Goal: Task Accomplishment & Management: Complete application form

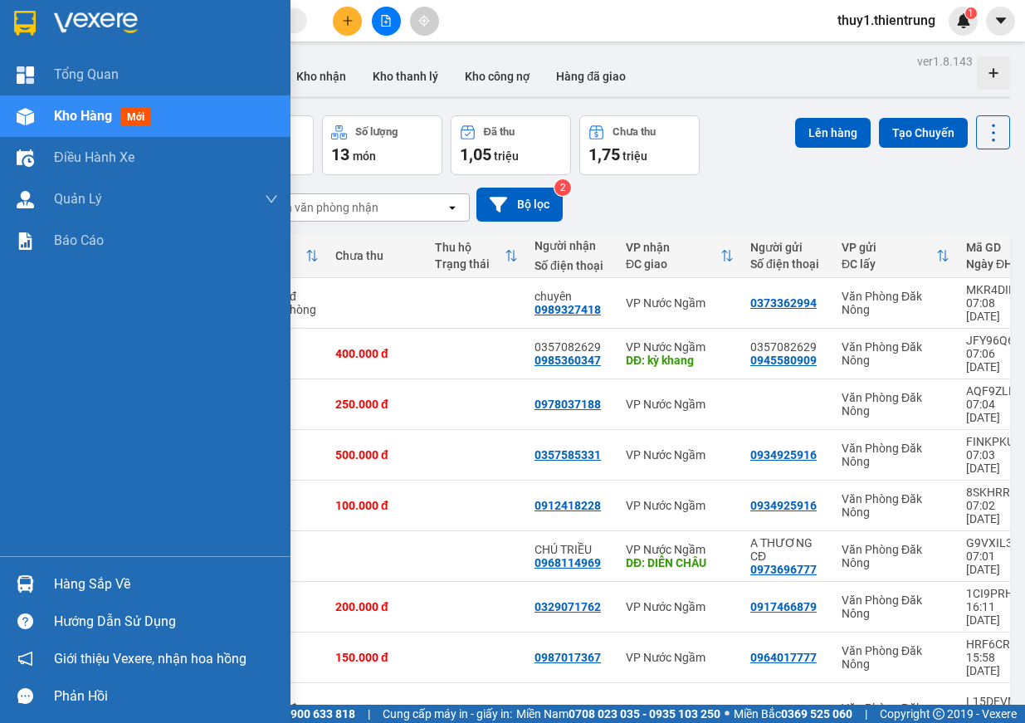
click at [30, 124] on img at bounding box center [25, 116] width 17 height 17
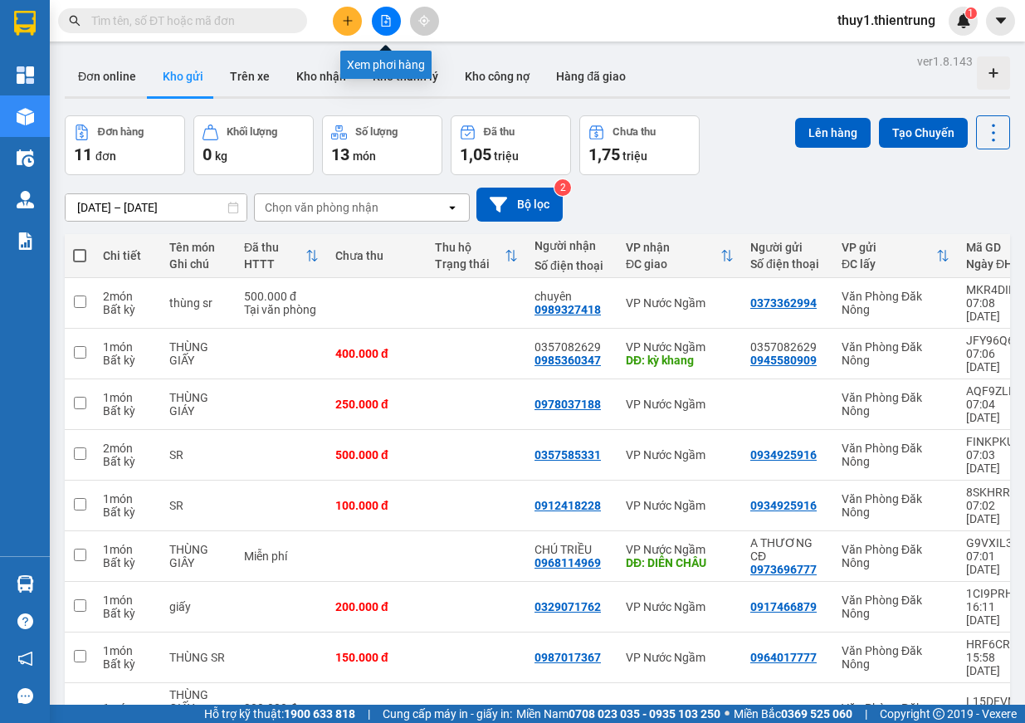
click at [392, 17] on button at bounding box center [386, 21] width 29 height 29
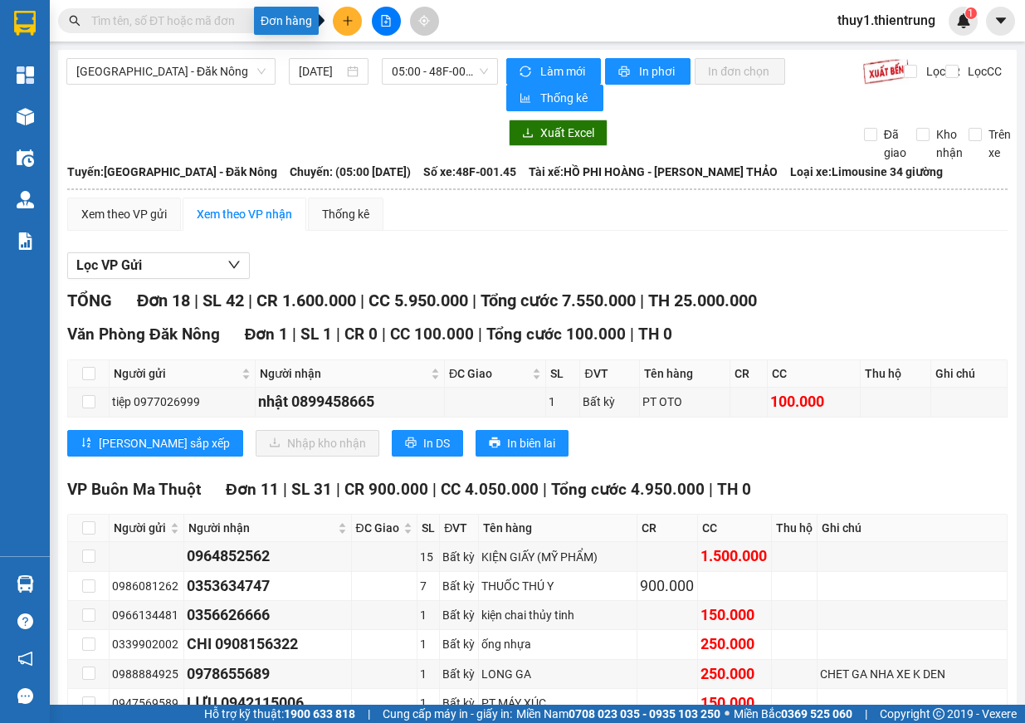
click at [345, 32] on button at bounding box center [347, 21] width 29 height 29
click at [417, 73] on div "Tạo đơn hàng" at bounding box center [405, 62] width 125 height 32
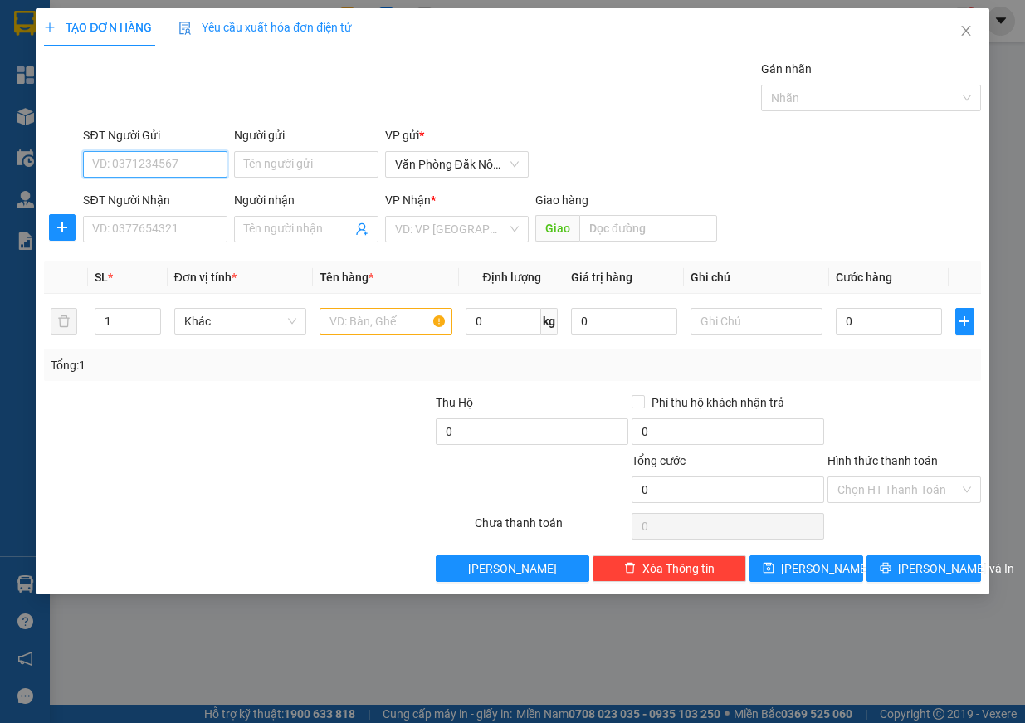
click at [173, 173] on input "SĐT Người Gửi" at bounding box center [155, 164] width 144 height 27
type input "0988131388"
click at [149, 239] on input "SĐT Người Nhận" at bounding box center [155, 229] width 144 height 27
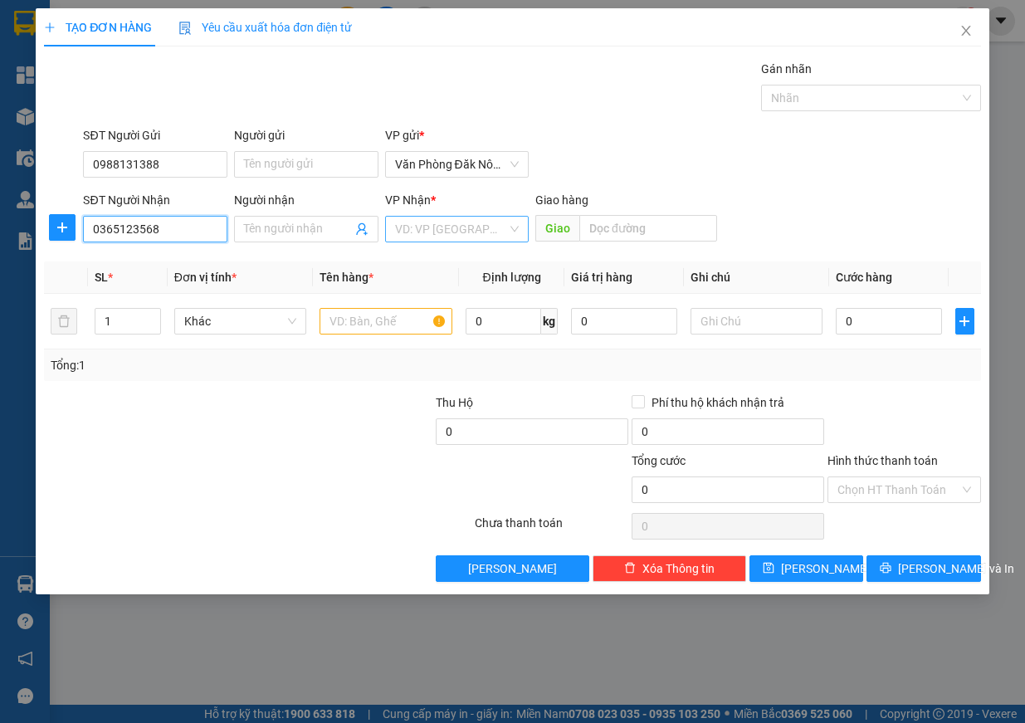
type input "0365123568"
click at [422, 224] on input "search" at bounding box center [451, 229] width 113 height 25
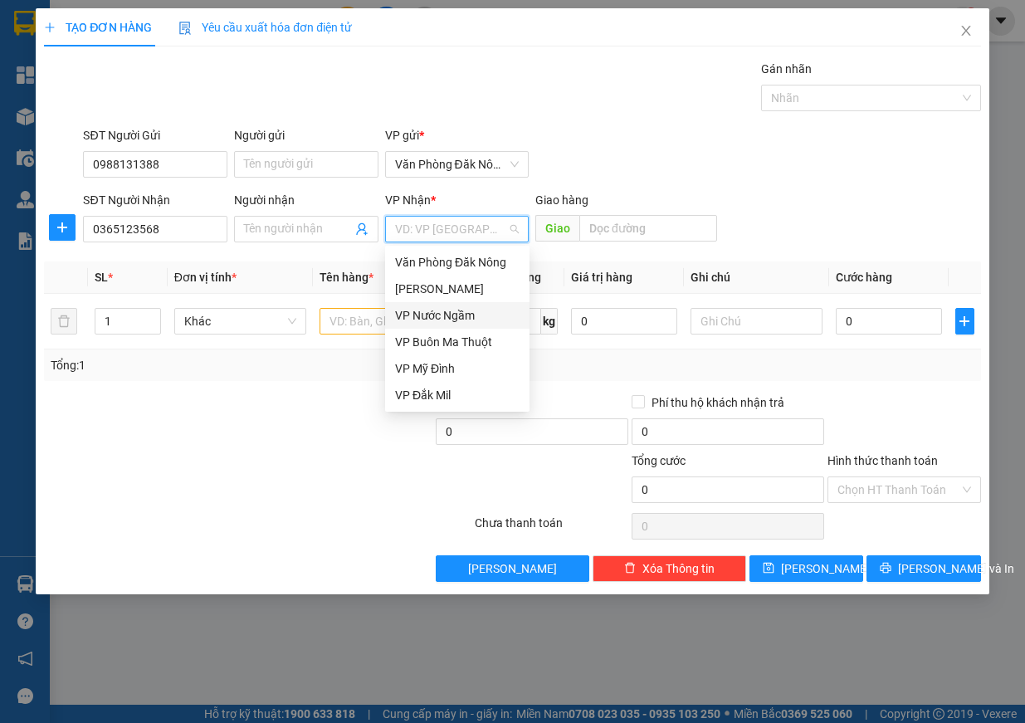
click at [440, 314] on div "VP Nước Ngầm" at bounding box center [457, 315] width 125 height 18
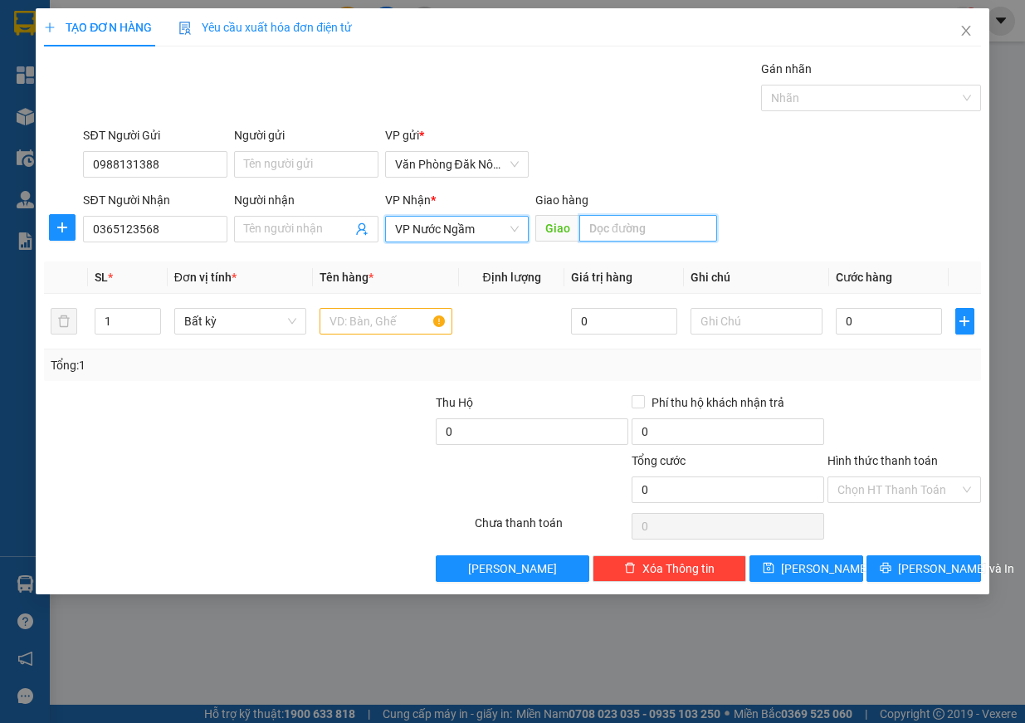
click at [661, 230] on input "text" at bounding box center [648, 228] width 138 height 27
type input "THANH HOÁ"
click at [56, 314] on tr "1 Bất kỳ 0 0" at bounding box center [512, 322] width 937 height 56
type input "2"
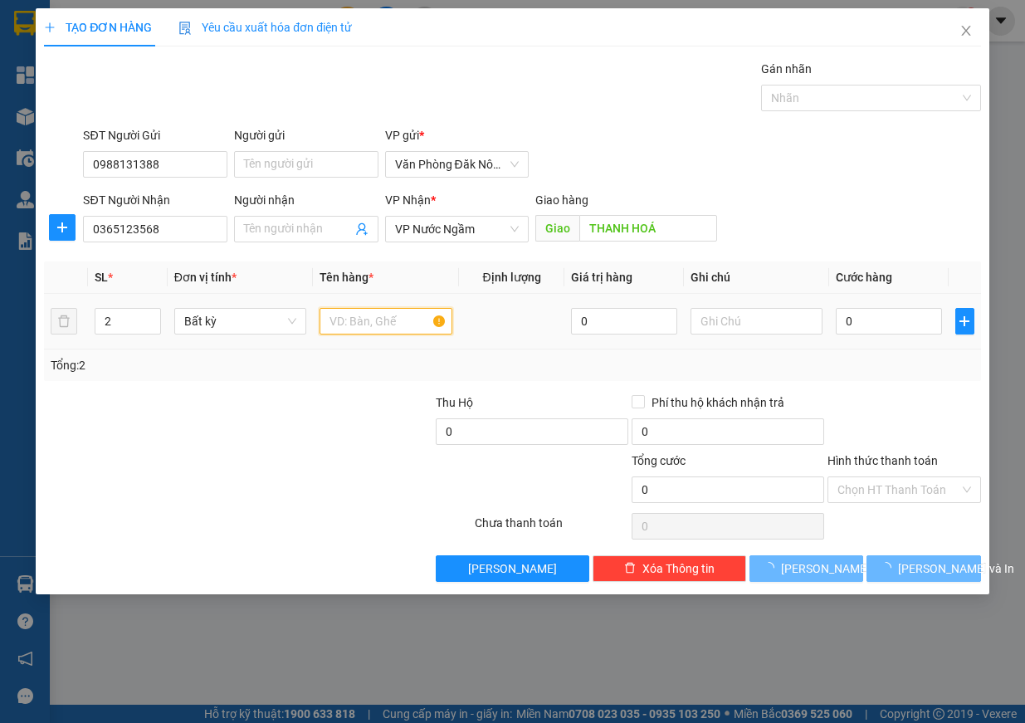
click at [375, 320] on input "text" at bounding box center [386, 321] width 133 height 27
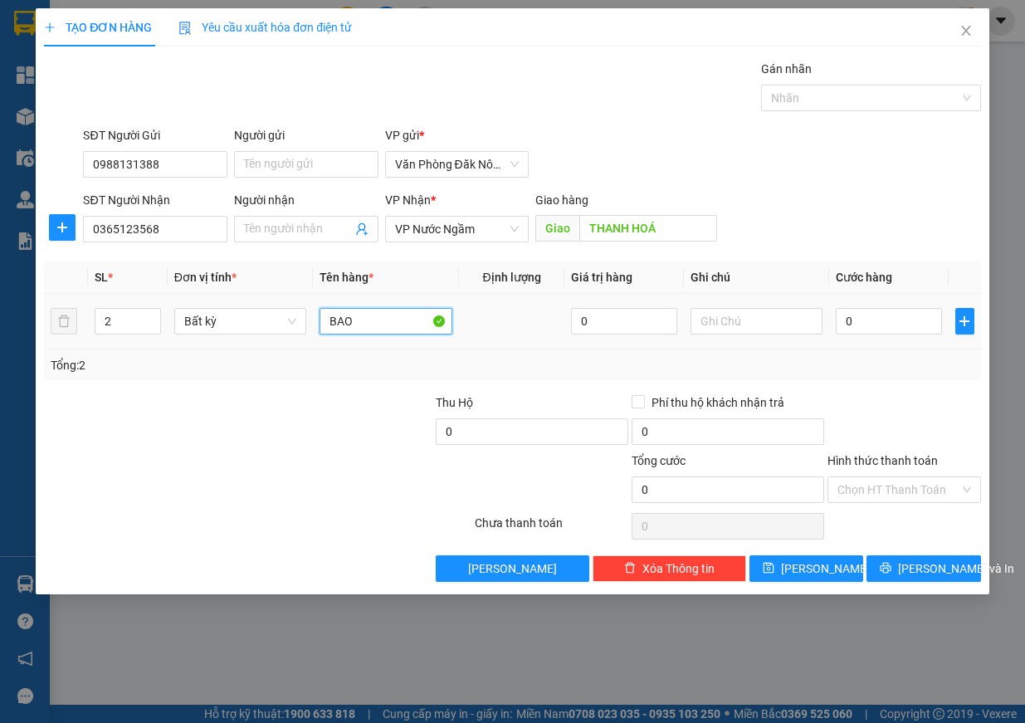
type input "BAO"
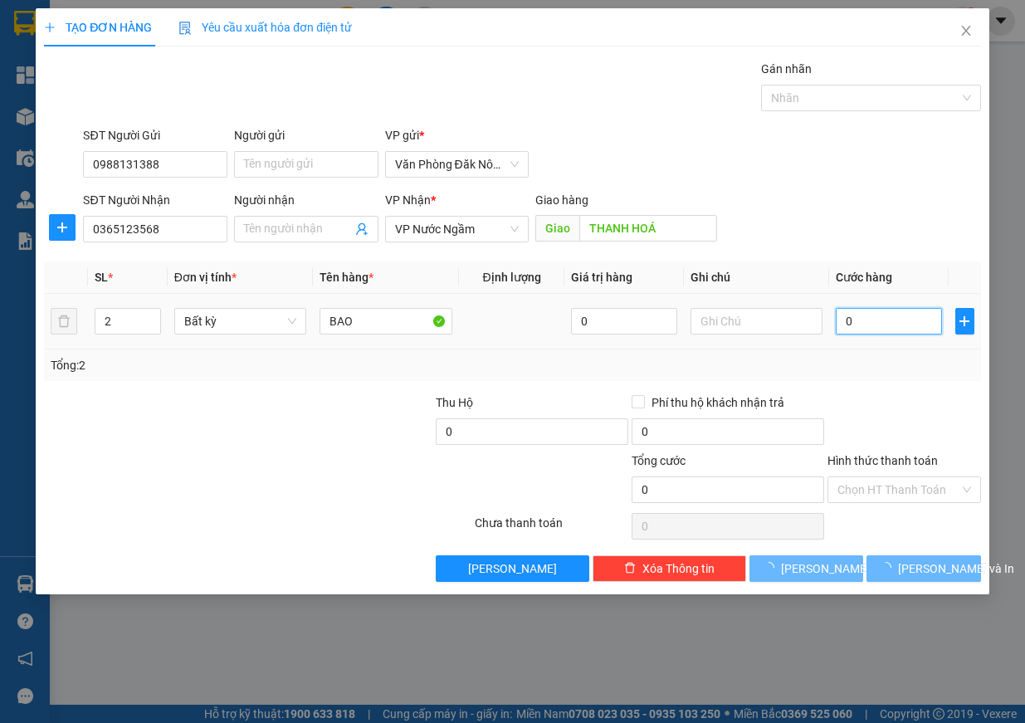
click at [852, 323] on input "0" at bounding box center [889, 321] width 106 height 27
type input "4"
type input "40"
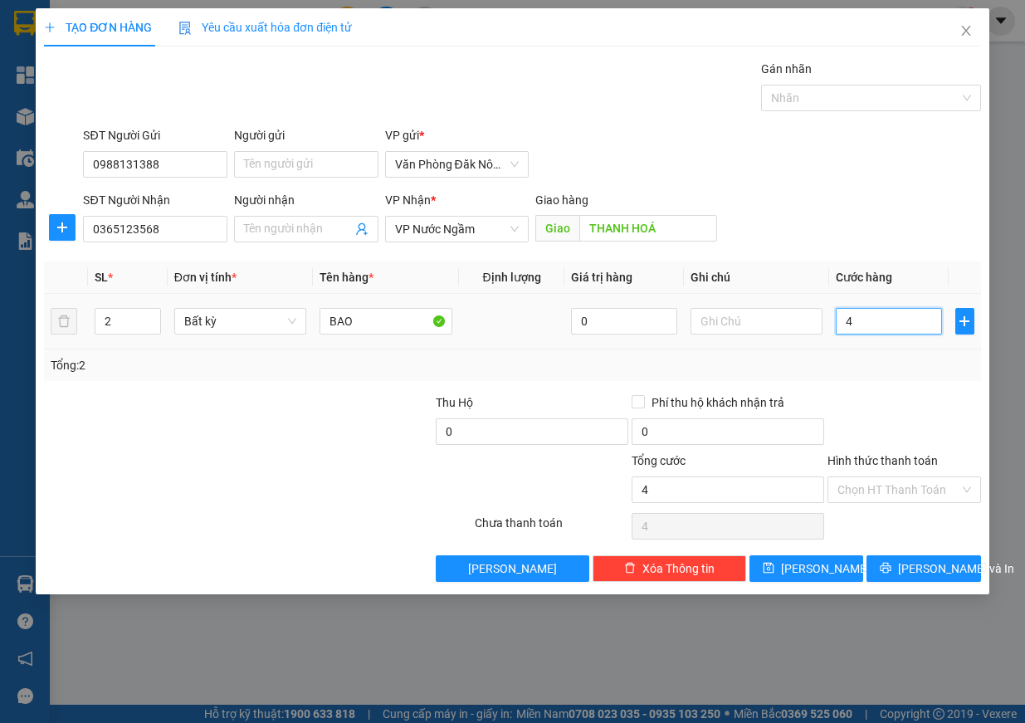
type input "40"
type input "400"
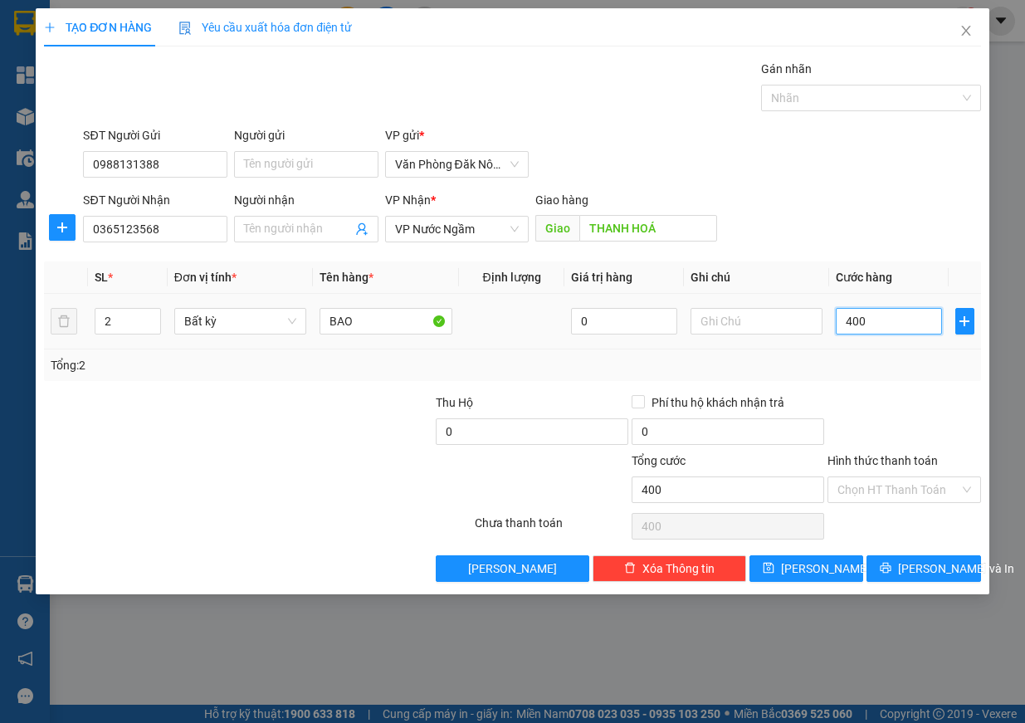
type input "4.000"
type input "40.000"
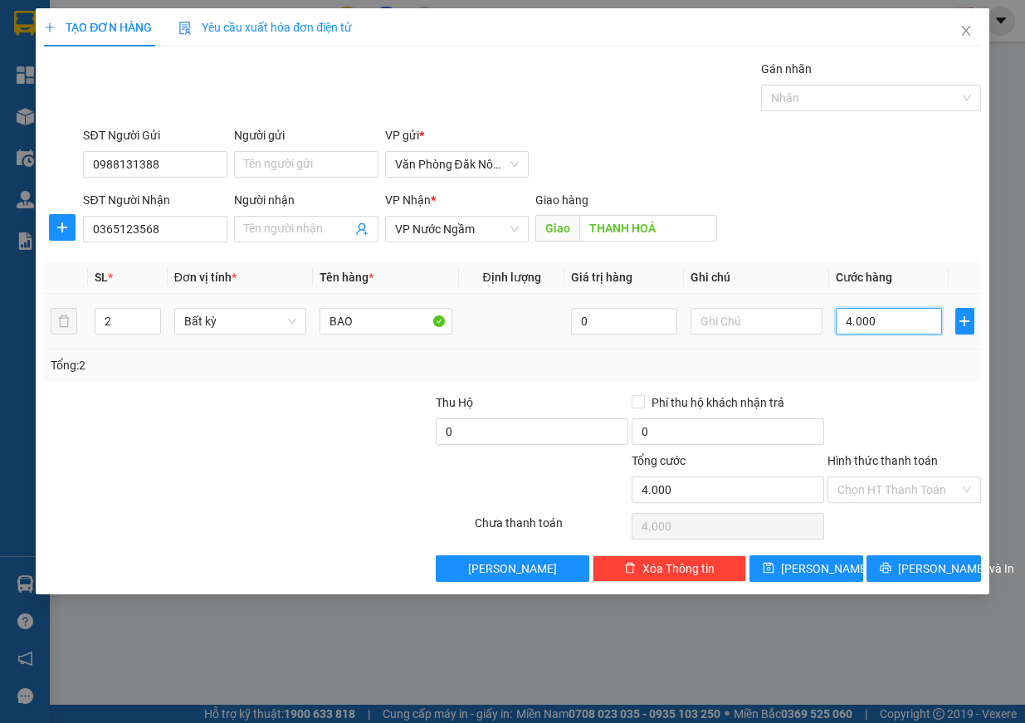
type input "40.000"
type input "400.000"
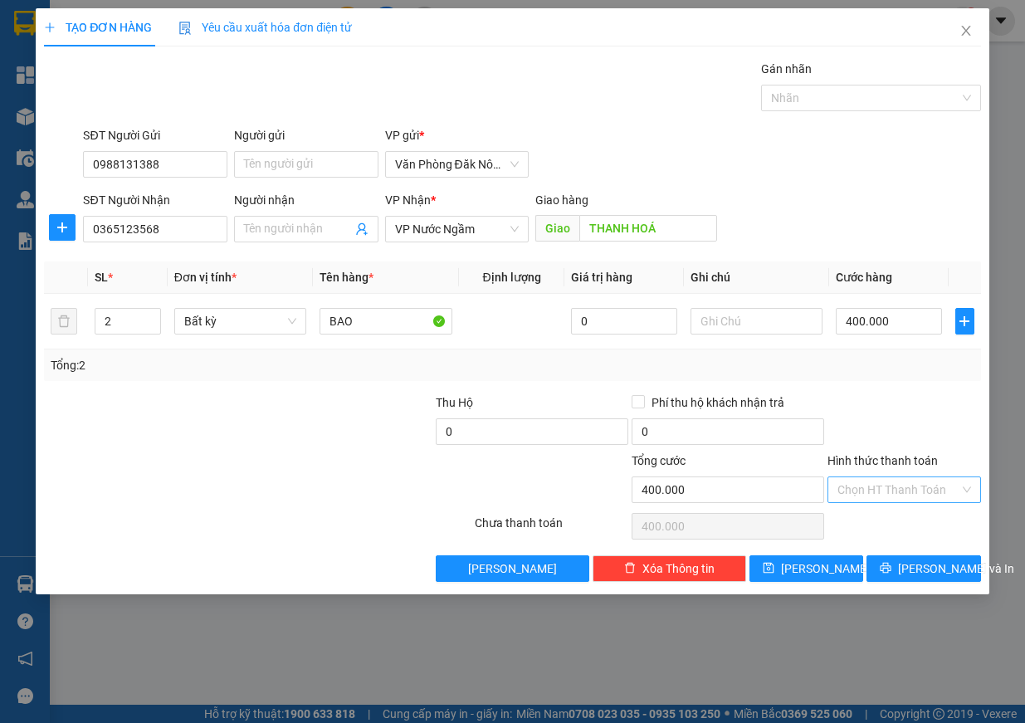
click at [913, 486] on input "Hình thức thanh toán" at bounding box center [898, 489] width 122 height 25
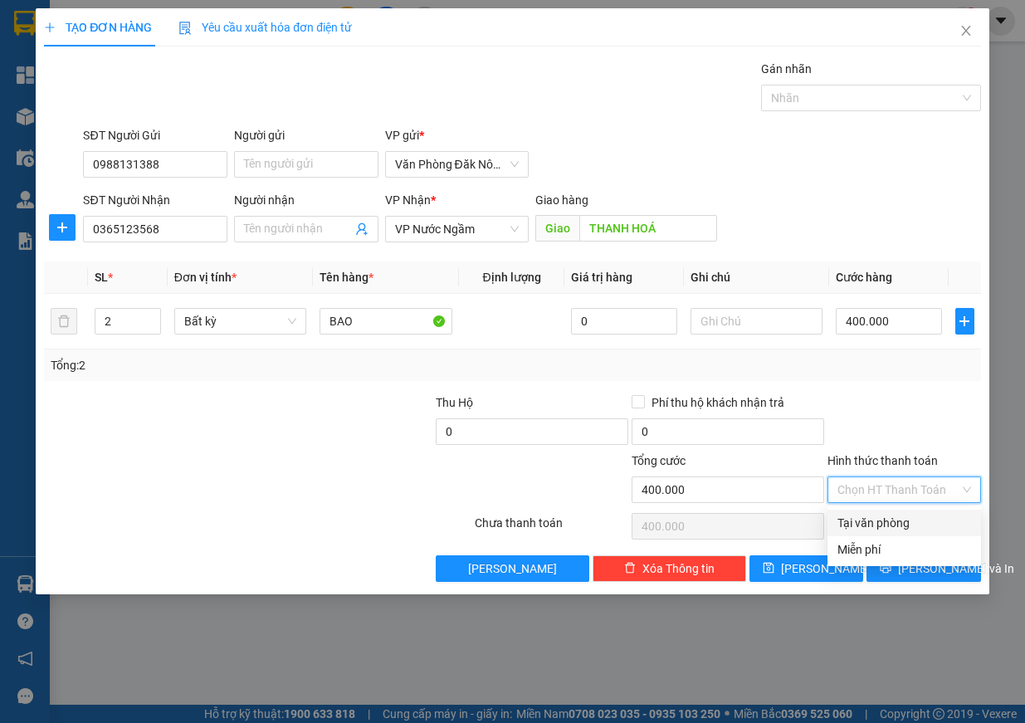
click at [907, 525] on div "Tại văn phòng" at bounding box center [904, 523] width 134 height 18
type input "0"
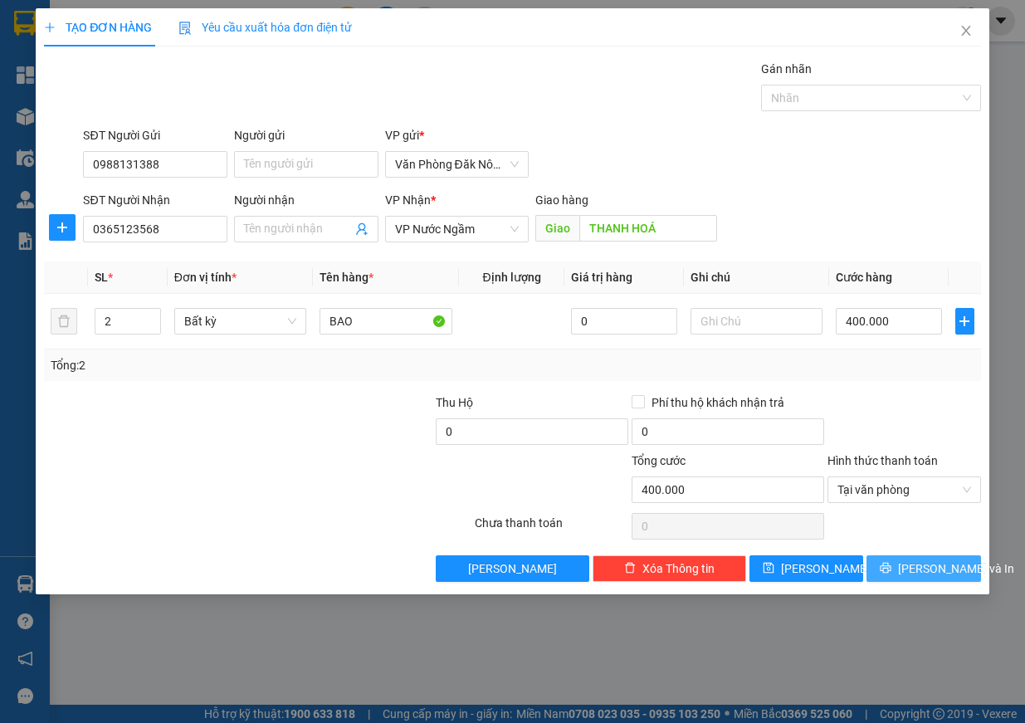
click at [891, 573] on icon "printer" at bounding box center [886, 568] width 12 height 12
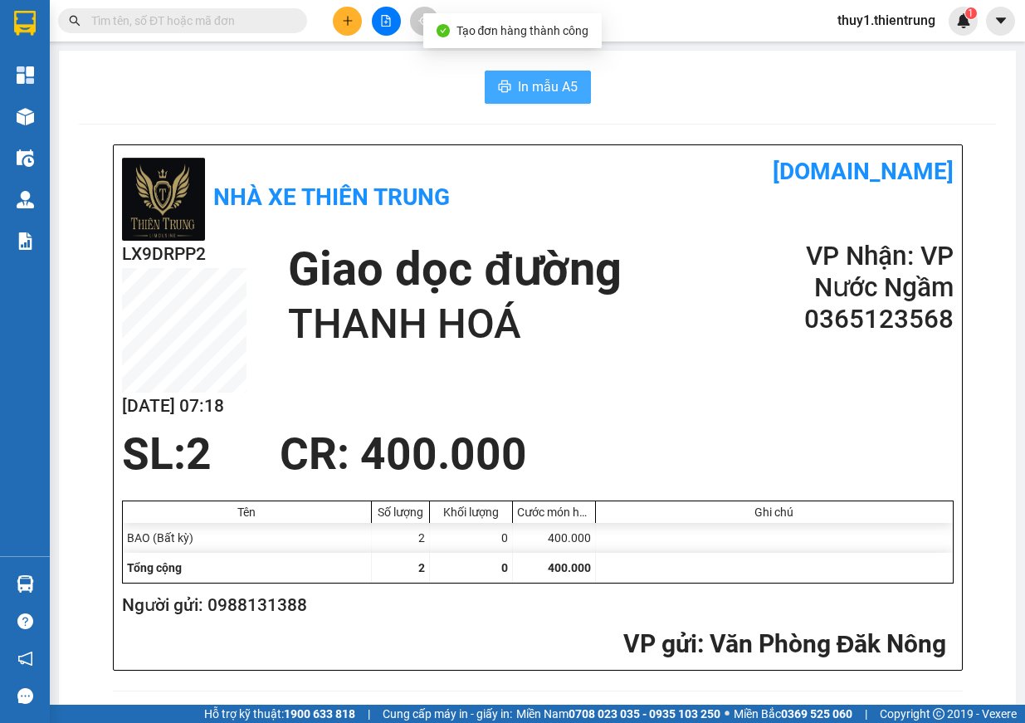
click at [540, 93] on span "In mẫu A5" at bounding box center [548, 86] width 60 height 21
click at [681, 359] on div "LX9DRPP2 12/09 07:19 Giao dọc đường THANH HOÁ VP Nhận: VP Nước Ngầm 0365123568" at bounding box center [538, 335] width 832 height 188
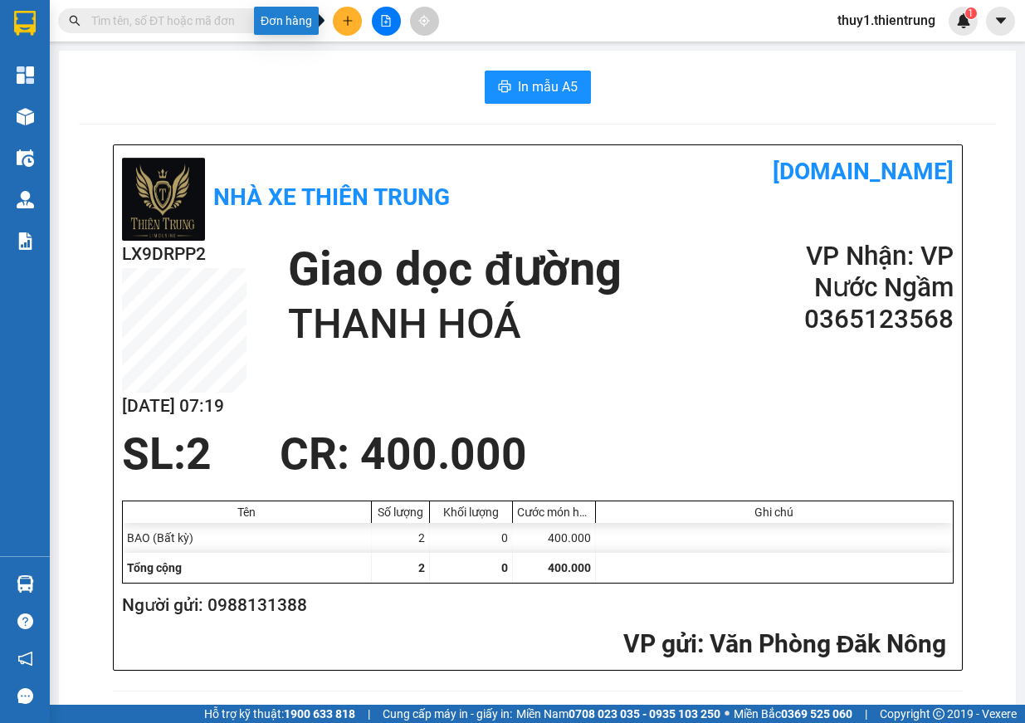
click at [347, 27] on button at bounding box center [347, 21] width 29 height 29
click at [394, 71] on div "Tạo đơn hàng" at bounding box center [413, 62] width 72 height 18
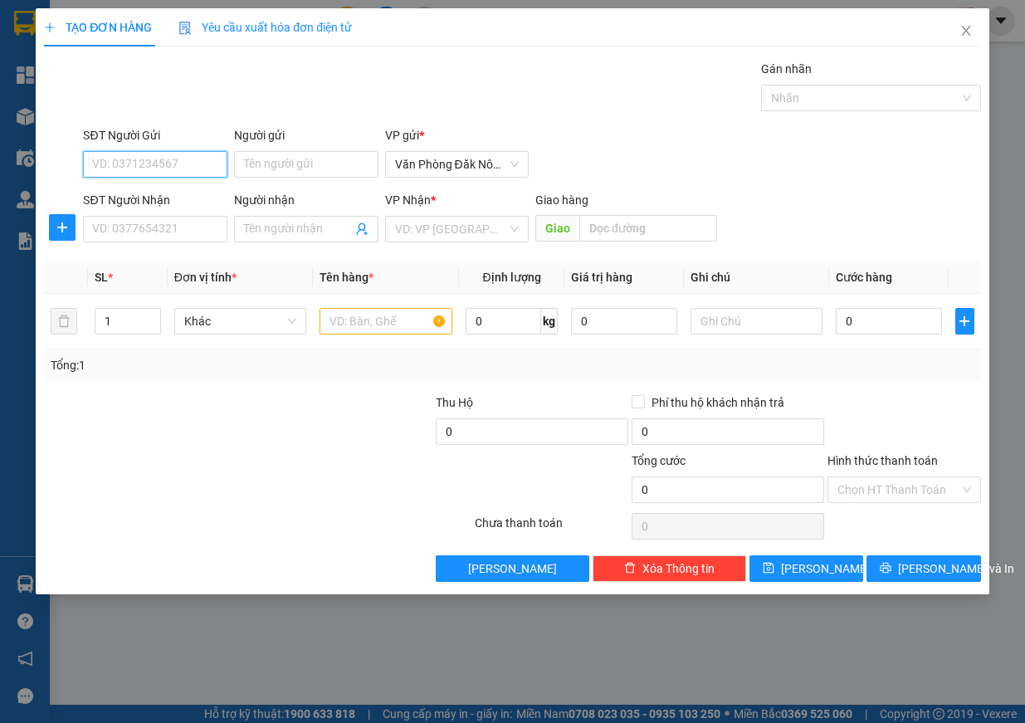
click at [162, 163] on input "SĐT Người Gửi" at bounding box center [155, 164] width 144 height 27
type input "0989675552"
click at [106, 233] on input "SĐT Người Nhận" at bounding box center [155, 229] width 144 height 27
type input "0522380888"
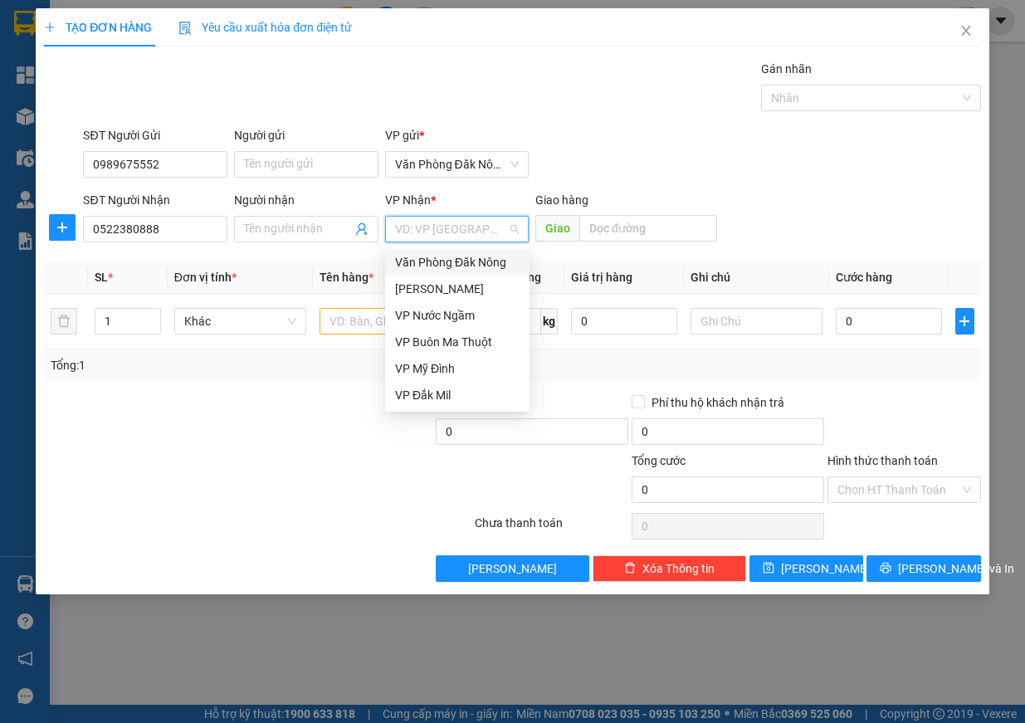
click at [501, 232] on input "search" at bounding box center [451, 229] width 113 height 25
click at [481, 319] on div "VP Nước Ngầm" at bounding box center [457, 315] width 125 height 18
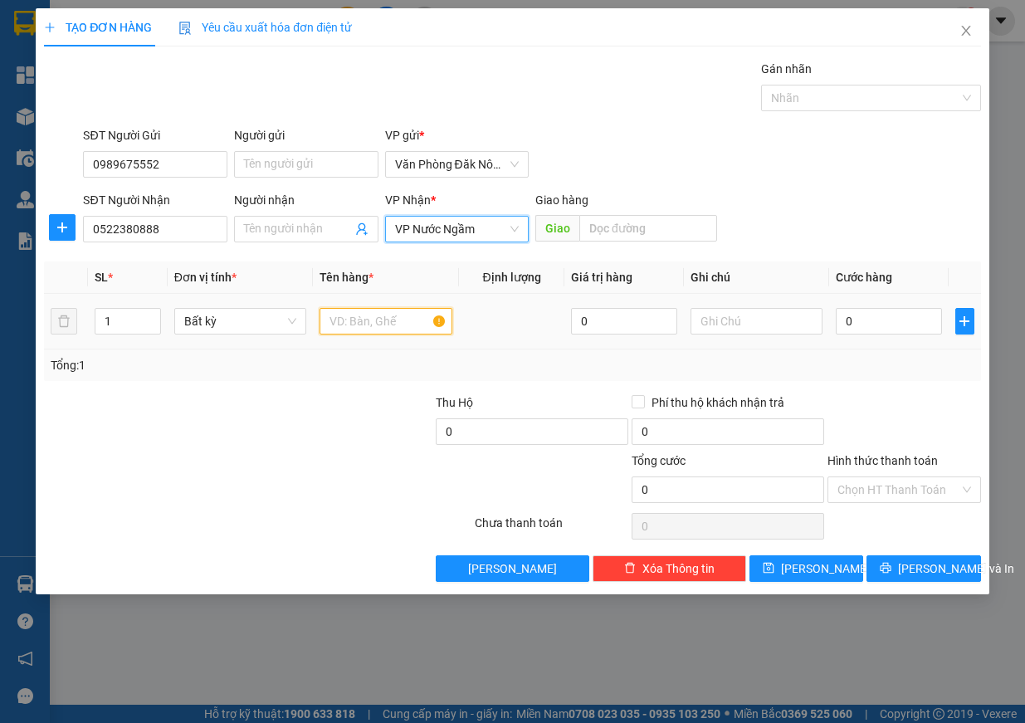
click at [351, 325] on input "text" at bounding box center [386, 321] width 133 height 27
type input "GIẤY"
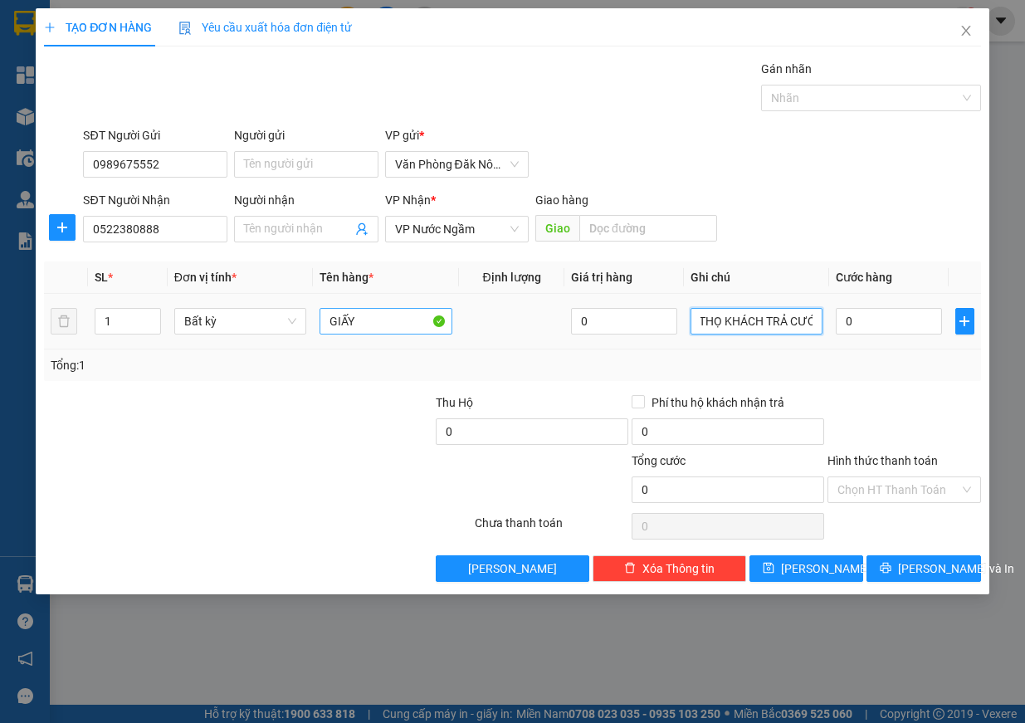
scroll to position [0, 62]
type input "SHIP PHÚ THỌ KHÁCH TRẢ CƯỚC"
click at [898, 315] on input "0" at bounding box center [889, 321] width 106 height 27
type input "2"
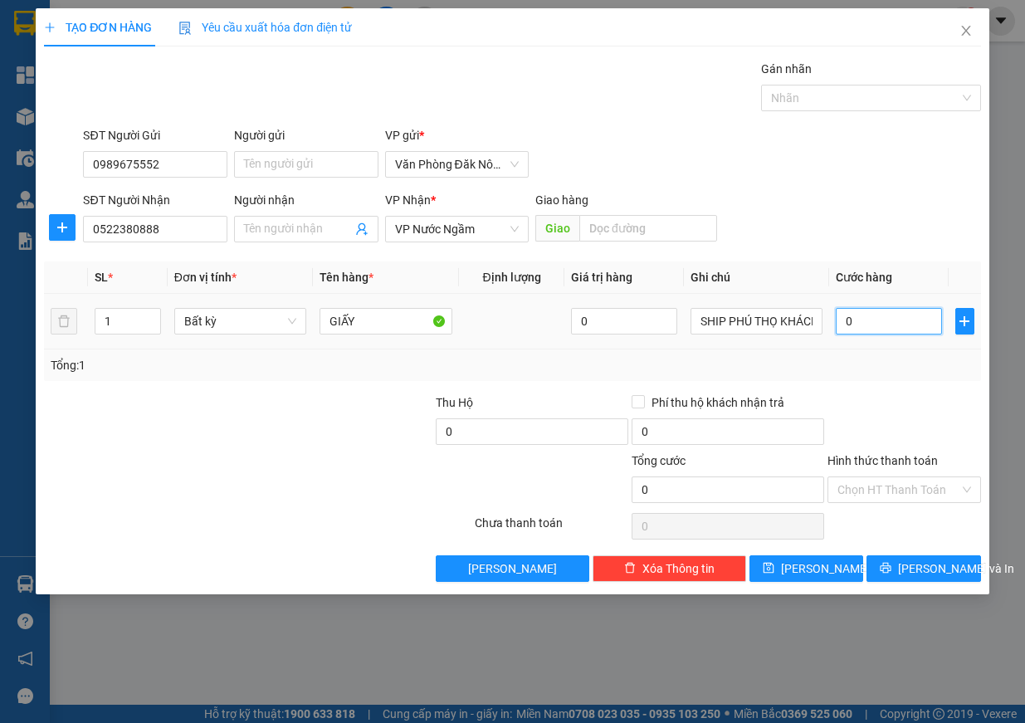
type input "2"
type input "20"
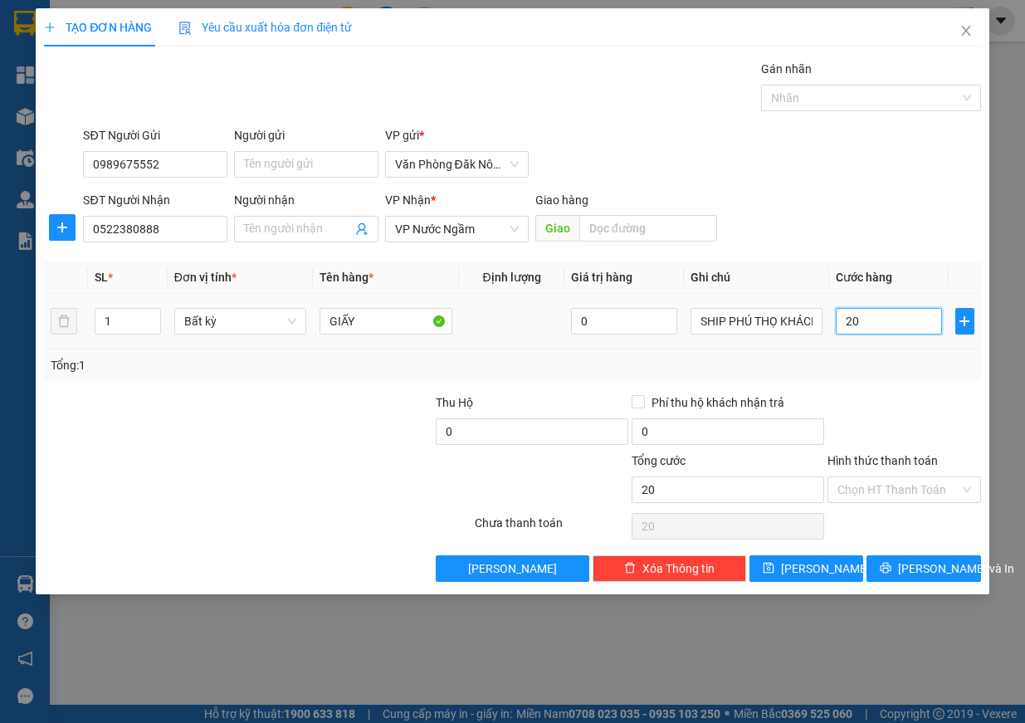
type input "200"
type input "2.000"
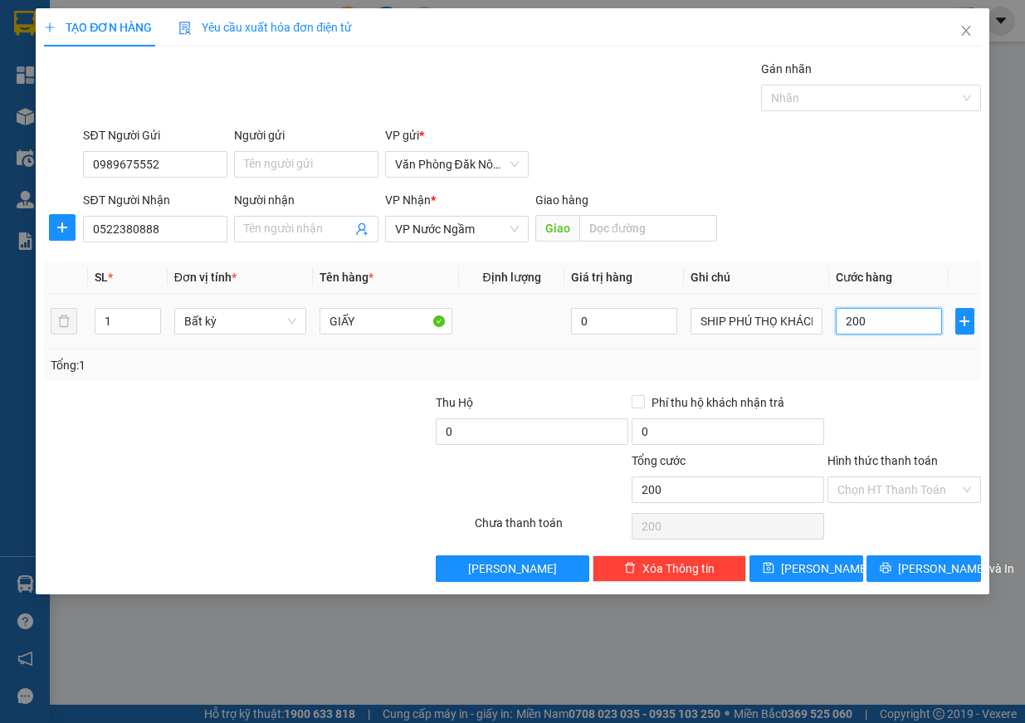
type input "2.000"
type input "20.000"
type input "200.000"
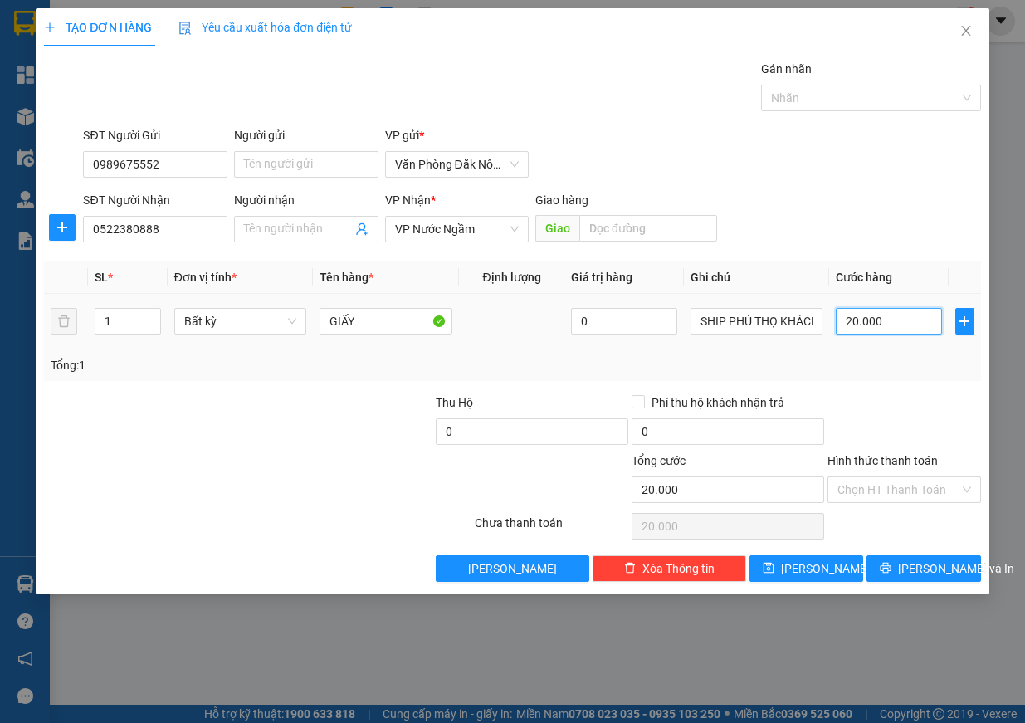
type input "200.000"
click at [890, 482] on input "Hình thức thanh toán" at bounding box center [898, 489] width 122 height 25
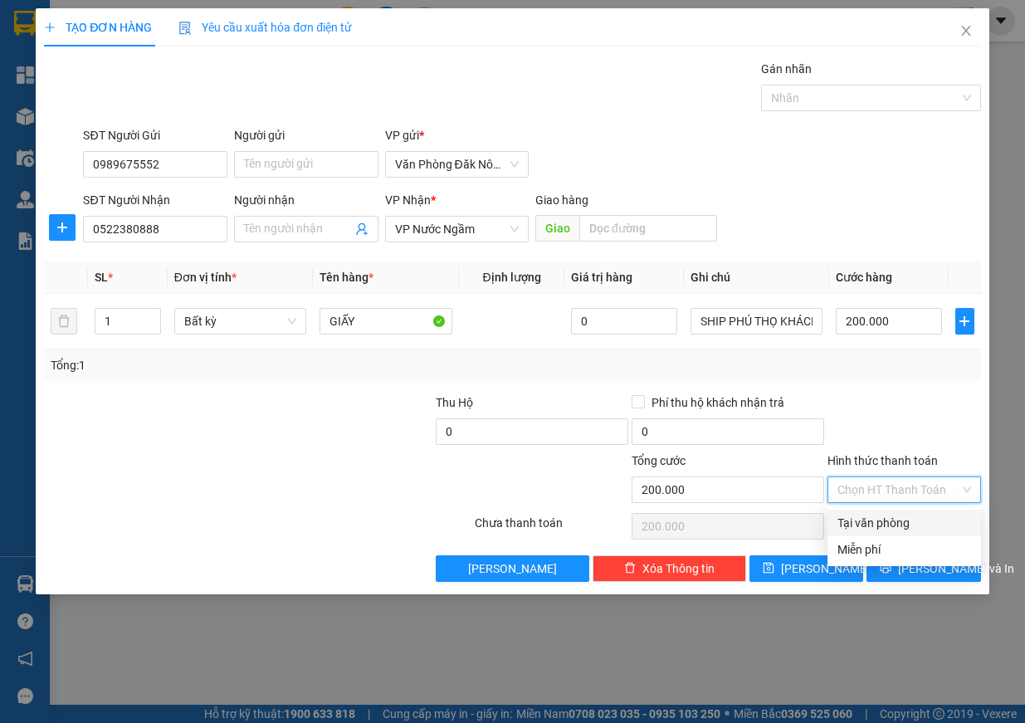
click at [887, 521] on div "Tại văn phòng" at bounding box center [904, 523] width 134 height 18
type input "0"
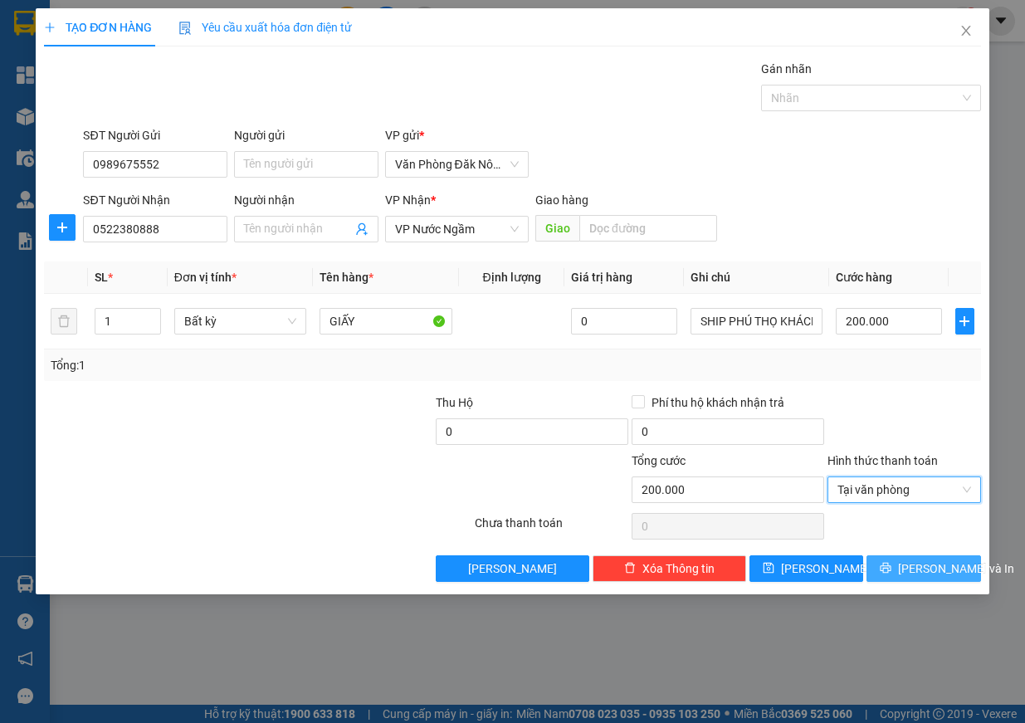
click at [914, 570] on span "[PERSON_NAME] và In" at bounding box center [956, 568] width 116 height 18
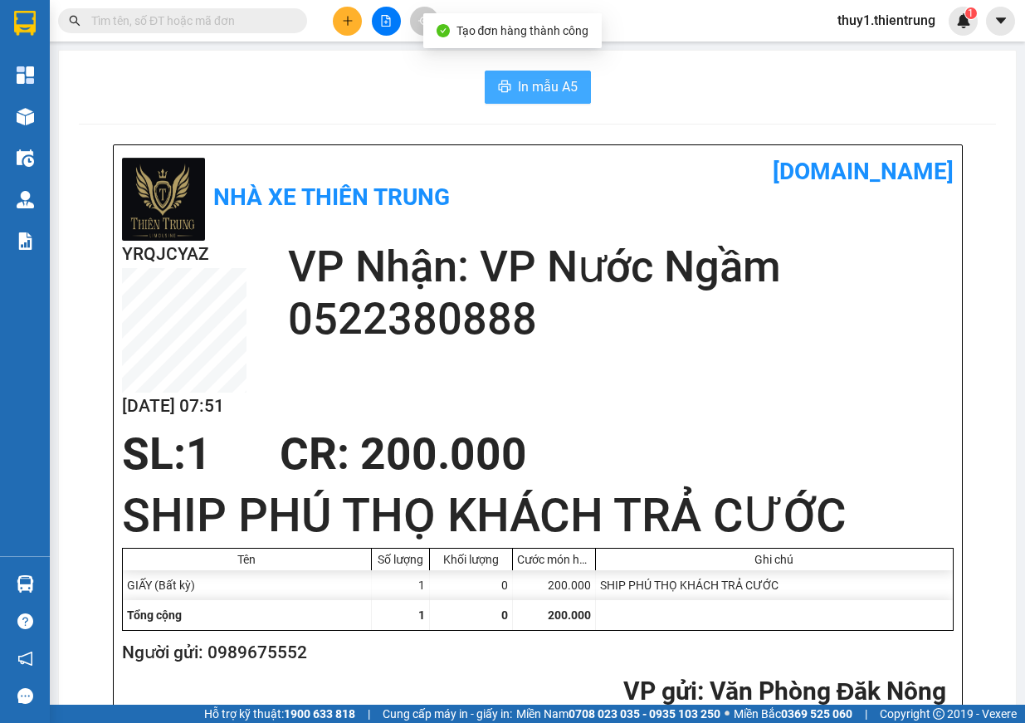
click at [559, 83] on span "In mẫu A5" at bounding box center [548, 86] width 60 height 21
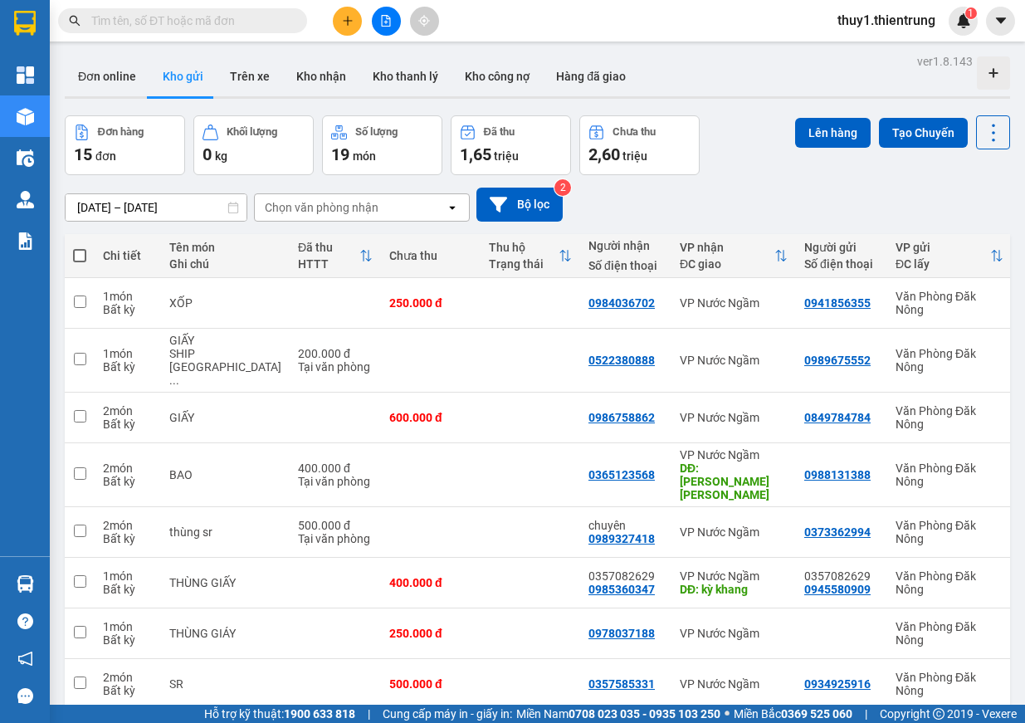
click at [258, 27] on input "text" at bounding box center [189, 21] width 196 height 18
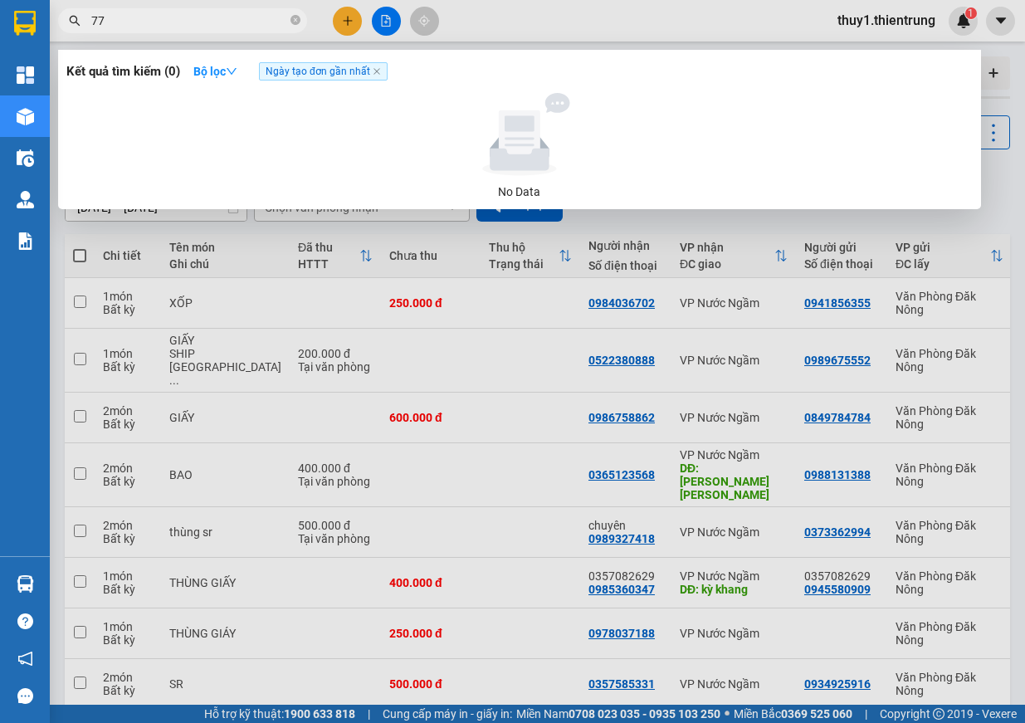
click at [153, 23] on input "77" at bounding box center [189, 21] width 196 height 18
type input "7"
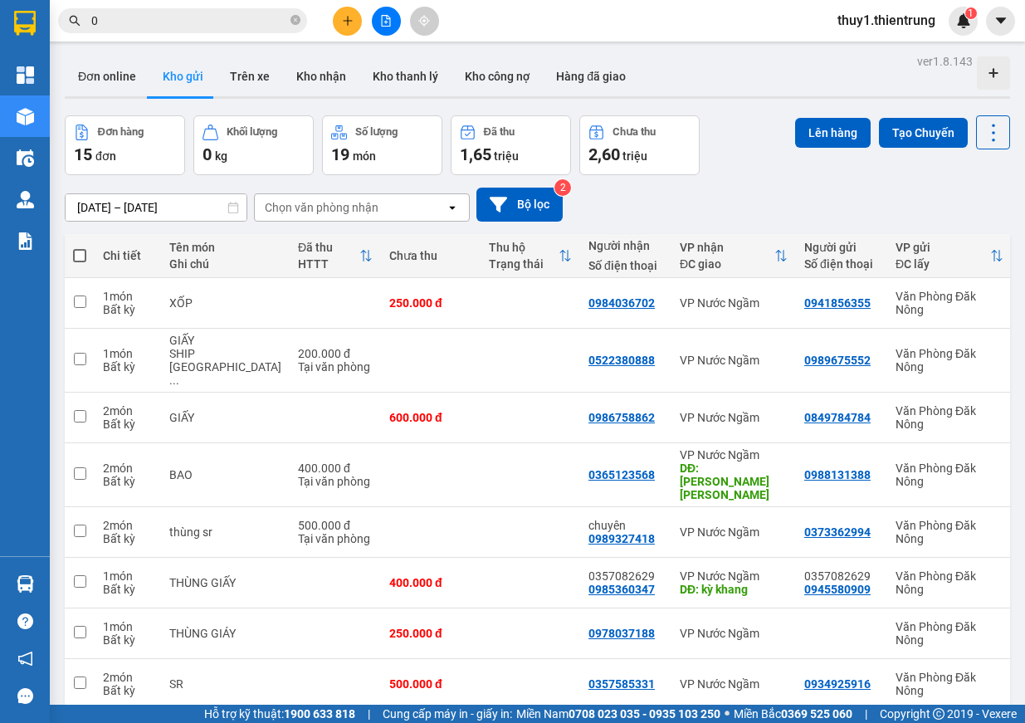
type input "0"
click at [387, 23] on icon "file-add" at bounding box center [386, 21] width 12 height 12
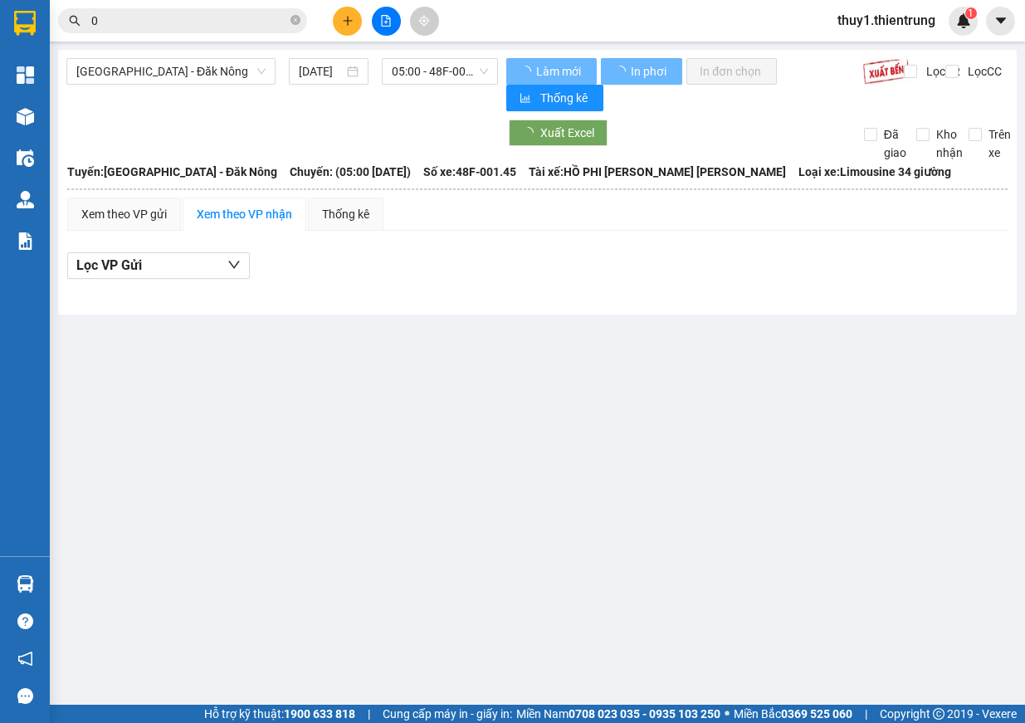
click at [441, 67] on span "05:00 - 48F-001.45" at bounding box center [440, 71] width 96 height 25
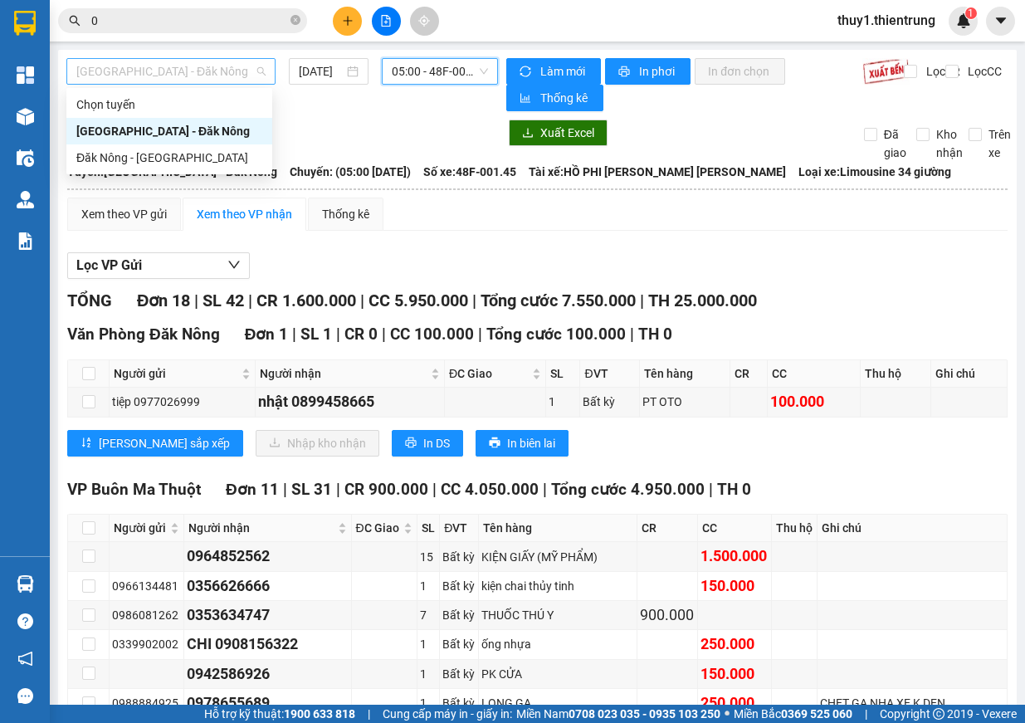
click at [194, 81] on span "[GEOGRAPHIC_DATA] - Đăk Nông" at bounding box center [170, 71] width 189 height 25
click at [159, 154] on div "Đăk Nông - [GEOGRAPHIC_DATA]" at bounding box center [169, 158] width 186 height 18
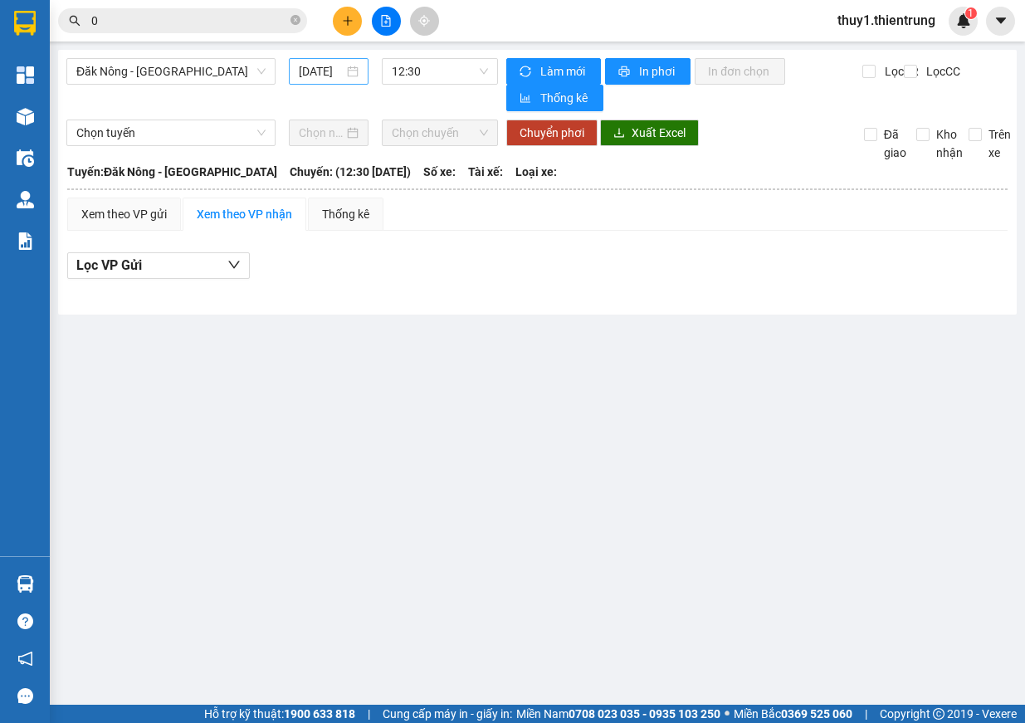
click at [327, 61] on div "[DATE]" at bounding box center [329, 71] width 80 height 27
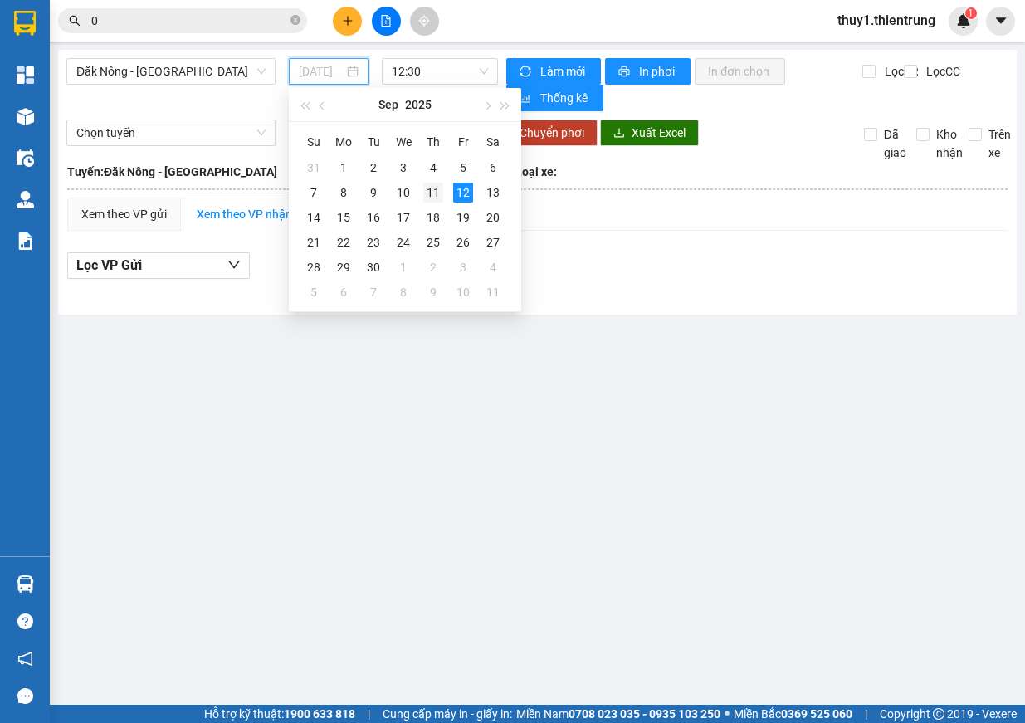
click at [437, 191] on div "11" at bounding box center [433, 193] width 20 height 20
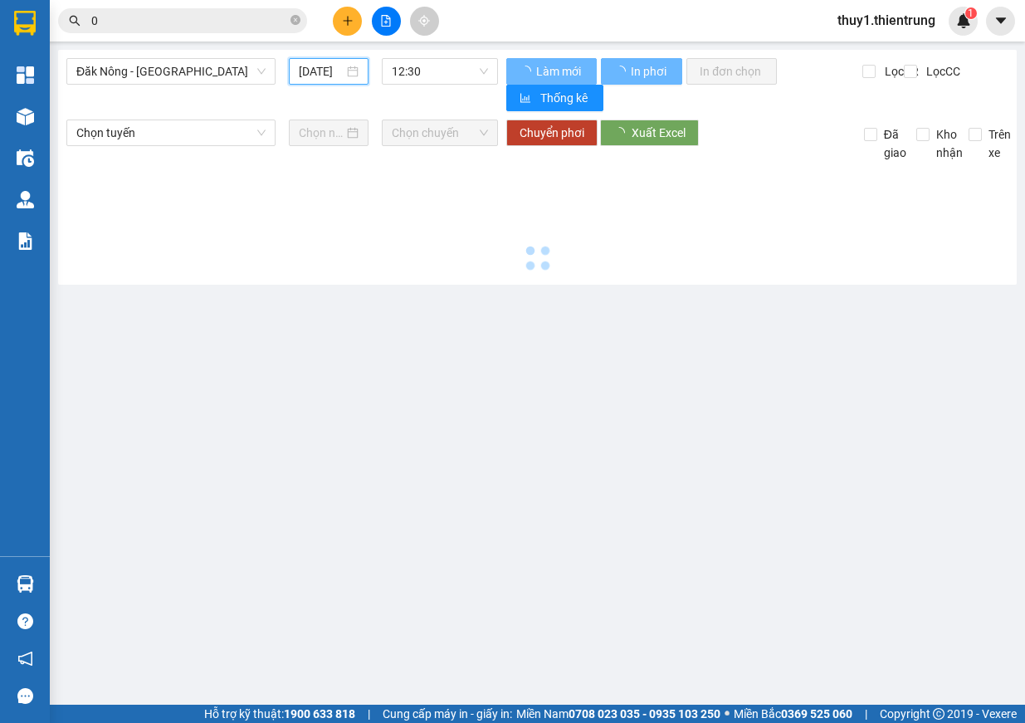
type input "[DATE]"
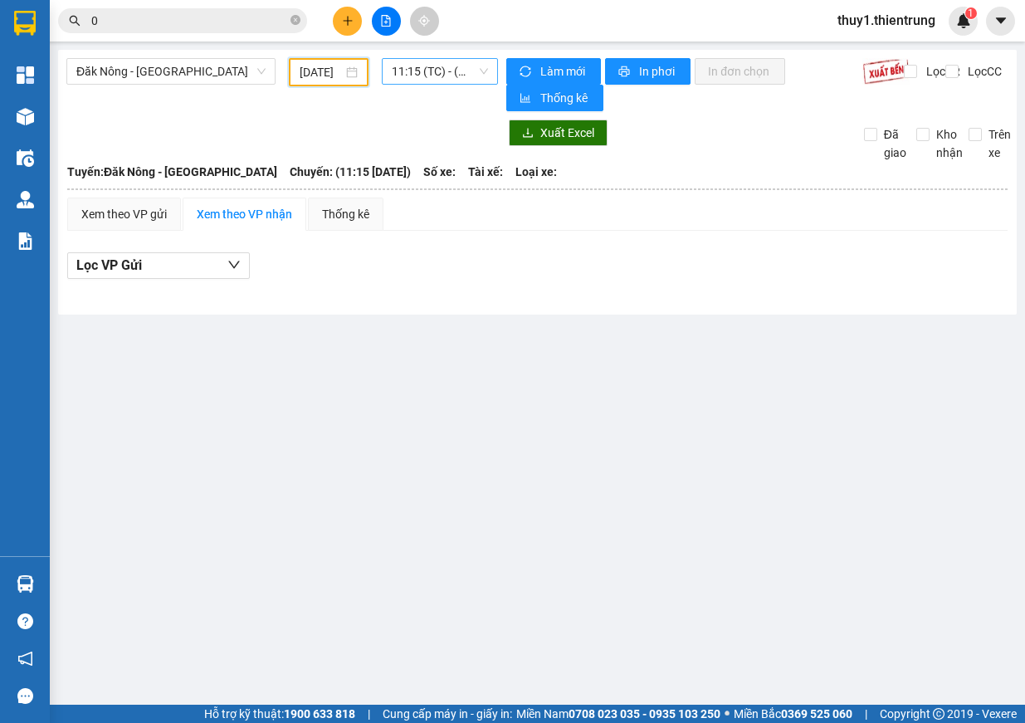
click at [456, 70] on span "11:15 (TC) - (Đã [PERSON_NAME])" at bounding box center [440, 71] width 96 height 25
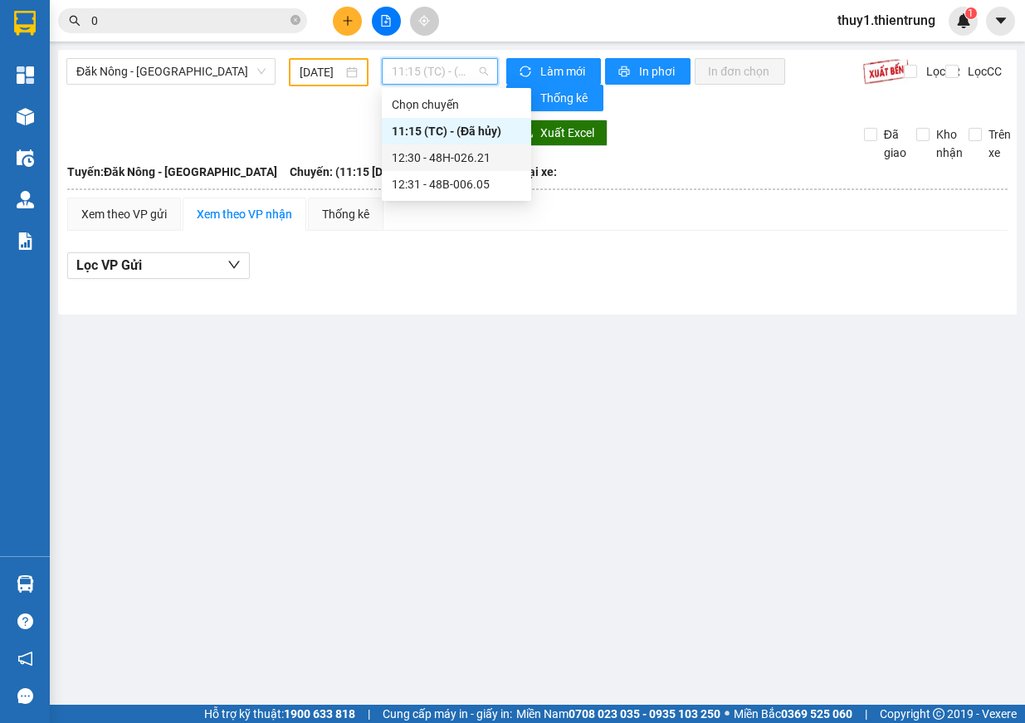
click at [475, 163] on div "12:30 - 48H-026.21" at bounding box center [456, 158] width 129 height 18
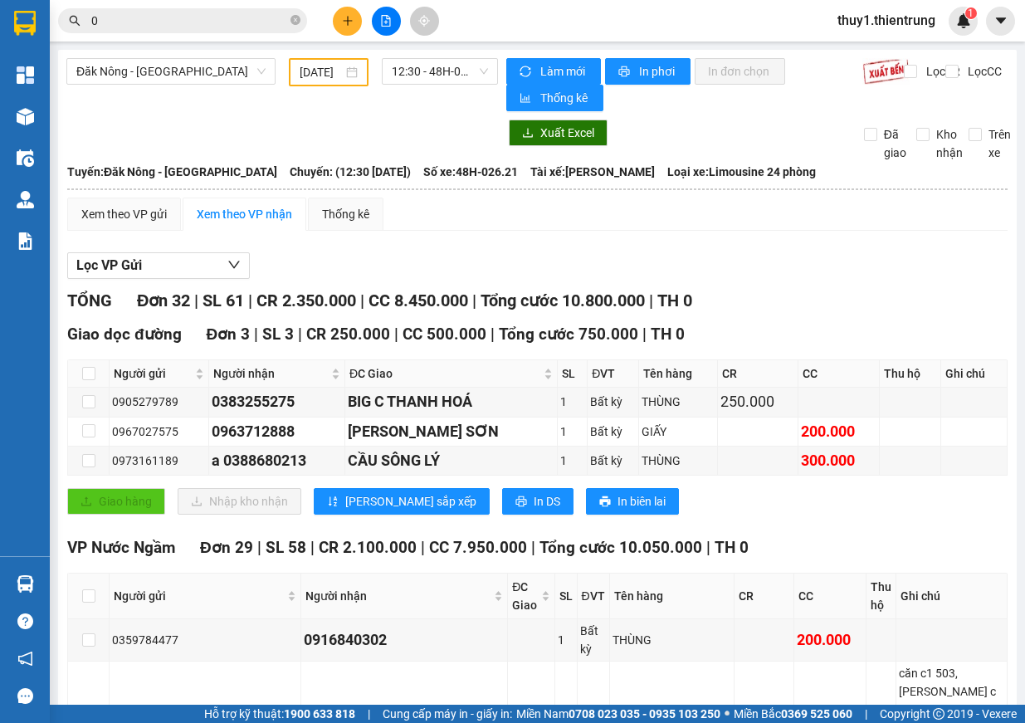
click at [212, 85] on div "Đăk Nông - [GEOGRAPHIC_DATA]" at bounding box center [171, 72] width 222 height 28
click at [214, 77] on span "Đăk Nông - [GEOGRAPHIC_DATA]" at bounding box center [170, 71] width 189 height 25
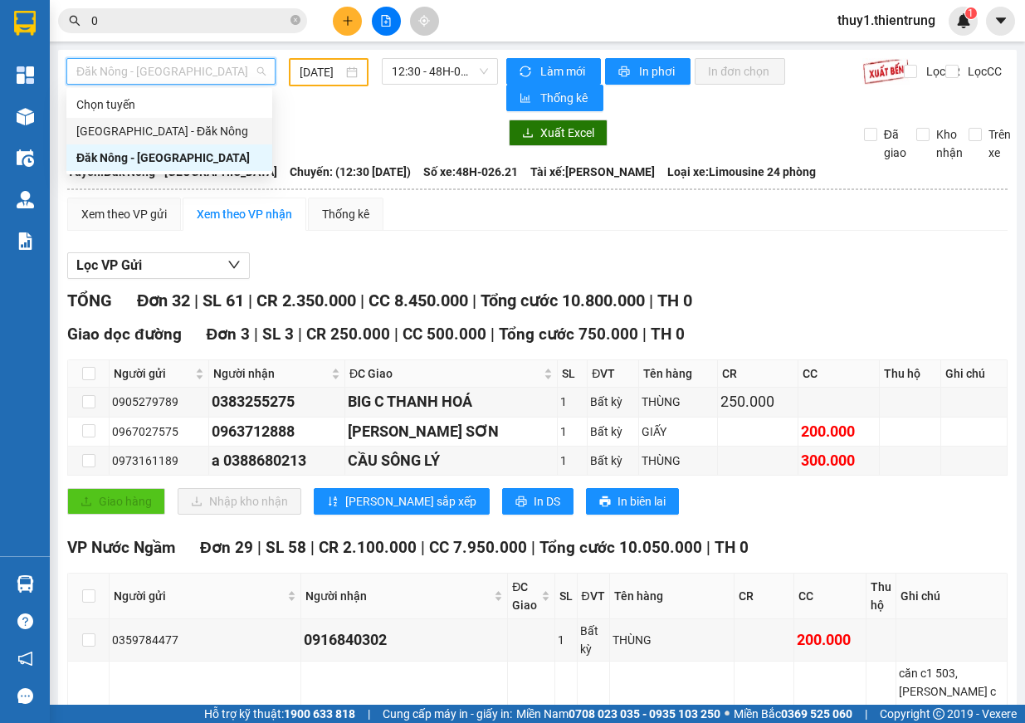
click at [193, 128] on div "[GEOGRAPHIC_DATA] - Đăk Nông" at bounding box center [169, 131] width 186 height 18
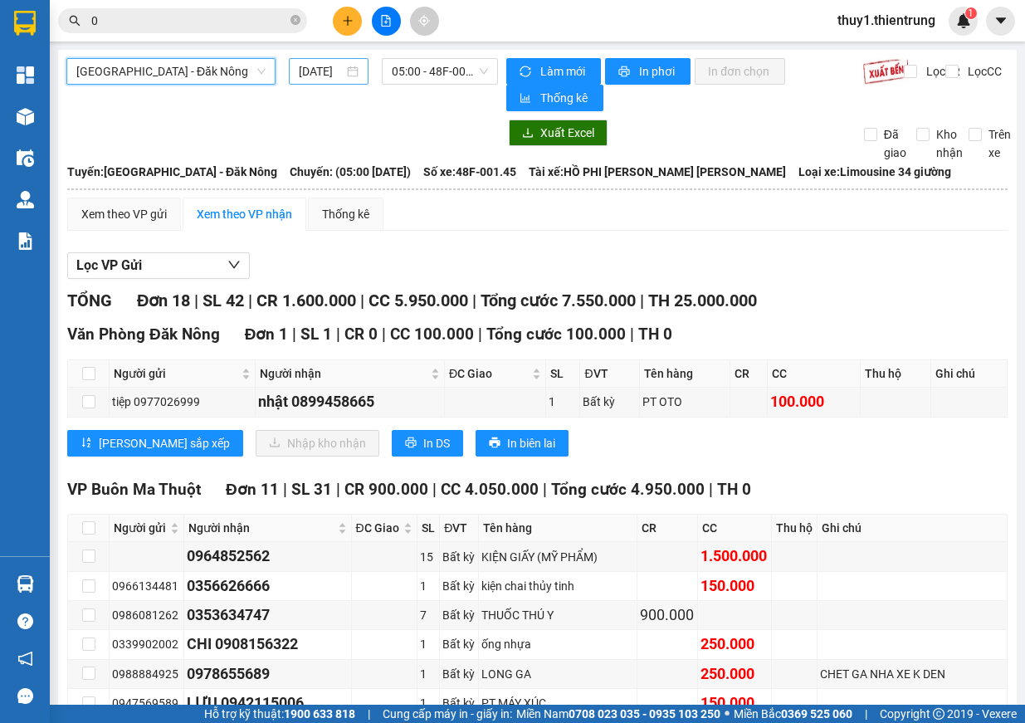
click at [314, 76] on input "[DATE]" at bounding box center [321, 71] width 45 height 18
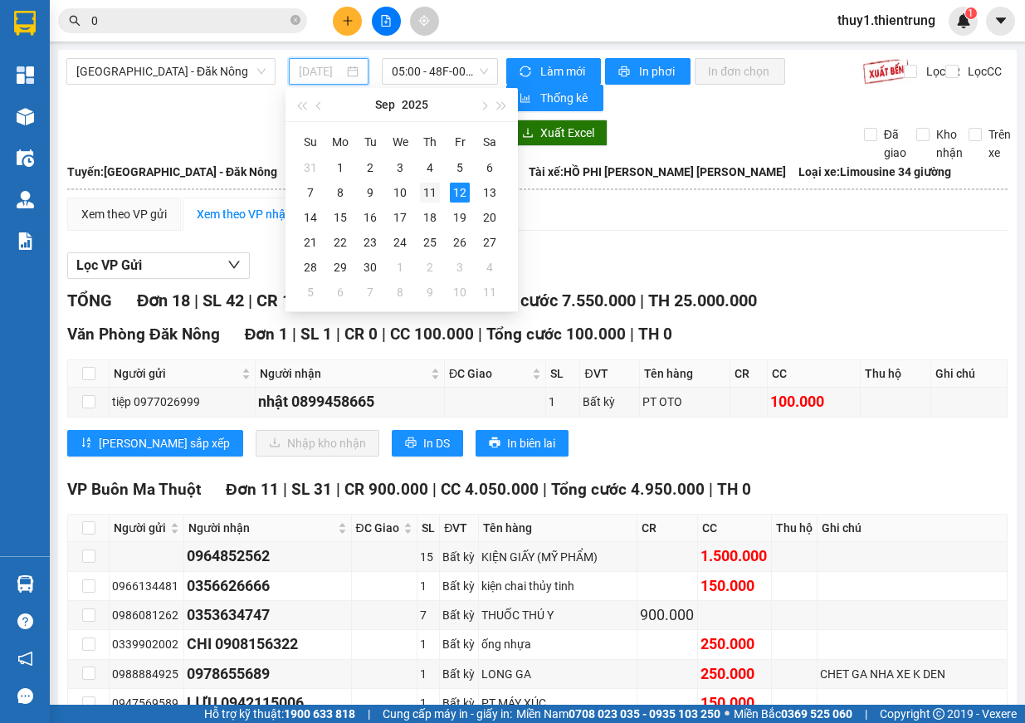
click at [417, 188] on td "11" at bounding box center [430, 192] width 30 height 25
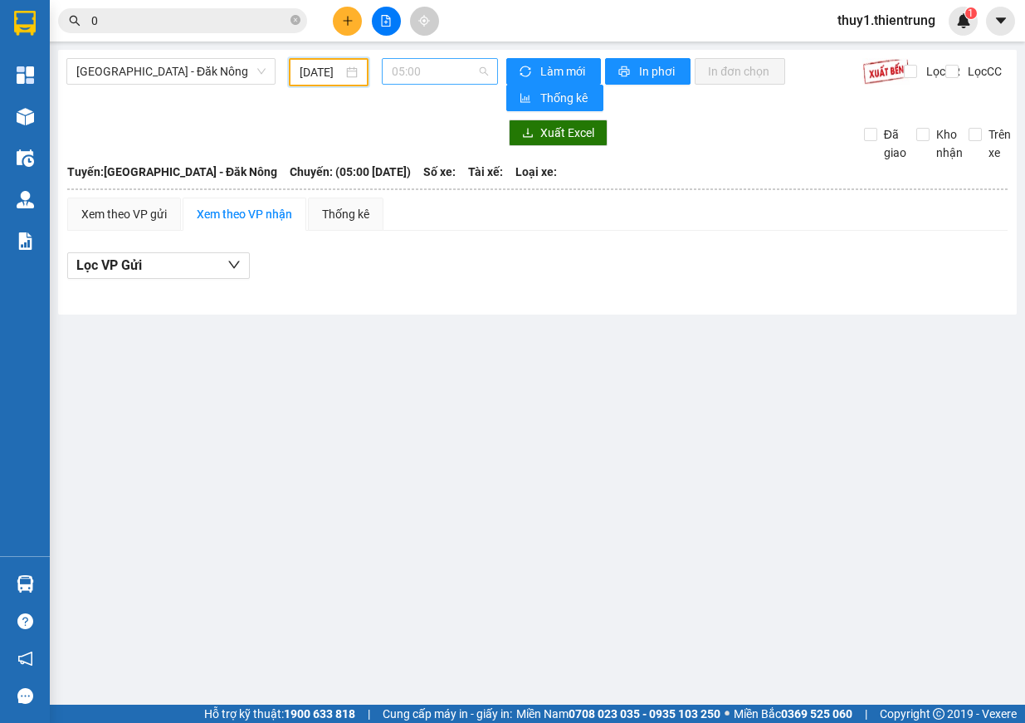
click at [454, 68] on span "05:00" at bounding box center [440, 71] width 96 height 25
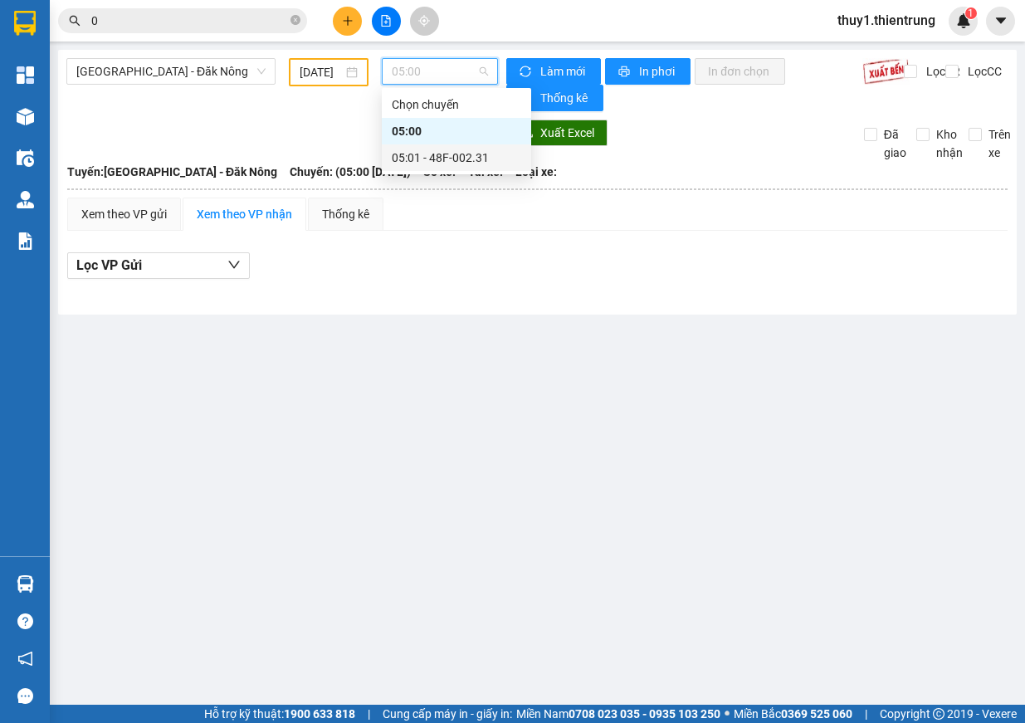
click at [485, 158] on div "05:01 - 48F-002.31" at bounding box center [456, 158] width 129 height 18
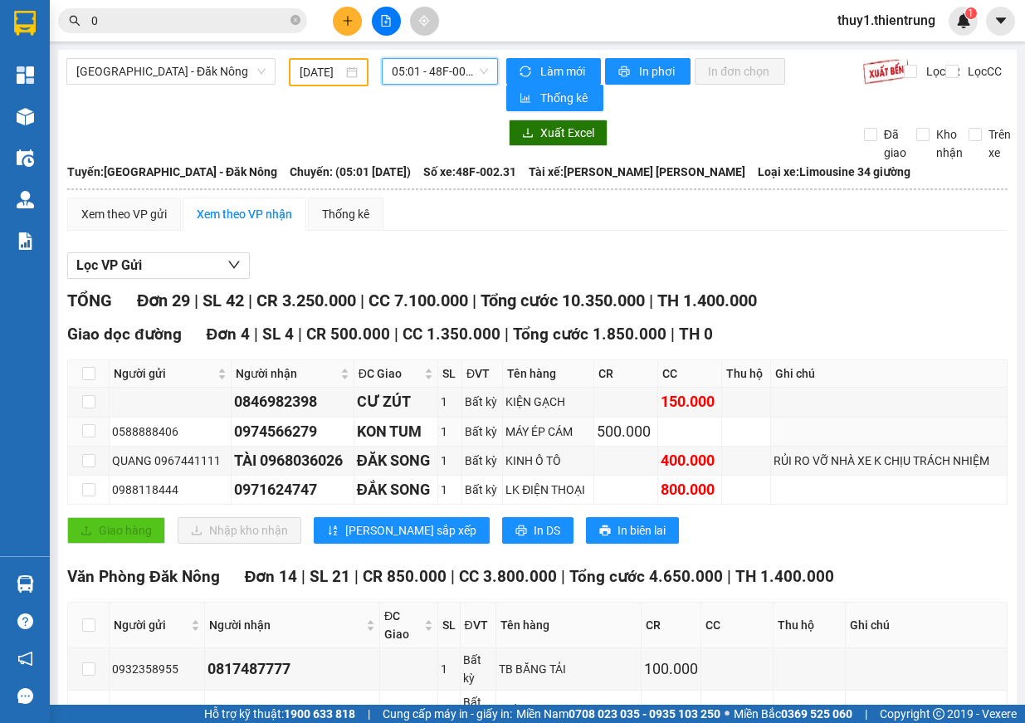
scroll to position [83, 0]
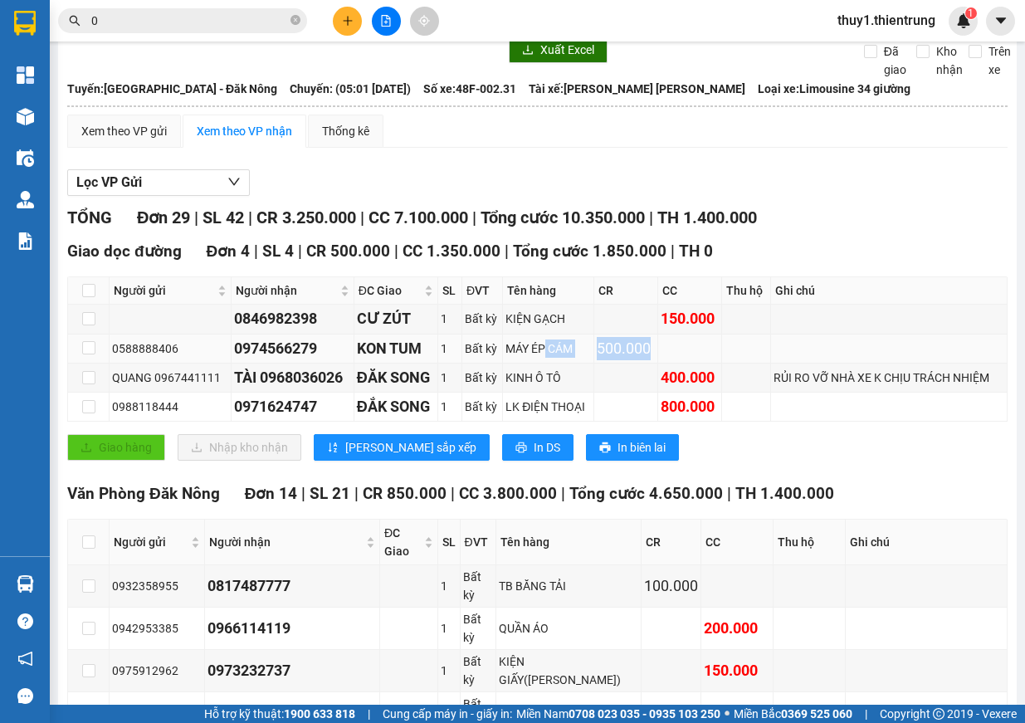
drag, startPoint x: 541, startPoint y: 351, endPoint x: 682, endPoint y: 353, distance: 141.1
click at [682, 353] on tr "0588888406 0974566279 KON TUM 1 Bất kỳ MÁY ÉP CÁM 500.000" at bounding box center [538, 348] width 940 height 29
click at [532, 354] on div "MÁY ÉP CÁM" at bounding box center [547, 348] width 85 height 18
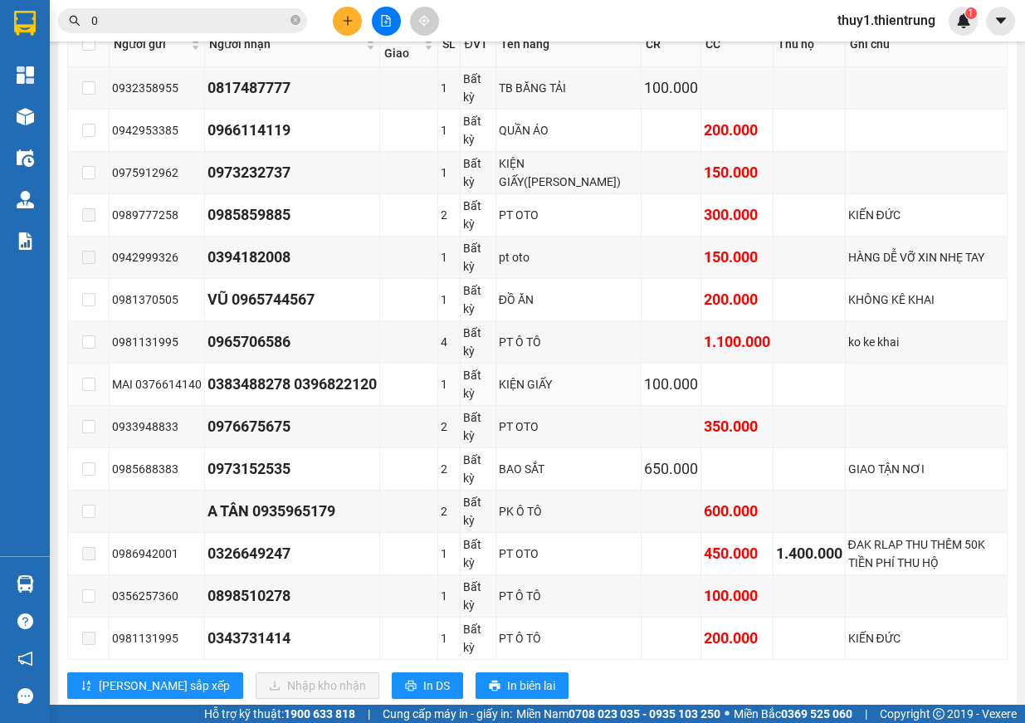
scroll to position [498, 0]
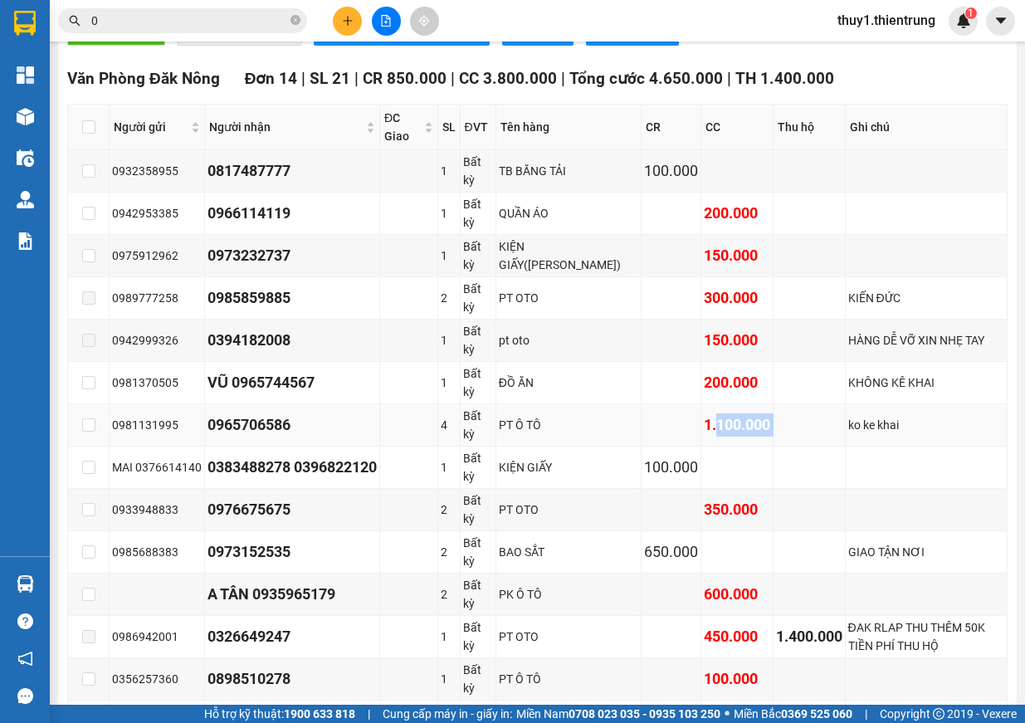
drag, startPoint x: 679, startPoint y: 418, endPoint x: 760, endPoint y: 427, distance: 81.9
click at [760, 427] on tr "0981131995 0965706586 4 Bất kỳ PT Ô TÔ 1.100.000 ko ke khai" at bounding box center [538, 425] width 940 height 42
click at [704, 429] on div "1.100.000" at bounding box center [737, 424] width 66 height 23
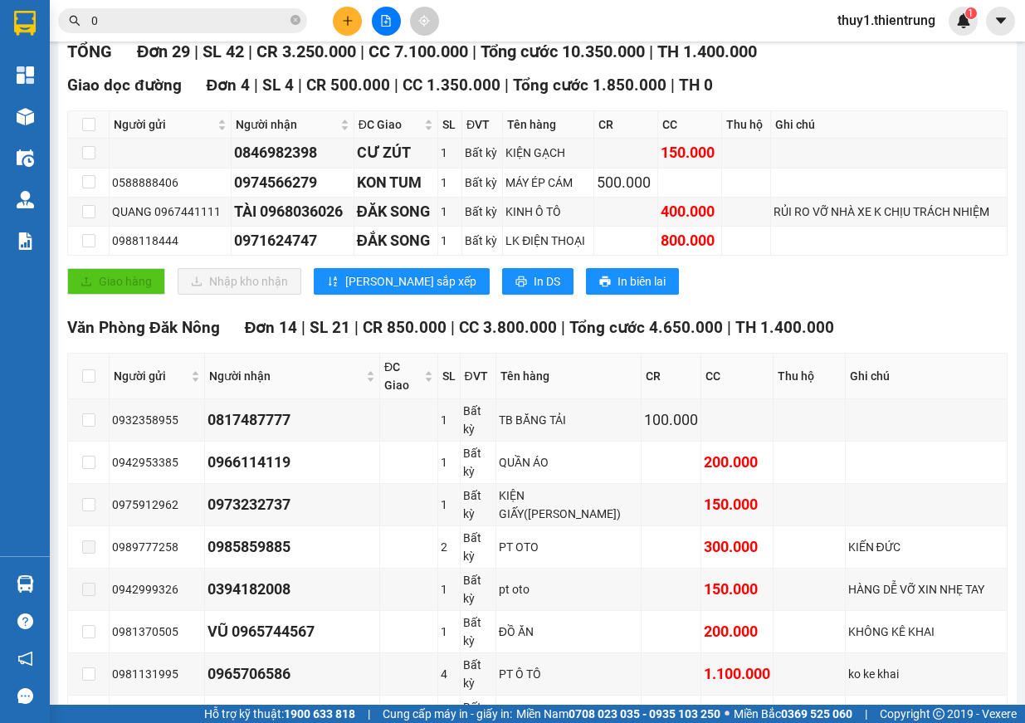
scroll to position [0, 0]
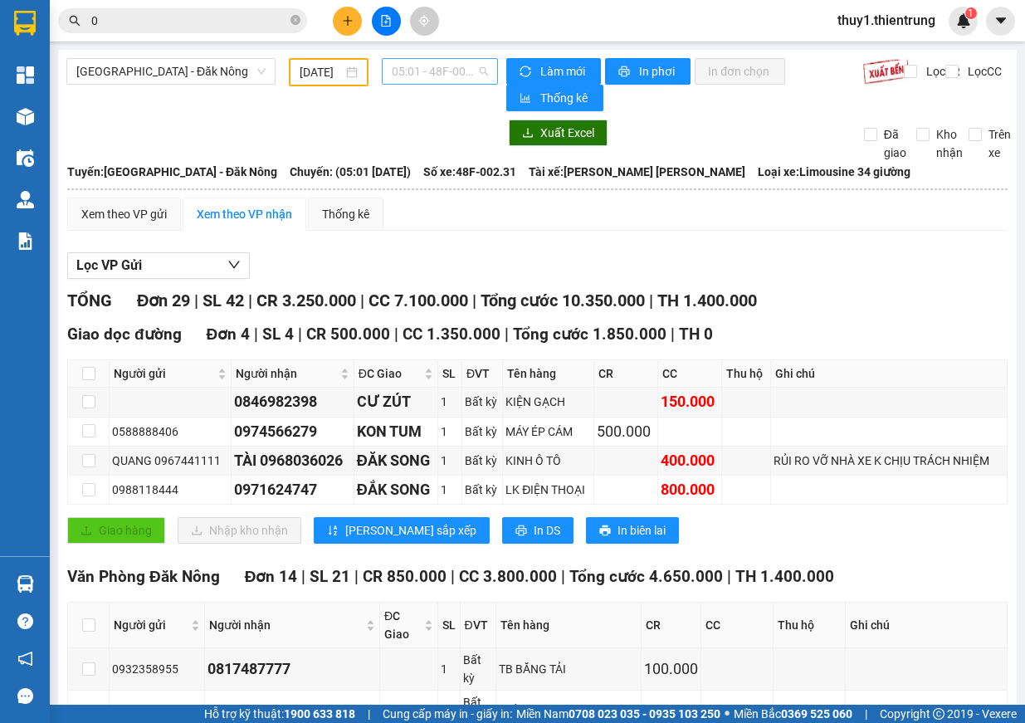
click at [410, 73] on span "05:01 - 48F-002.31" at bounding box center [440, 71] width 96 height 25
click at [327, 70] on input "[DATE]" at bounding box center [321, 72] width 43 height 18
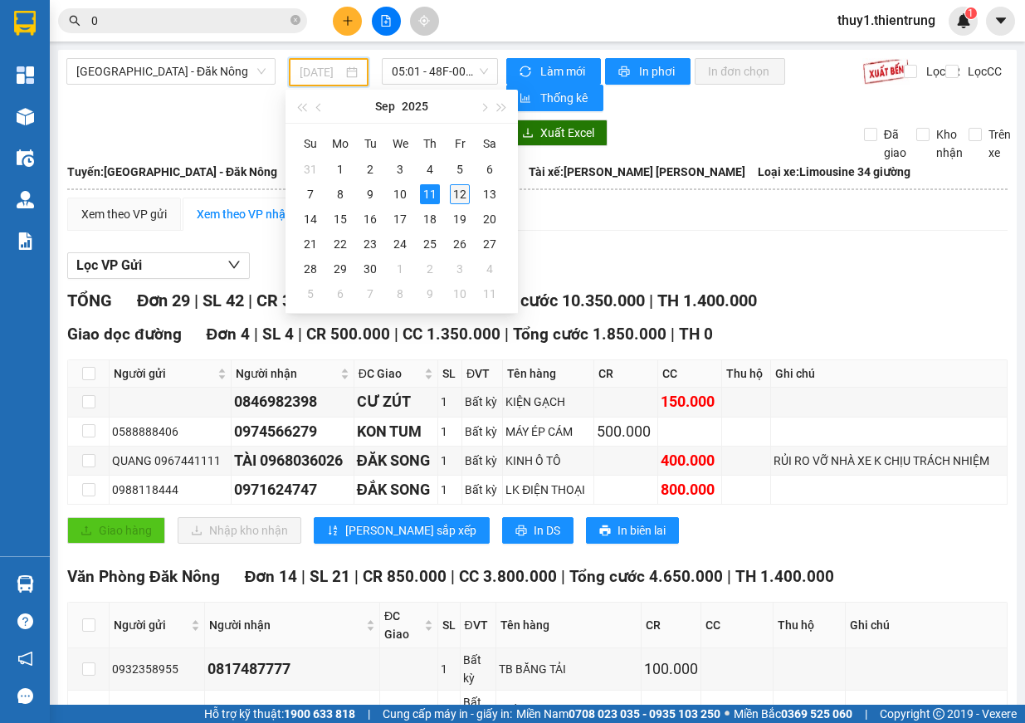
click at [460, 192] on div "12" at bounding box center [460, 194] width 20 height 20
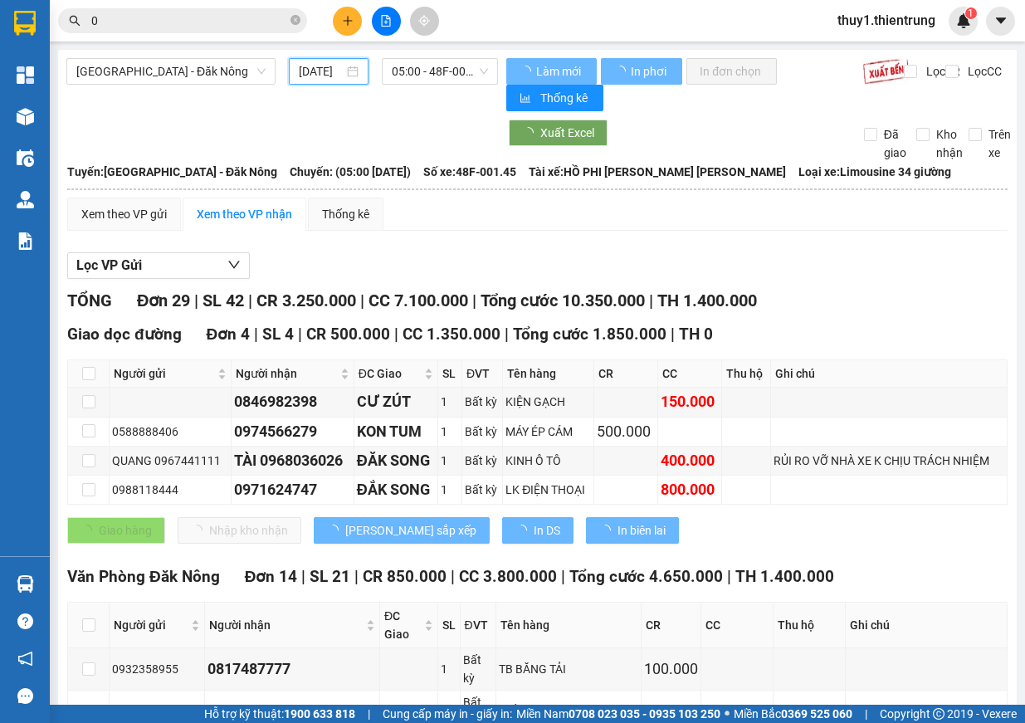
type input "[DATE]"
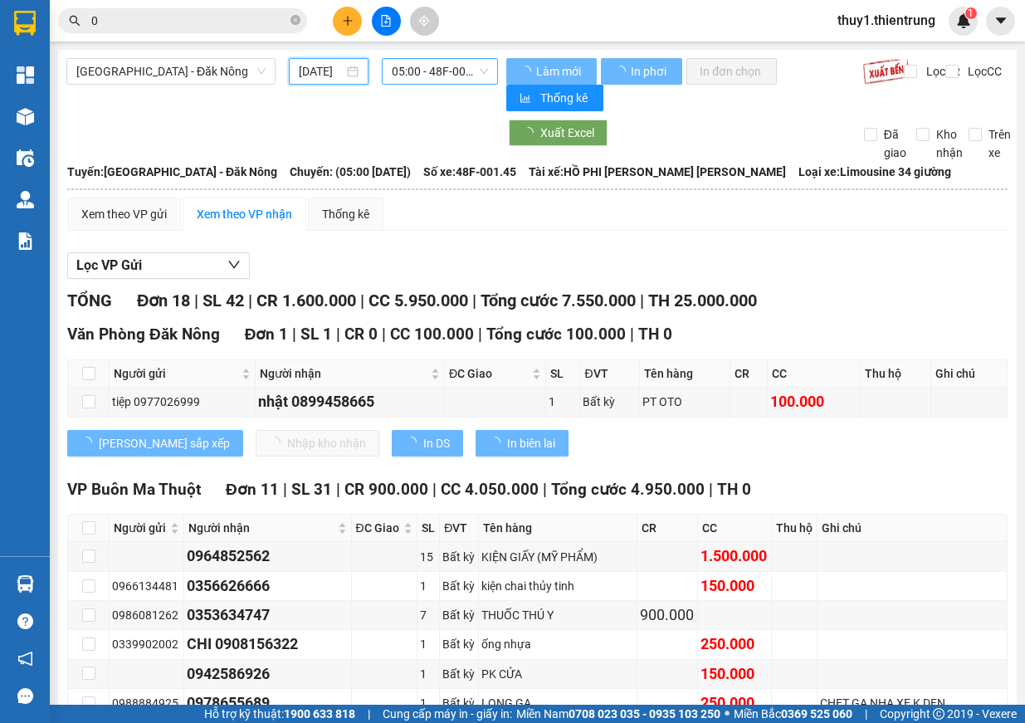
click at [438, 65] on span "05:00 - 48F-001.45" at bounding box center [440, 71] width 96 height 25
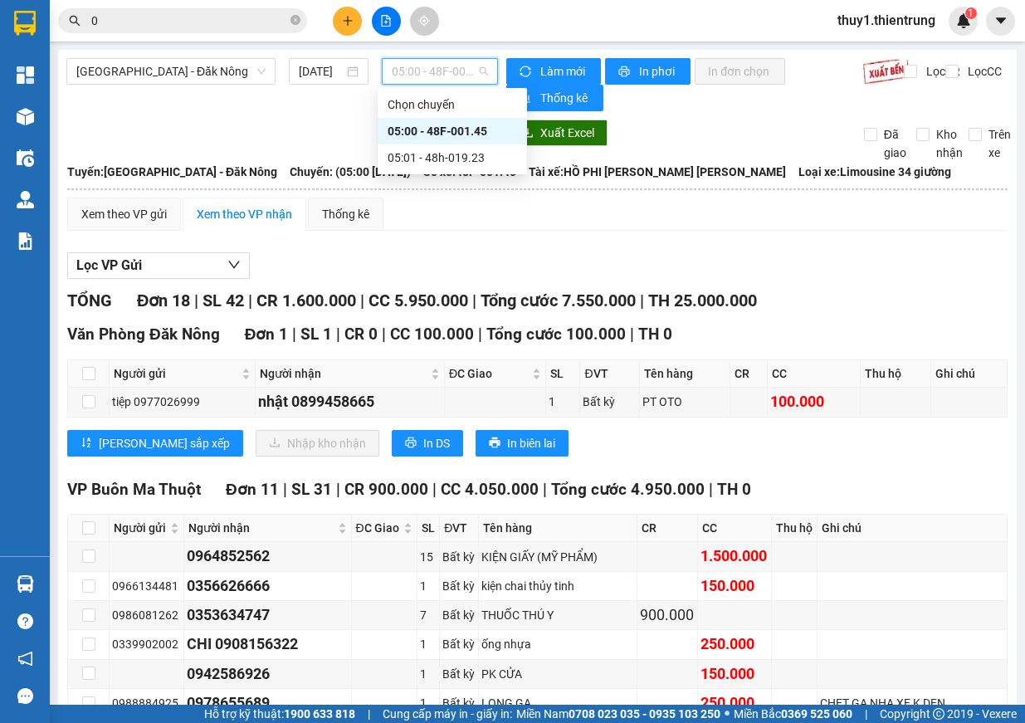
click at [465, 129] on div "05:00 - 48F-001.45" at bounding box center [452, 131] width 129 height 18
click at [428, 73] on span "05:00 - 48F-001.45" at bounding box center [440, 71] width 96 height 25
click at [476, 161] on div "05:01 - 48h-019.23" at bounding box center [452, 158] width 129 height 18
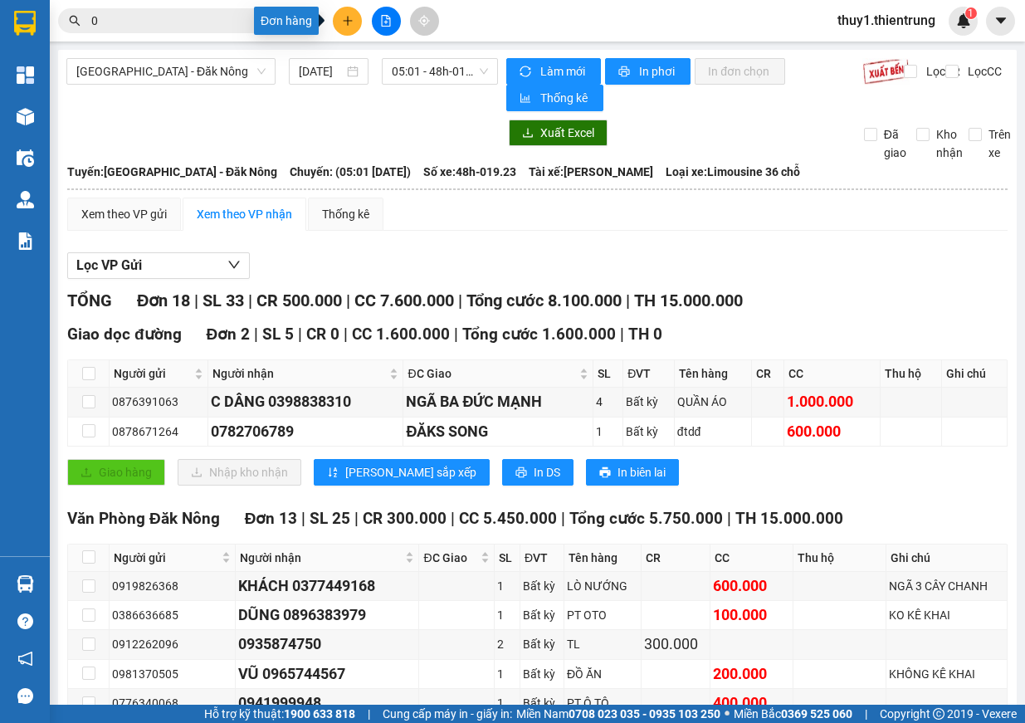
click at [336, 23] on button at bounding box center [347, 21] width 29 height 29
click at [402, 63] on div "Tạo đơn hàng" at bounding box center [413, 62] width 72 height 18
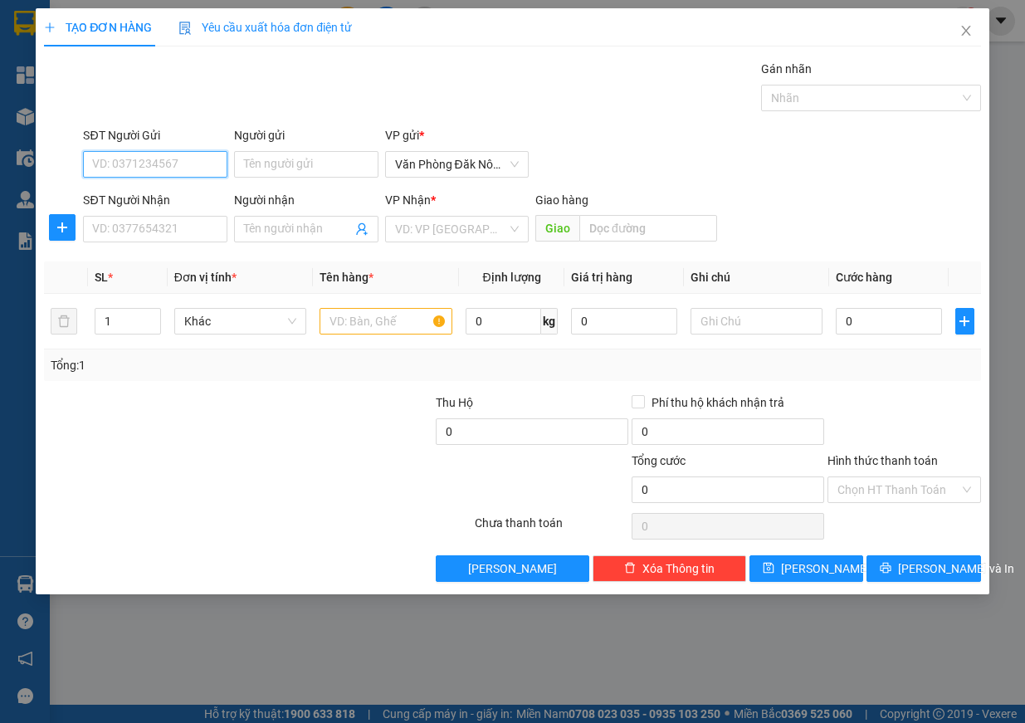
click at [123, 166] on input "SĐT Người Gửi" at bounding box center [155, 164] width 144 height 27
type input "0912437817"
click at [210, 225] on input "SĐT Người Nhận" at bounding box center [155, 229] width 144 height 27
type input "0979473697"
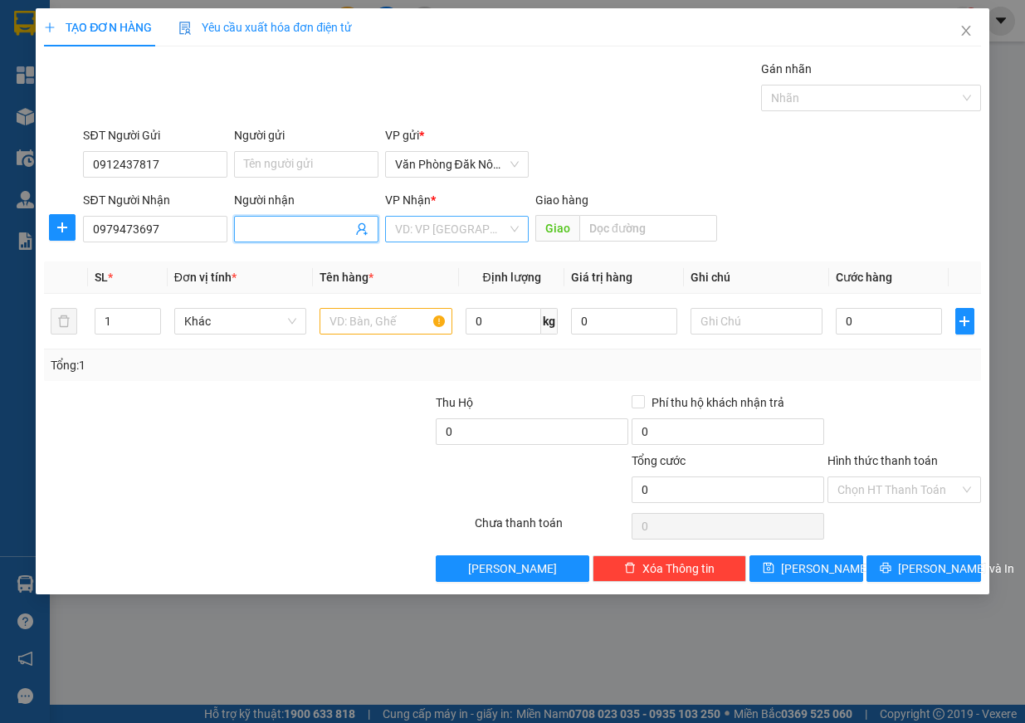
click at [417, 233] on input "search" at bounding box center [451, 229] width 113 height 25
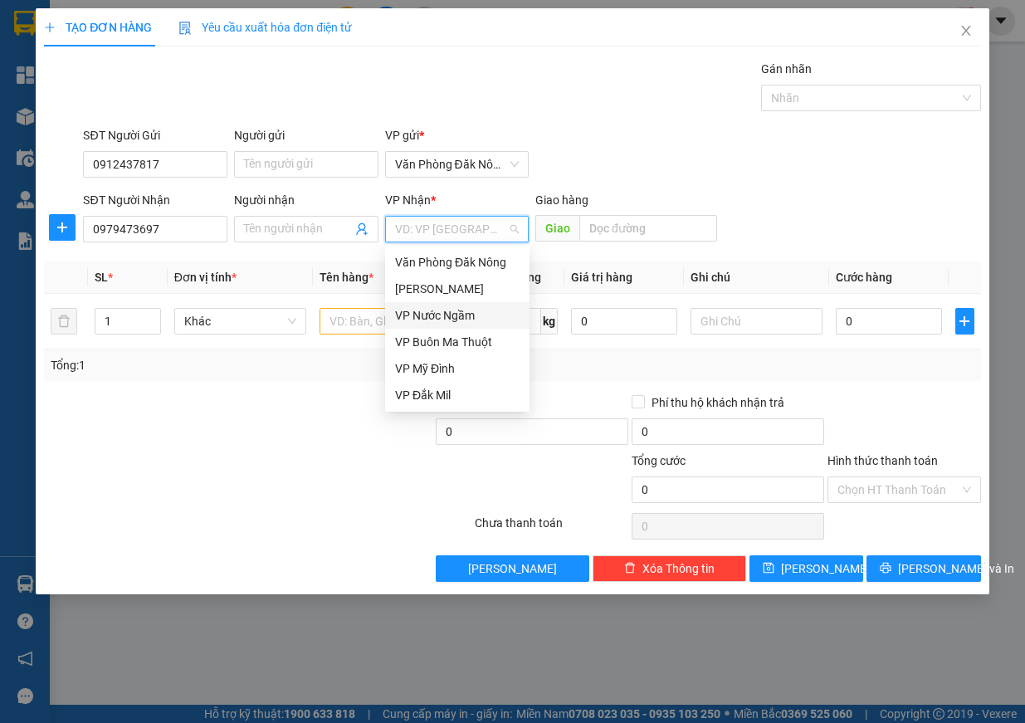
click at [453, 320] on div "VP Nước Ngầm" at bounding box center [457, 315] width 125 height 18
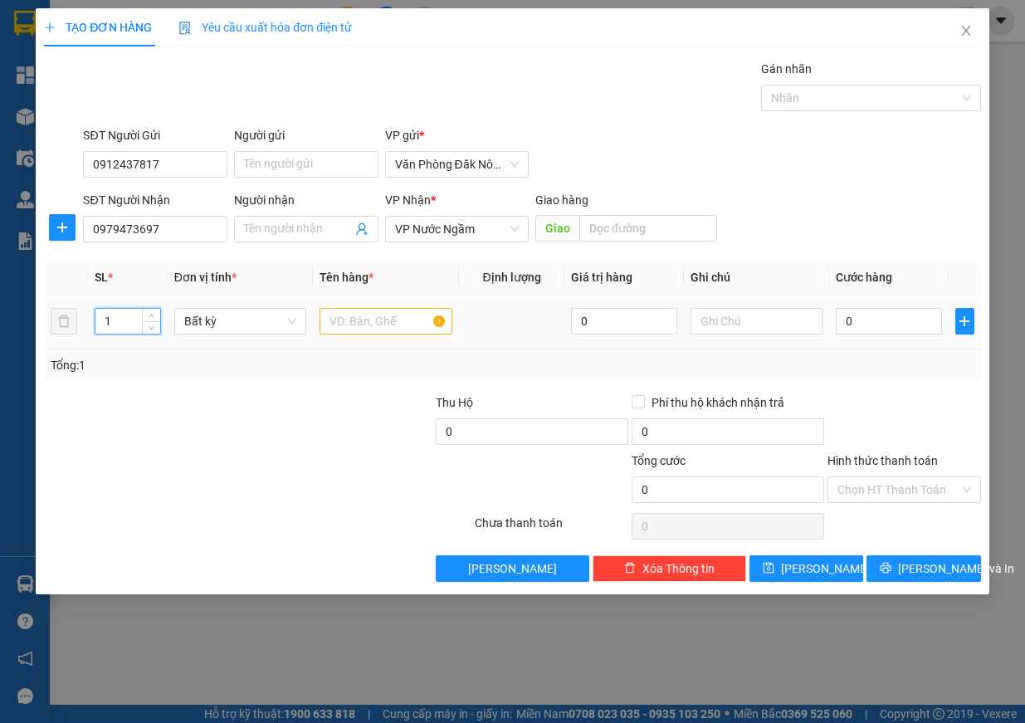
drag, startPoint x: 123, startPoint y: 321, endPoint x: 32, endPoint y: 321, distance: 91.3
click at [32, 321] on div "TẠO ĐƠN HÀNG Yêu cầu xuất [PERSON_NAME] điện tử Transit Pickup Surcharge Ids Tr…" at bounding box center [512, 361] width 1025 height 723
type input "2"
click at [408, 315] on input "text" at bounding box center [386, 321] width 133 height 27
type input "xốp"
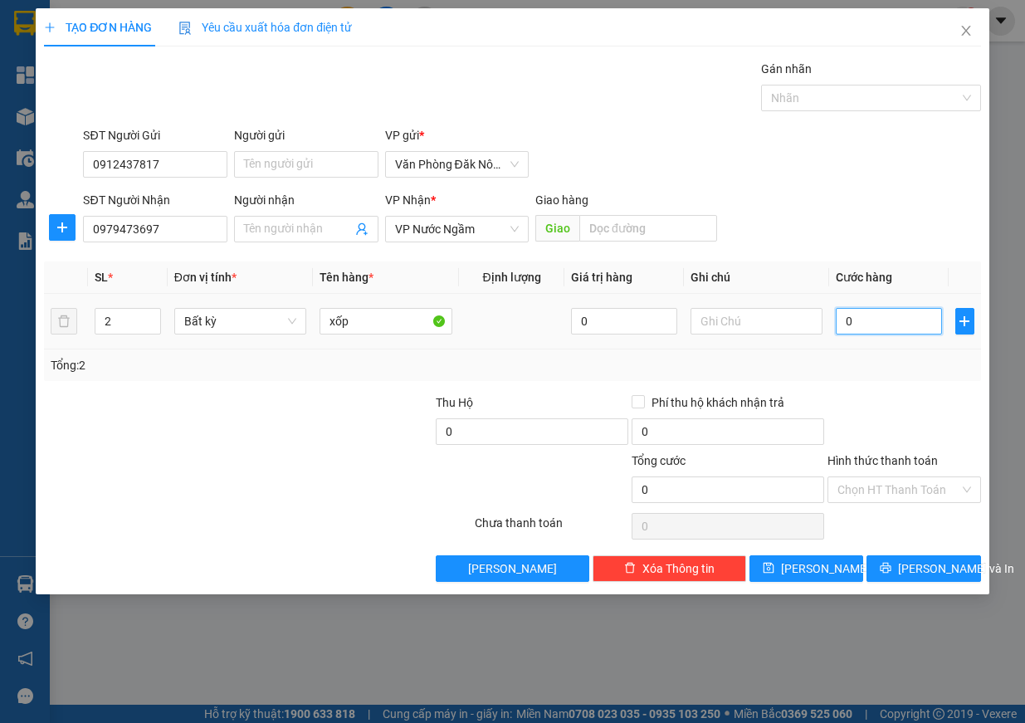
click at [862, 314] on input "0" at bounding box center [889, 321] width 106 height 27
type input "4"
type input "40"
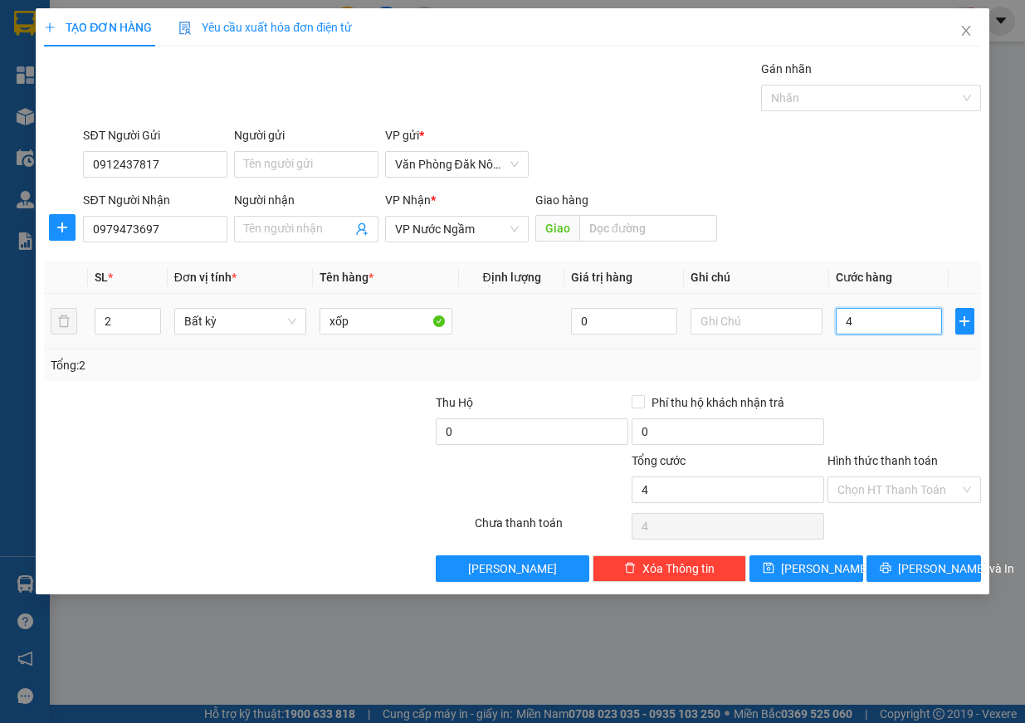
type input "40"
type input "400"
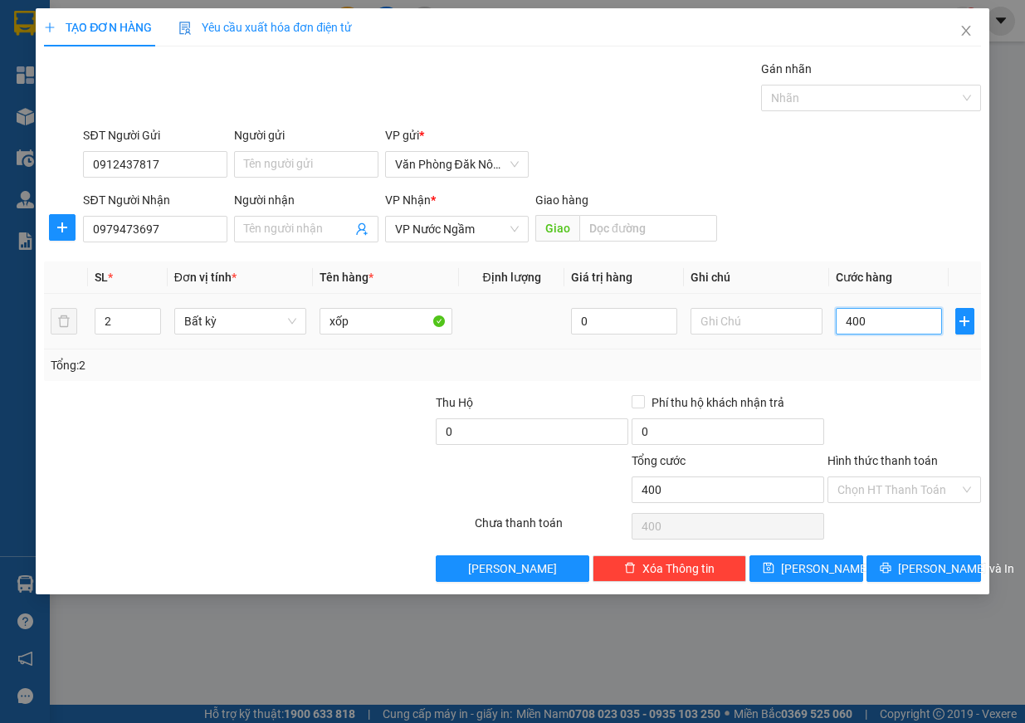
type input "4.000"
type input "40.000"
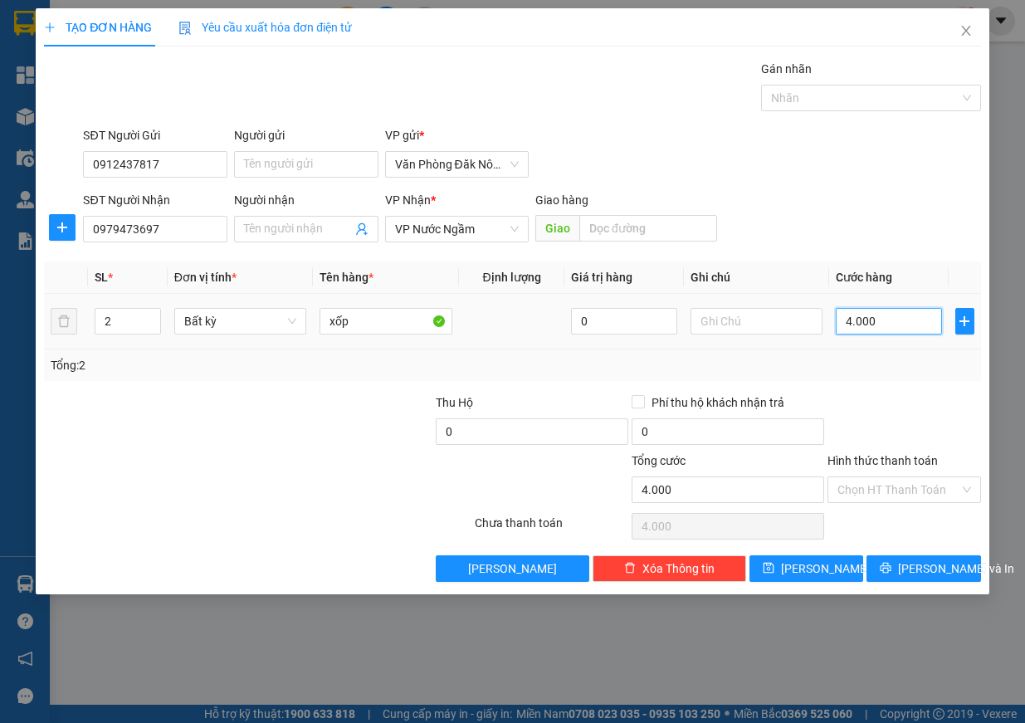
type input "40.000"
type input "400.000"
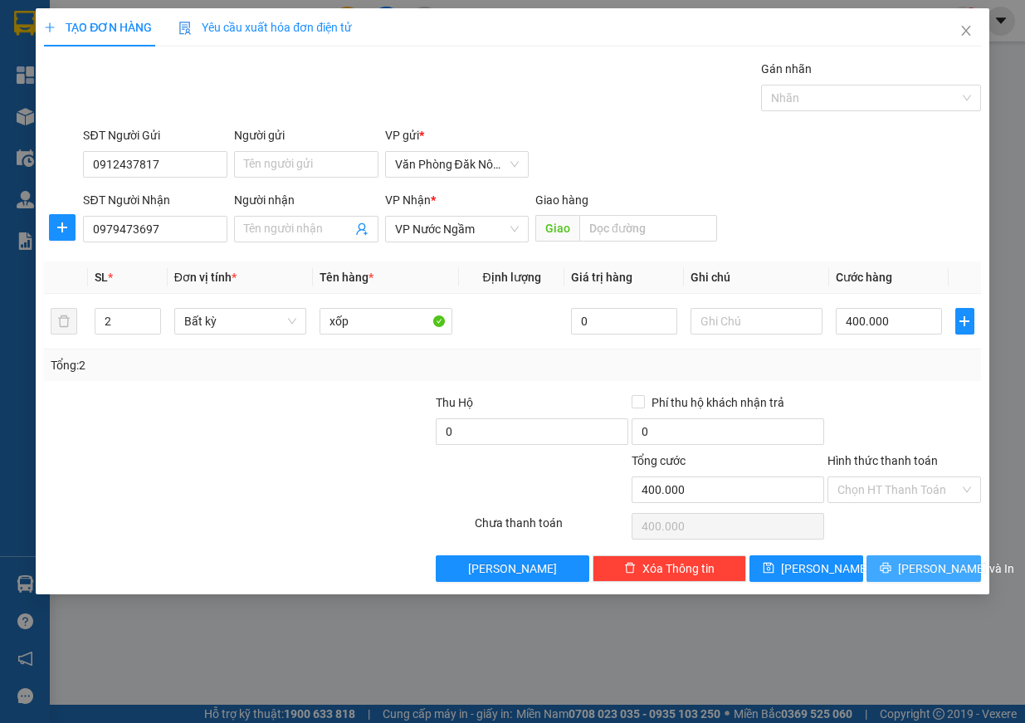
click at [905, 565] on button "[PERSON_NAME] và In" at bounding box center [924, 568] width 115 height 27
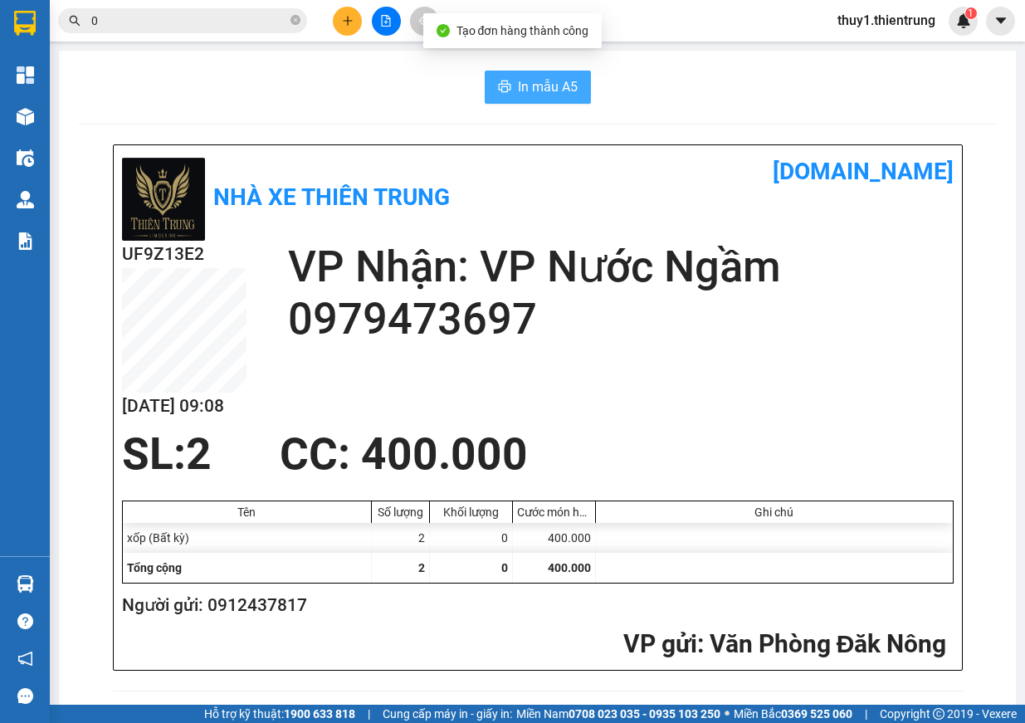
click at [562, 79] on span "In mẫu A5" at bounding box center [548, 86] width 60 height 21
click at [547, 95] on span "In mẫu A5" at bounding box center [548, 86] width 60 height 21
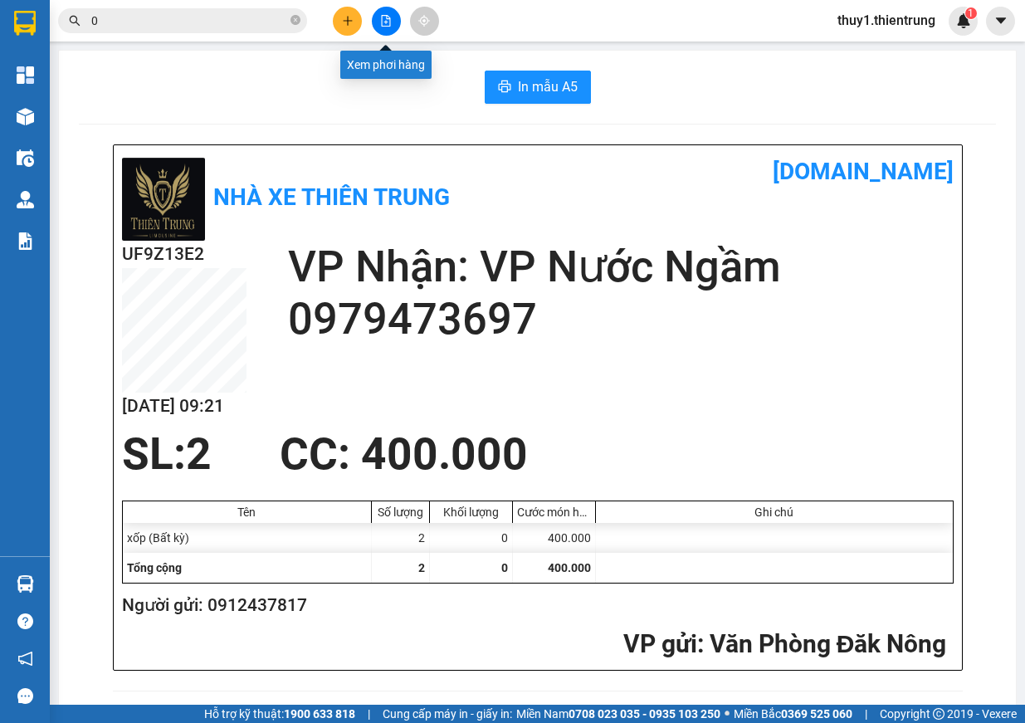
click at [396, 25] on button at bounding box center [386, 21] width 29 height 29
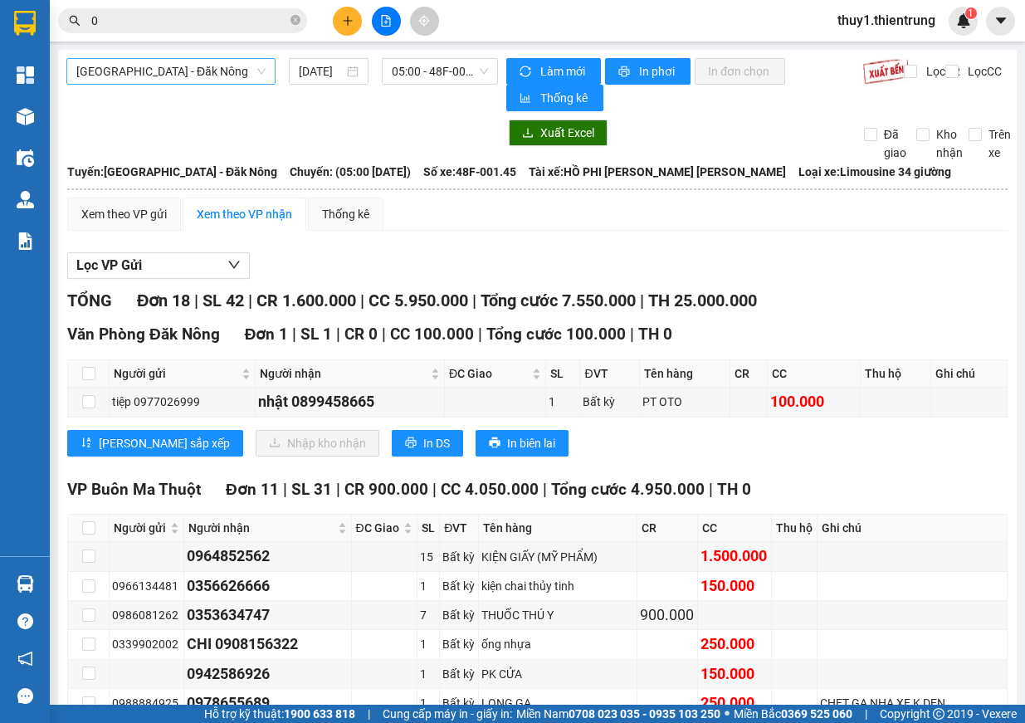
click at [184, 71] on span "[GEOGRAPHIC_DATA] - Đăk Nông" at bounding box center [170, 71] width 189 height 25
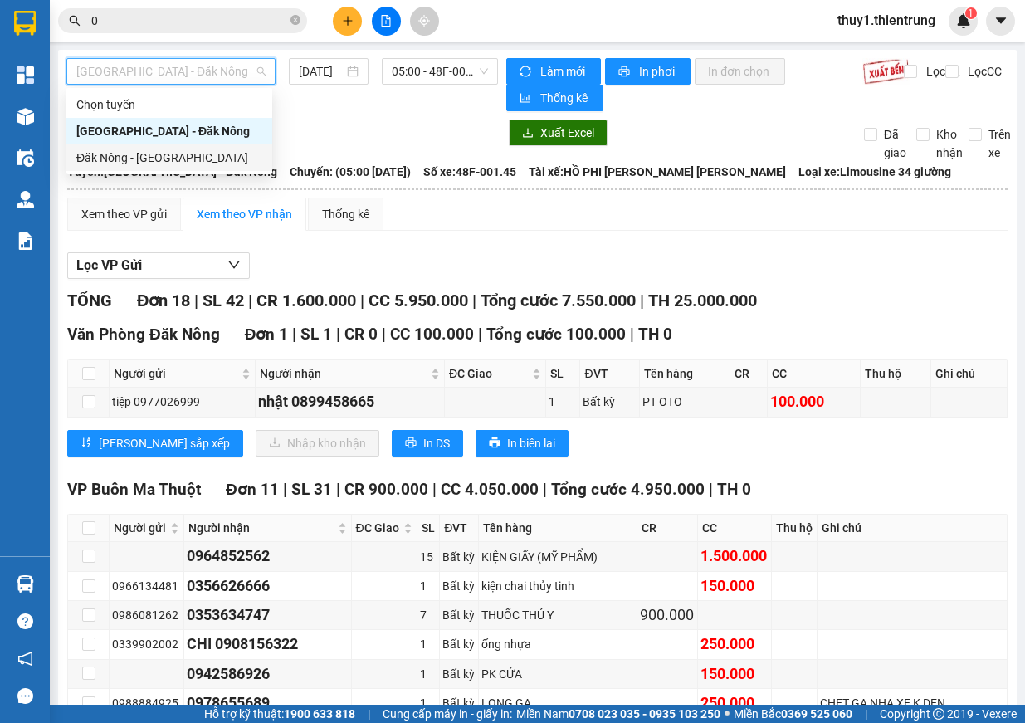
click at [183, 159] on div "Đăk Nông - [GEOGRAPHIC_DATA]" at bounding box center [169, 158] width 186 height 18
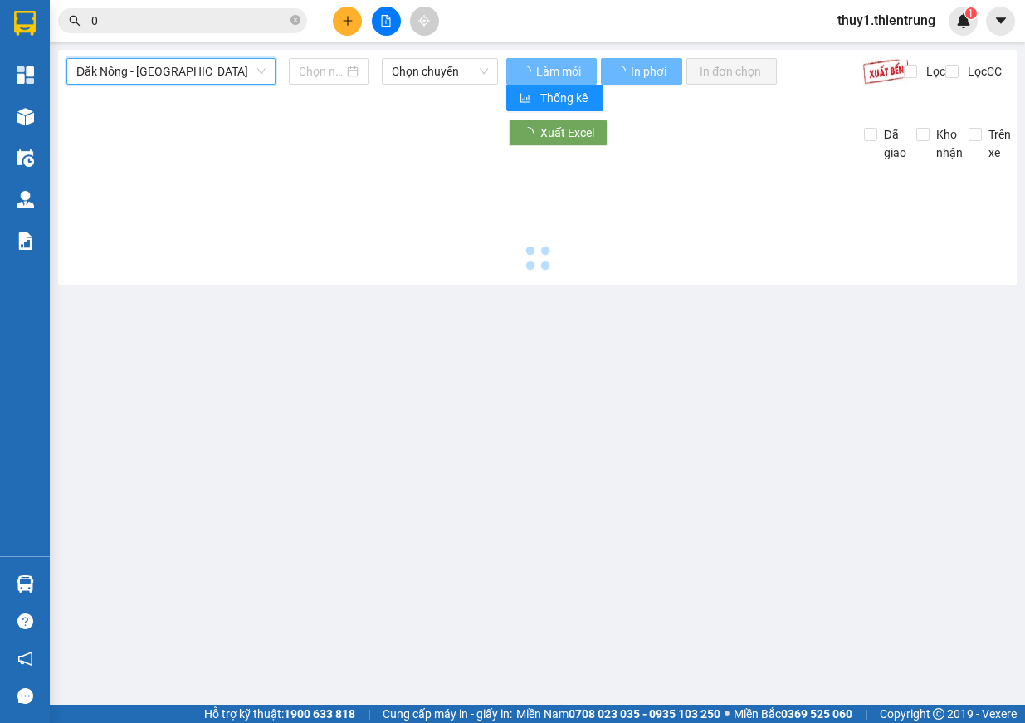
type input "[DATE]"
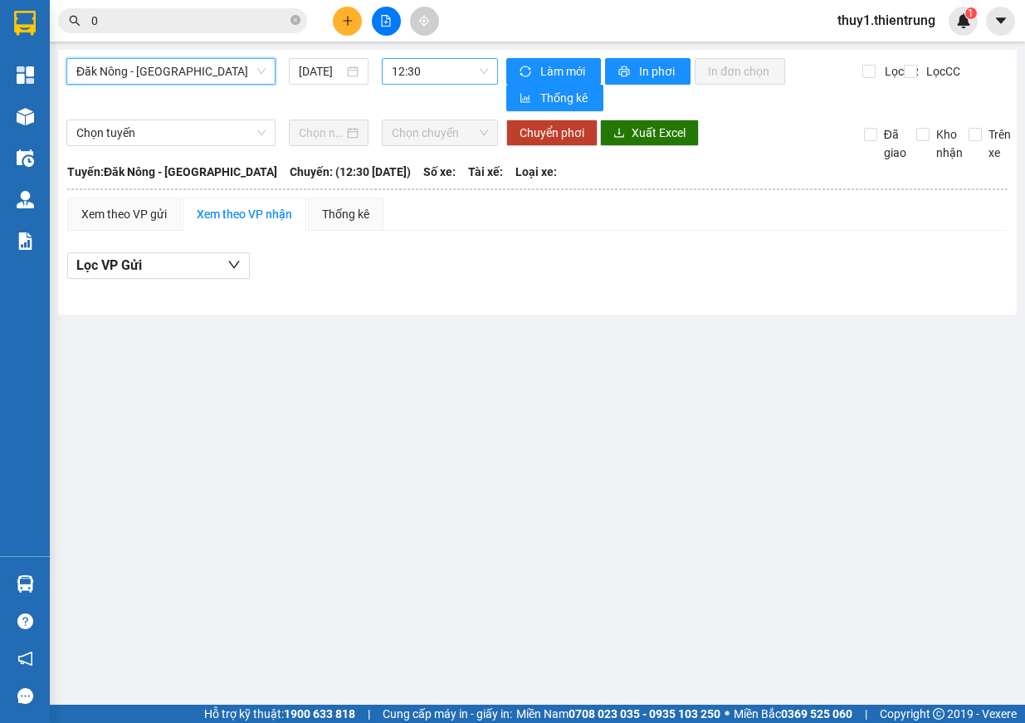
click at [458, 76] on span "12:30" at bounding box center [440, 71] width 96 height 25
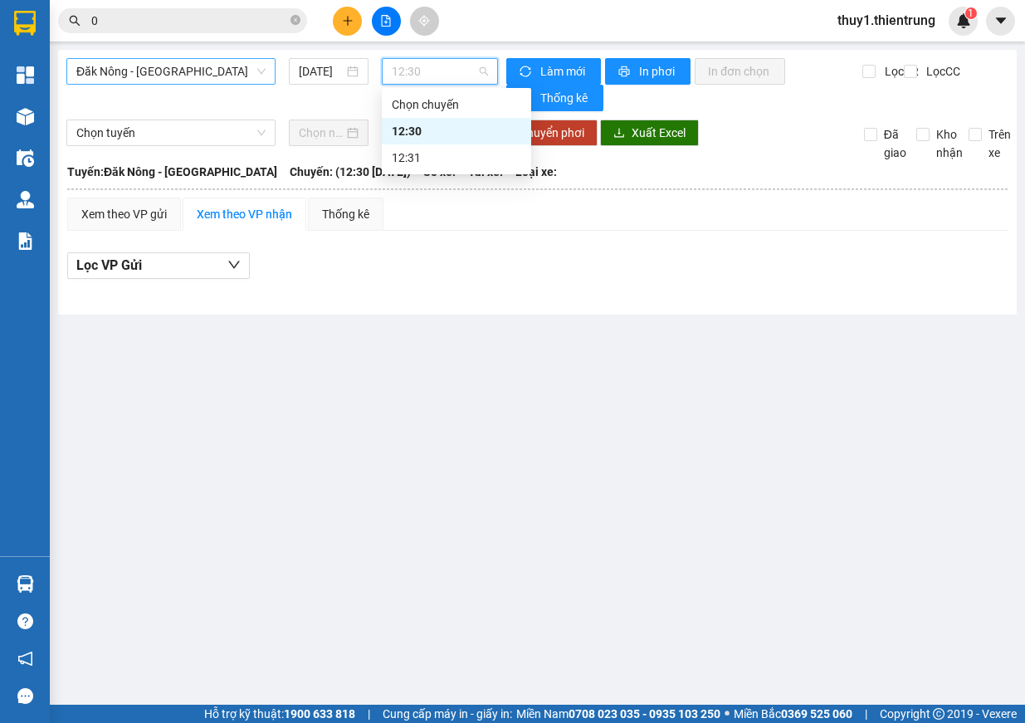
click at [213, 74] on span "Đăk Nông - [GEOGRAPHIC_DATA]" at bounding box center [170, 71] width 189 height 25
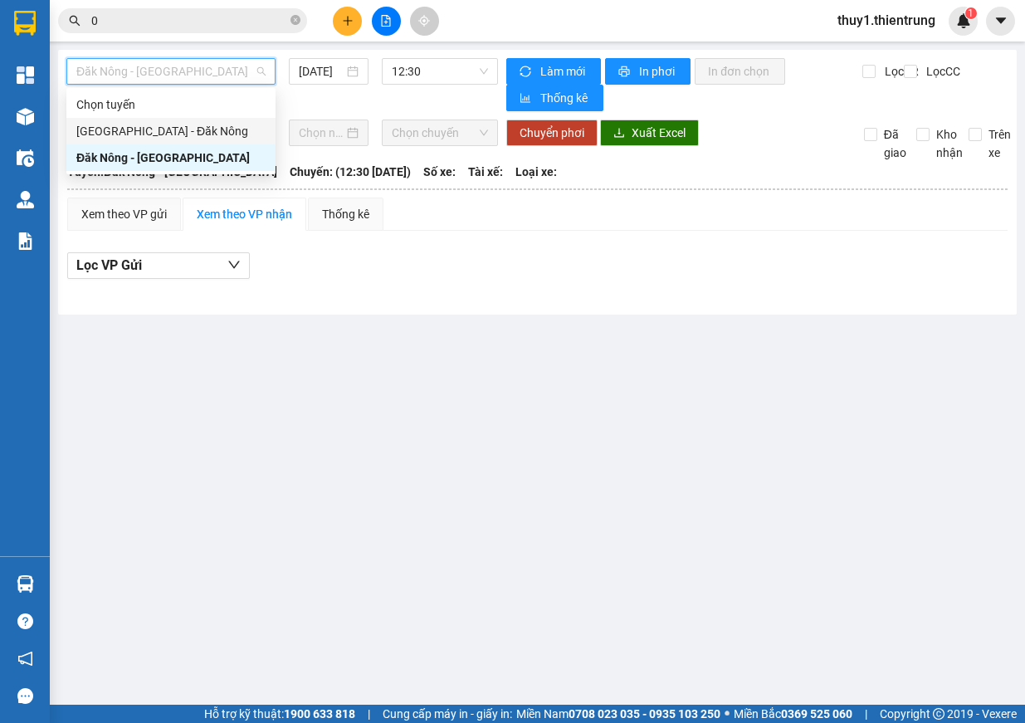
click at [196, 135] on div "[GEOGRAPHIC_DATA] - Đăk Nông" at bounding box center [170, 131] width 189 height 18
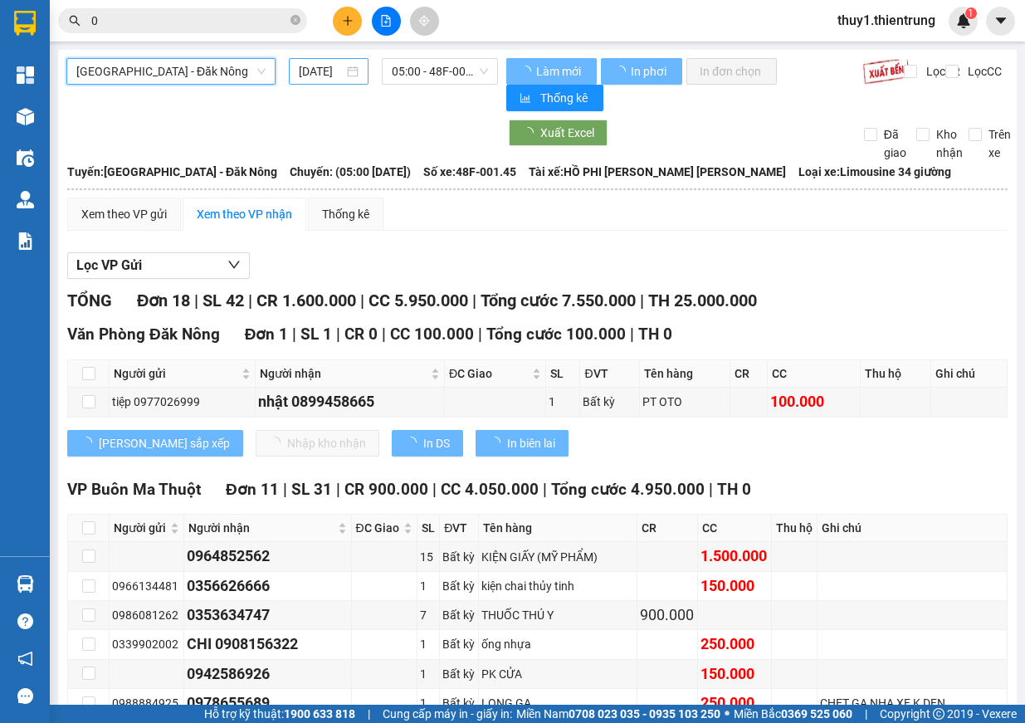
click at [325, 77] on input "[DATE]" at bounding box center [321, 71] width 45 height 18
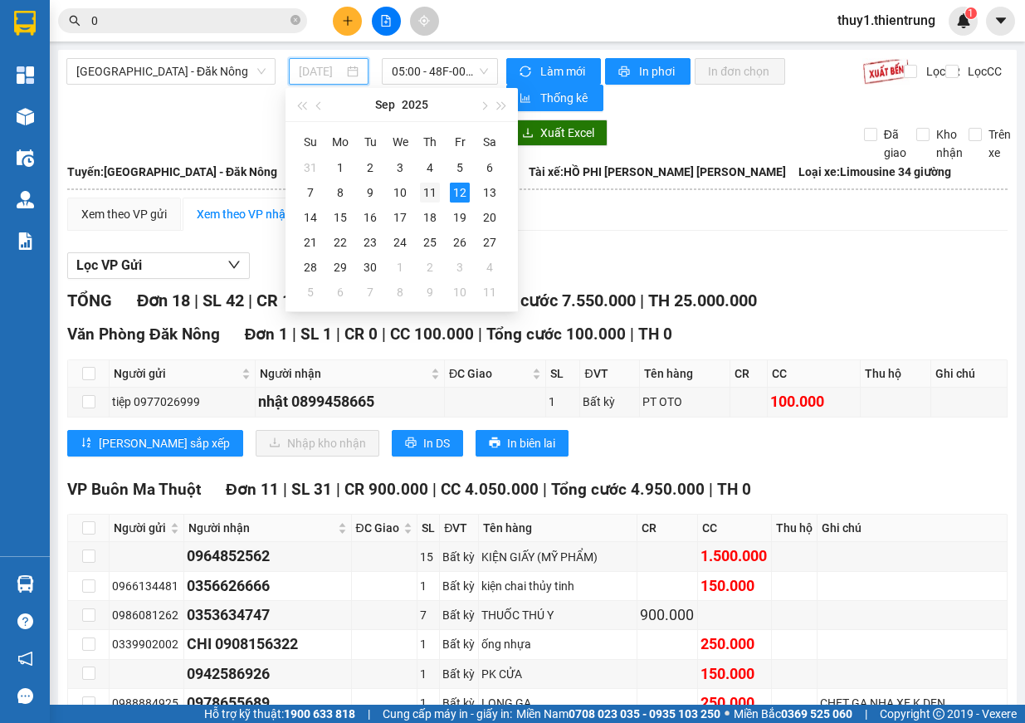
click at [425, 193] on div "11" at bounding box center [430, 193] width 20 height 20
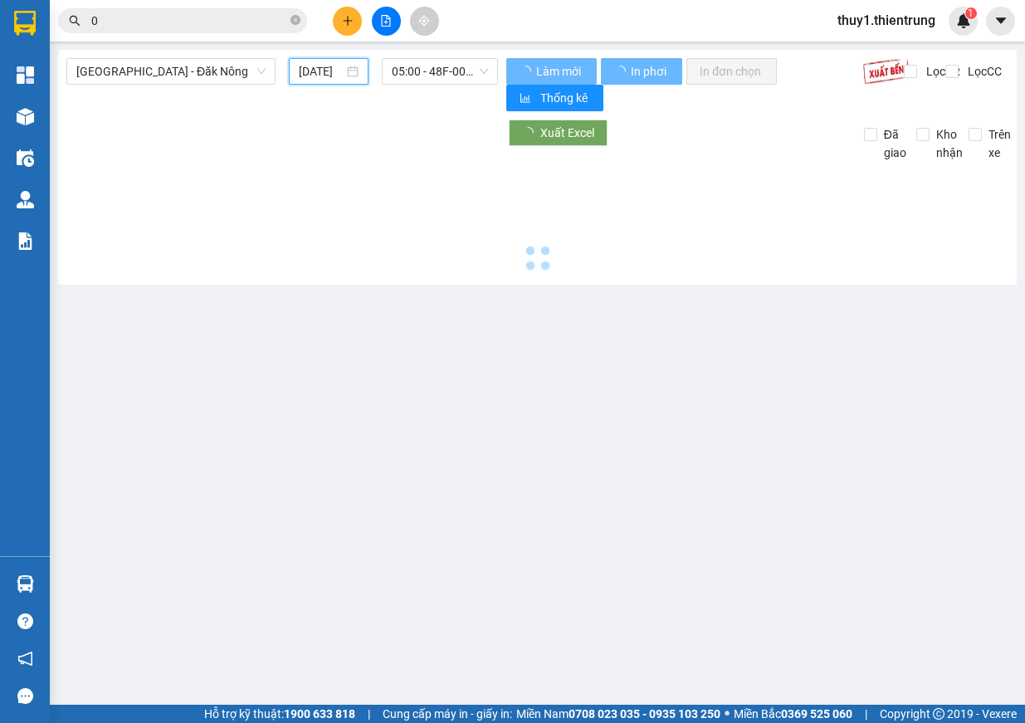
type input "[DATE]"
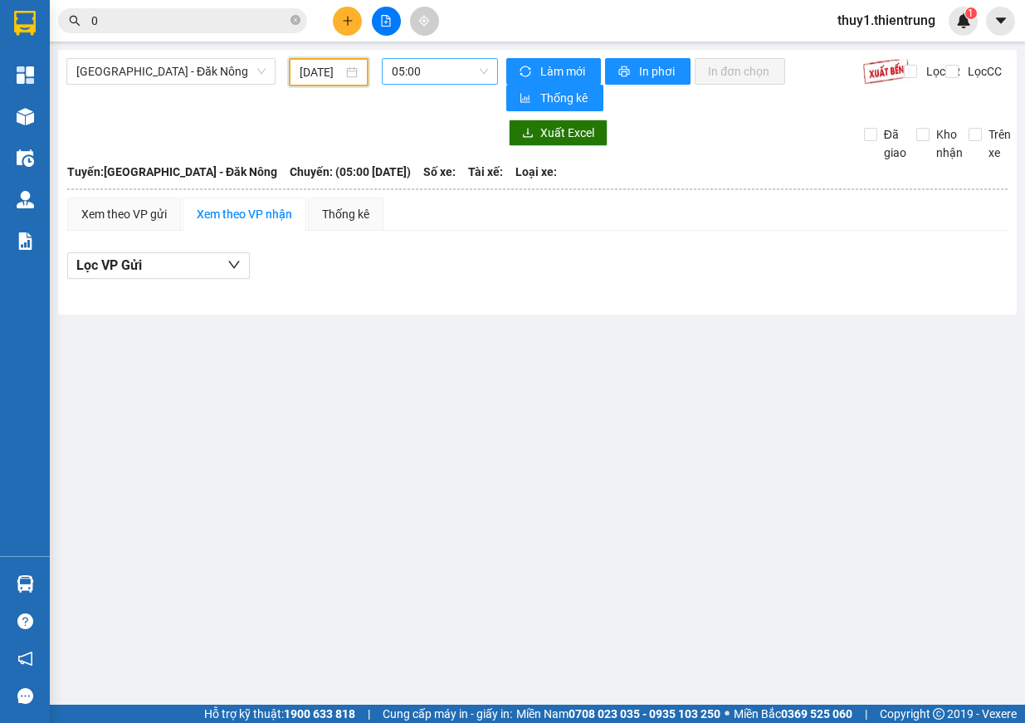
click at [424, 66] on span "05:00" at bounding box center [440, 71] width 96 height 25
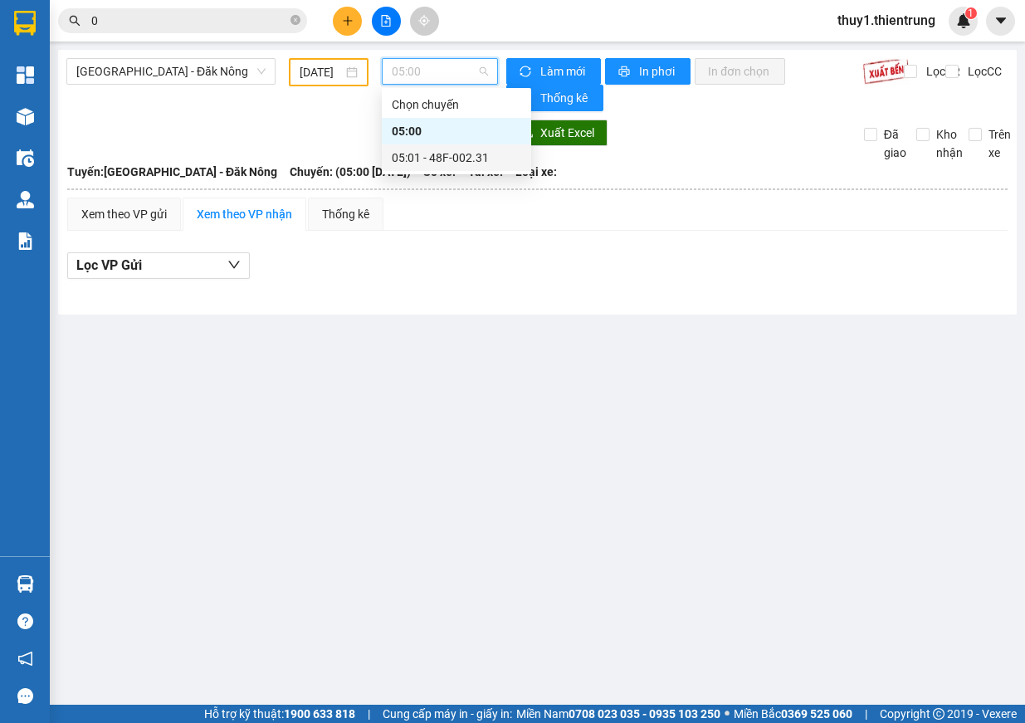
click at [462, 162] on div "05:01 - 48F-002.31" at bounding box center [456, 158] width 129 height 18
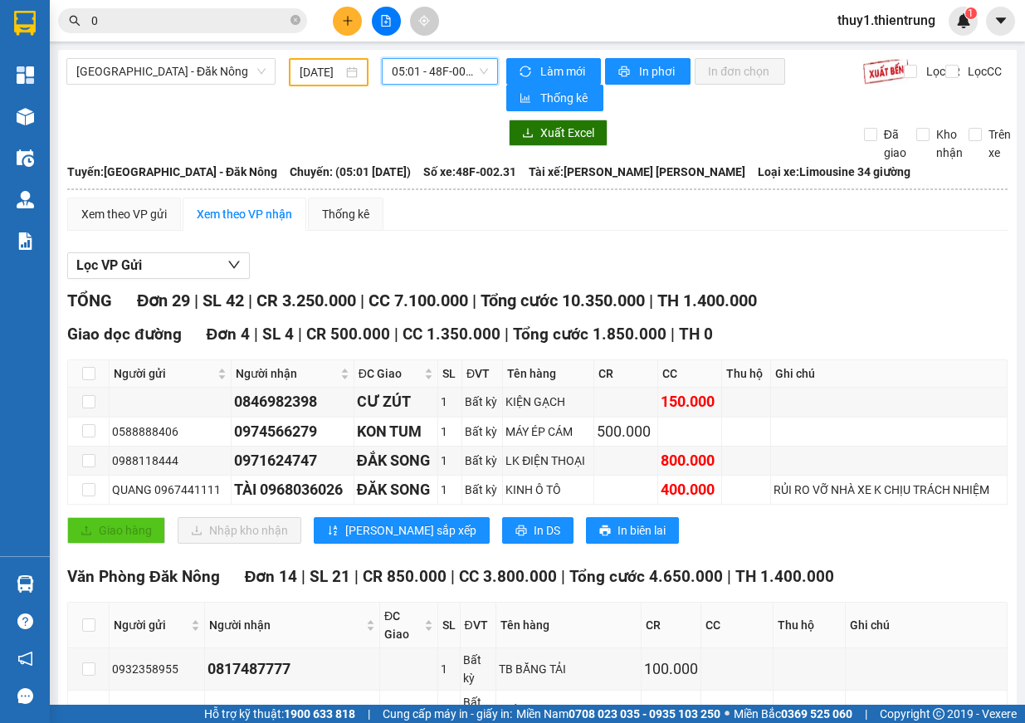
click at [429, 74] on span "05:01 - 48F-002.31" at bounding box center [440, 71] width 96 height 25
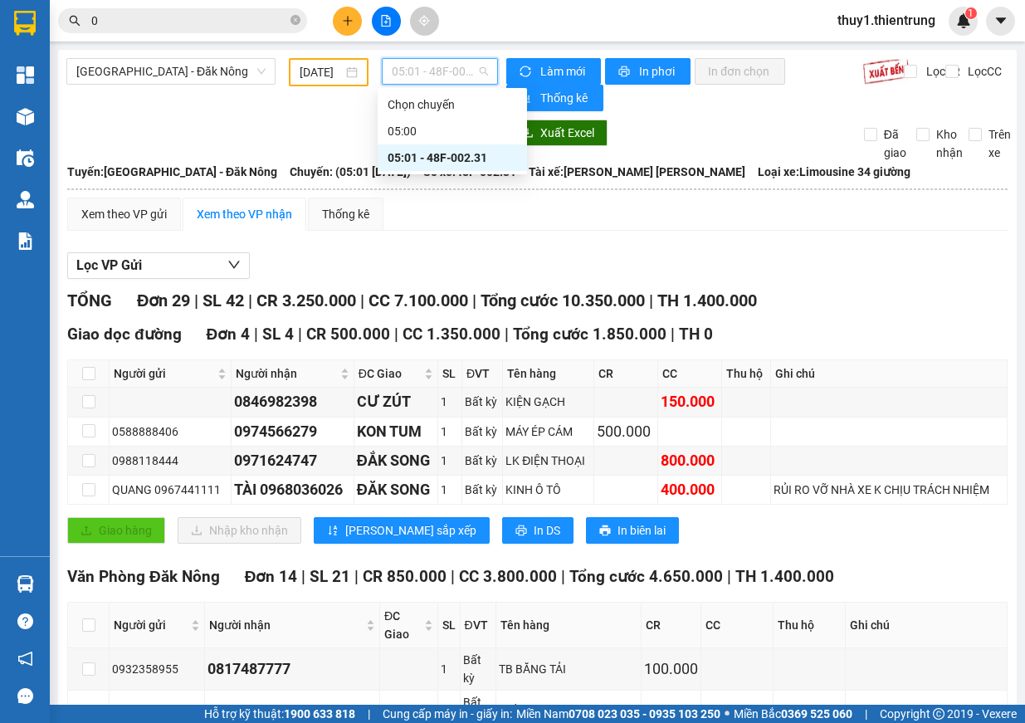
click at [440, 160] on div "05:01 - 48F-002.31" at bounding box center [452, 158] width 129 height 18
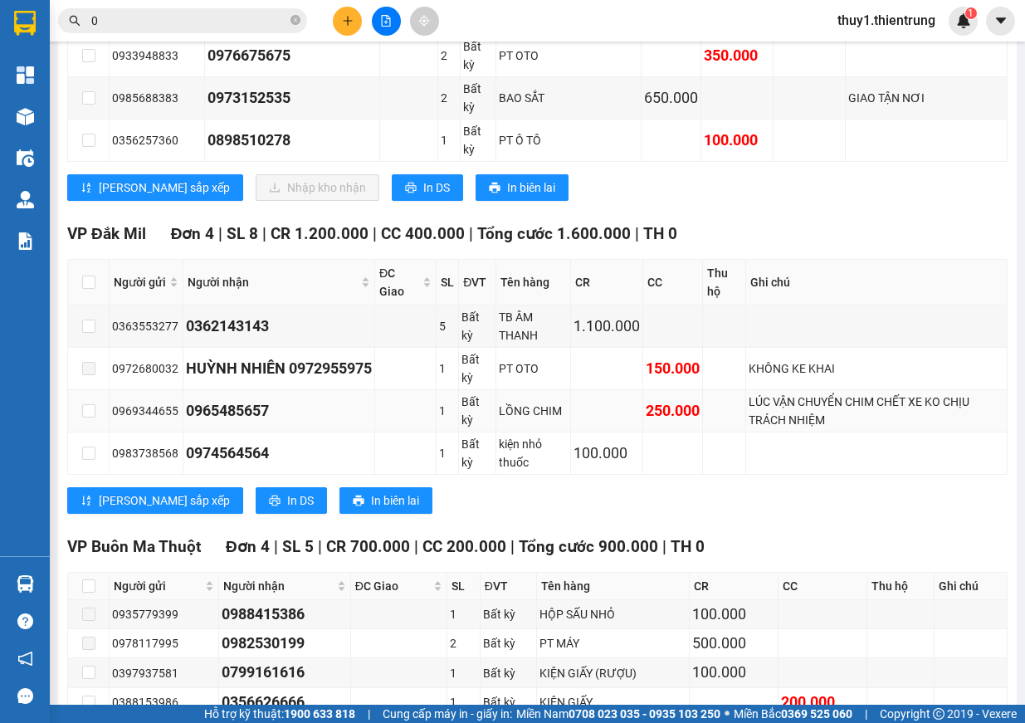
scroll to position [581, 0]
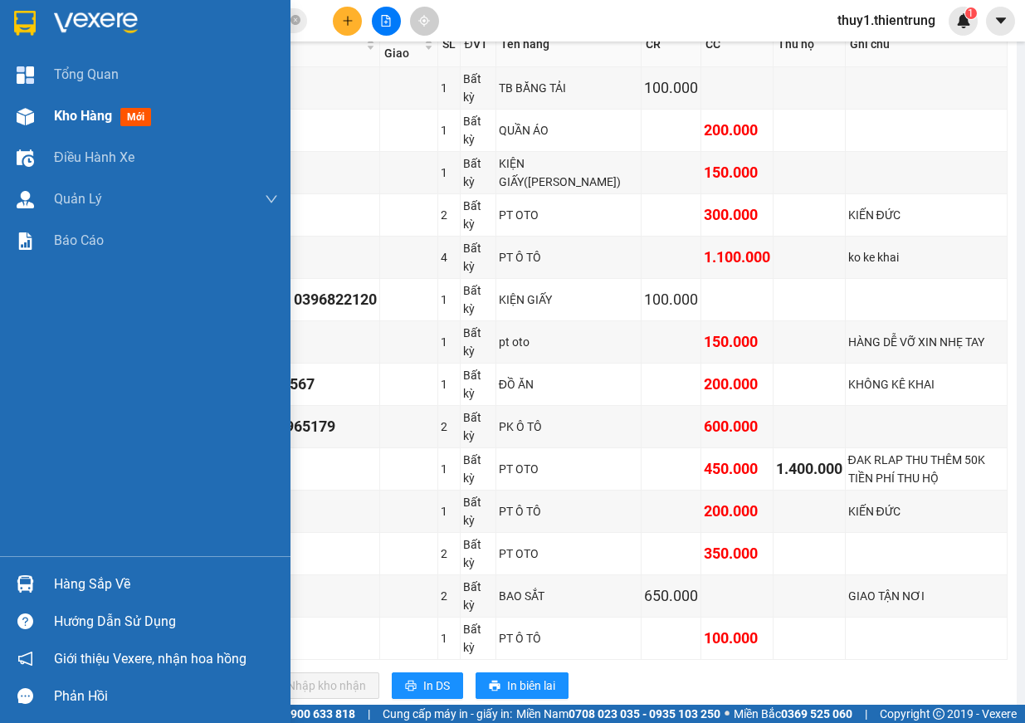
click at [32, 126] on div at bounding box center [25, 116] width 29 height 29
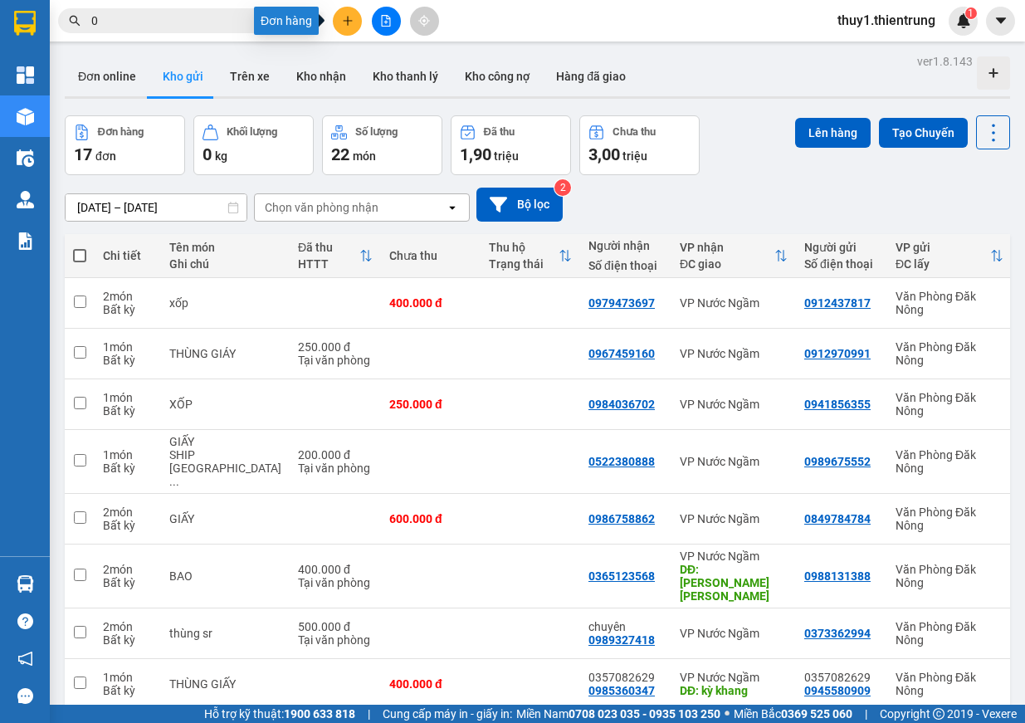
click at [348, 20] on icon "plus" at bounding box center [347, 20] width 1 height 9
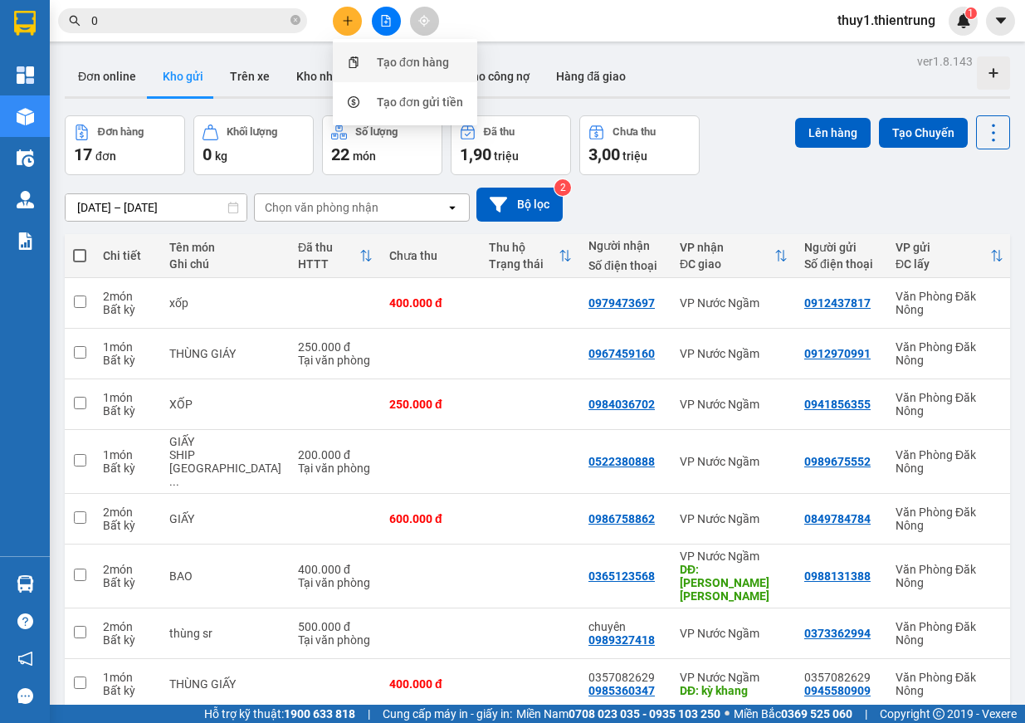
click at [406, 67] on div "Tạo đơn hàng" at bounding box center [413, 62] width 72 height 18
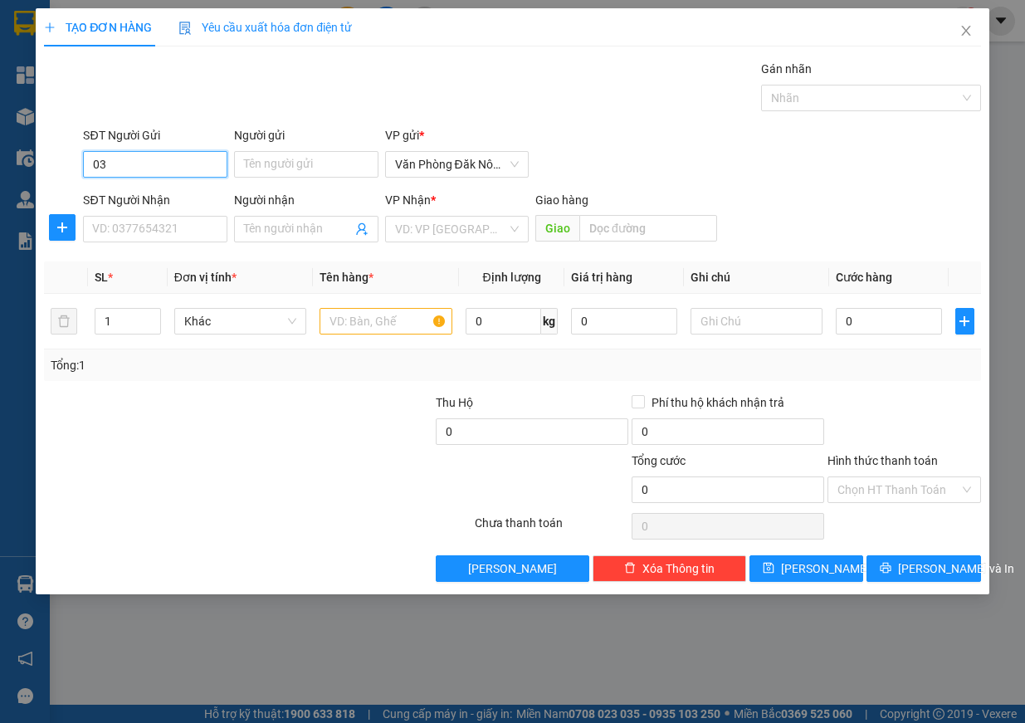
type input "0"
type input "0383682476"
click at [149, 225] on input "SĐT Người Nhận" at bounding box center [155, 229] width 144 height 27
type input "0982639274"
click at [452, 220] on input "search" at bounding box center [451, 229] width 113 height 25
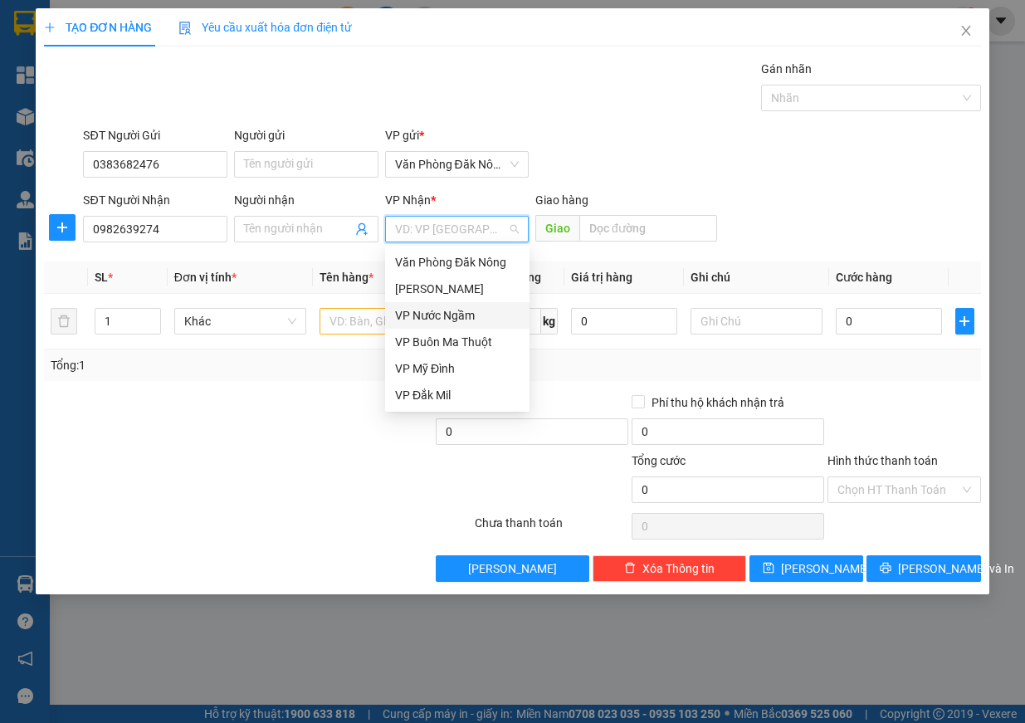
click at [465, 326] on div "VP Nước Ngầm" at bounding box center [457, 315] width 144 height 27
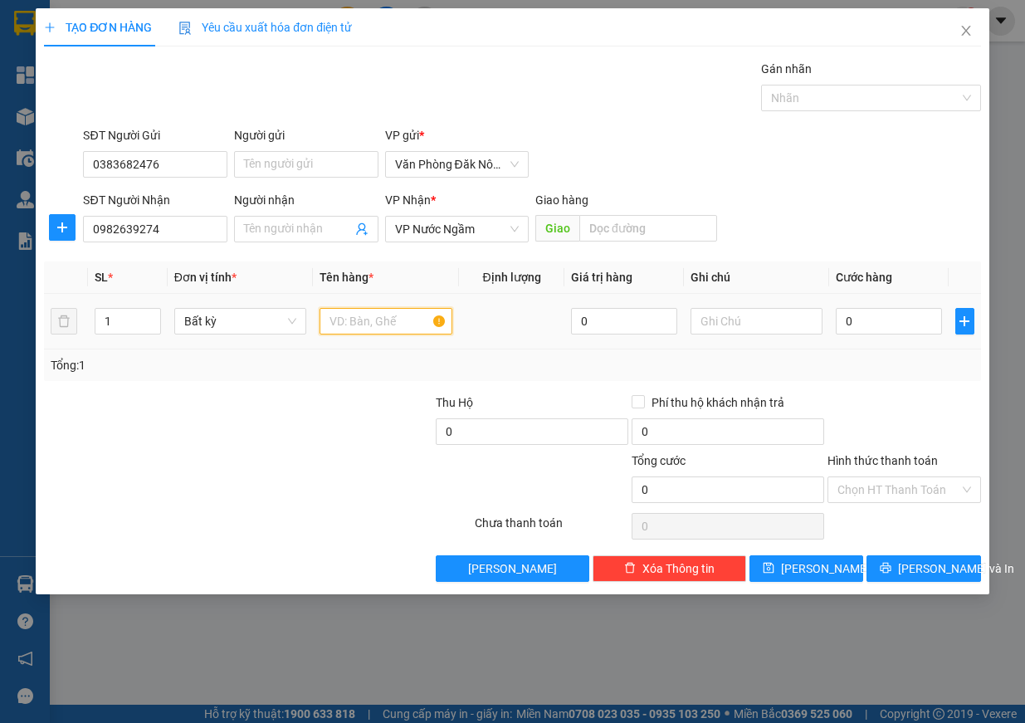
click at [384, 329] on input "text" at bounding box center [386, 321] width 133 height 27
type input "giấy"
click at [873, 321] on input "0" at bounding box center [889, 321] width 106 height 27
type input "3"
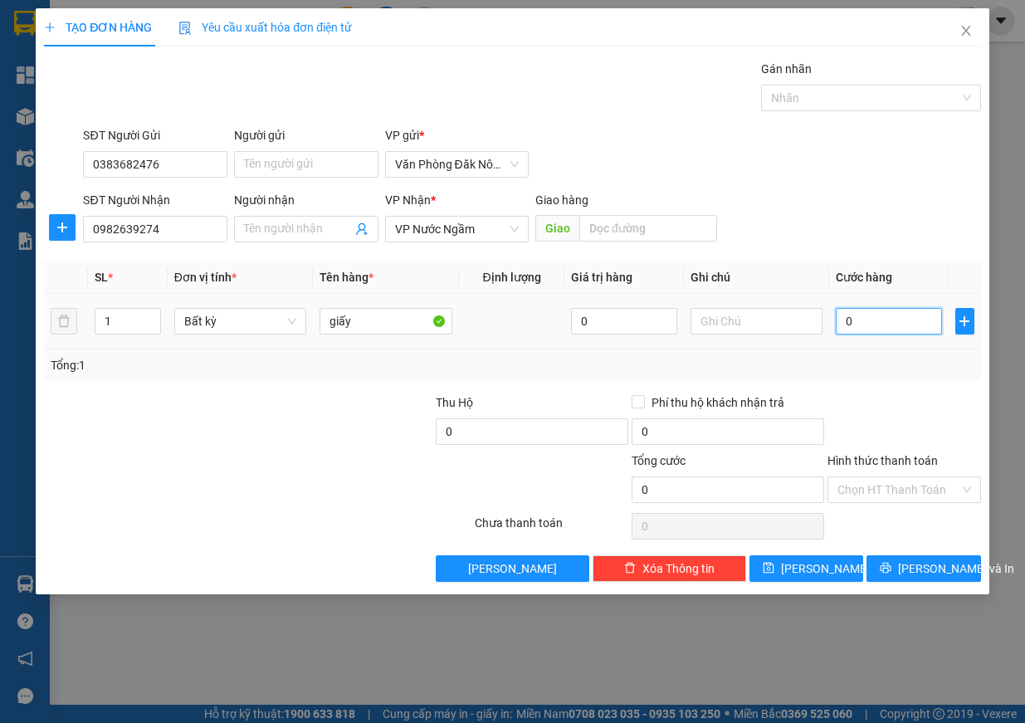
type input "3"
type input "30"
type input "300"
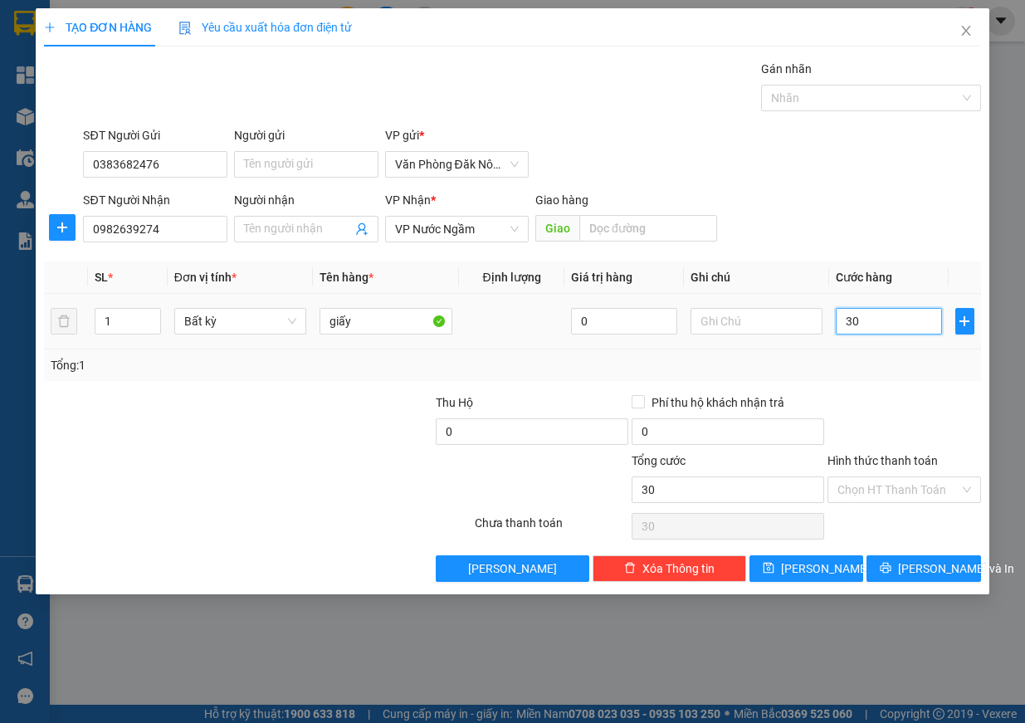
type input "300"
type input "3.000"
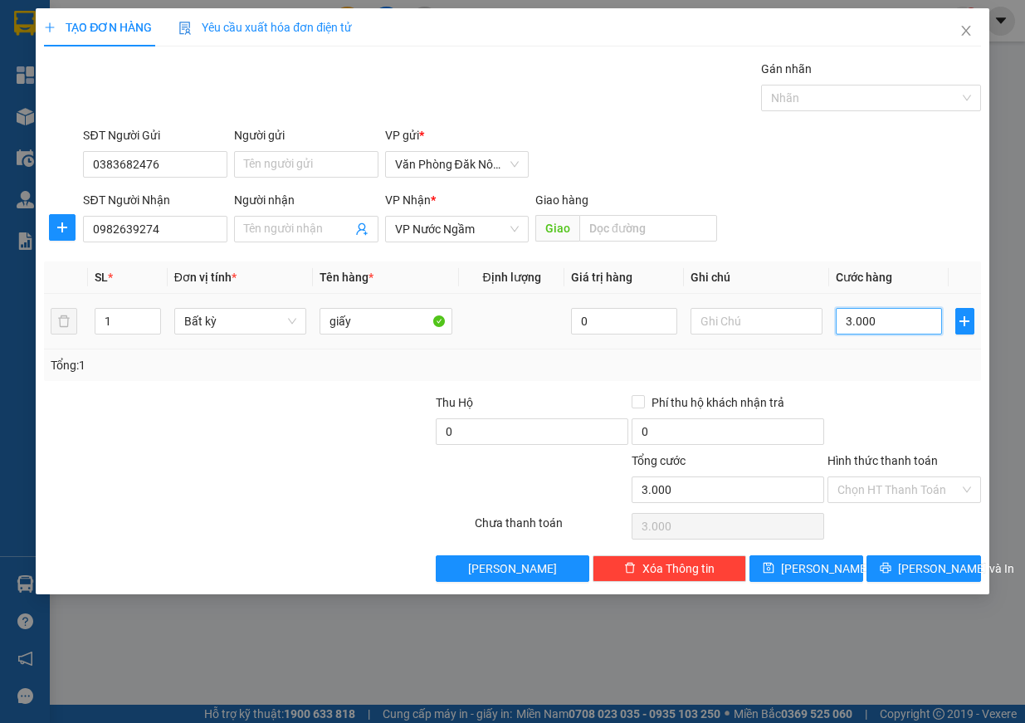
type input "30.000"
type input "300.000"
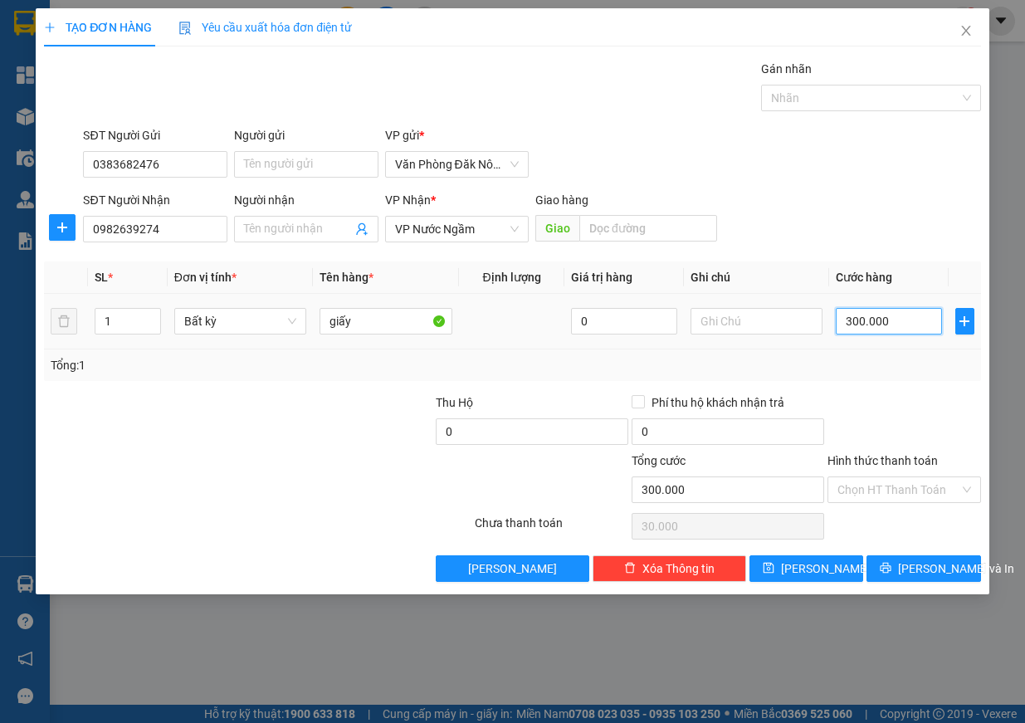
type input "300.000"
click at [932, 561] on span "[PERSON_NAME] và In" at bounding box center [956, 568] width 116 height 18
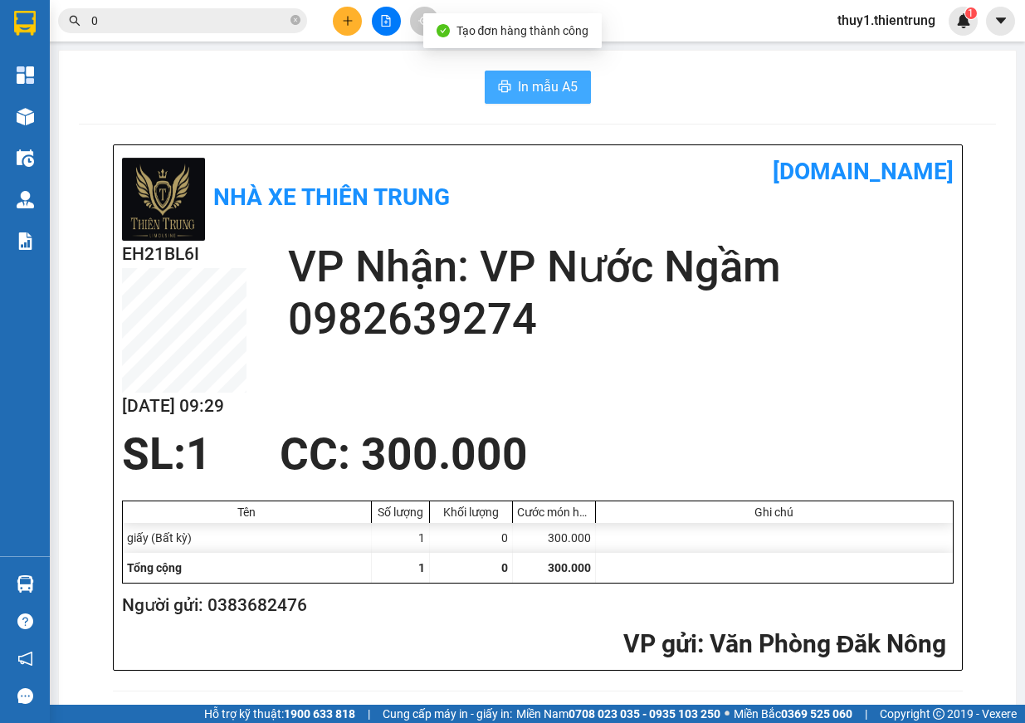
click at [539, 93] on span "In mẫu A5" at bounding box center [548, 86] width 60 height 21
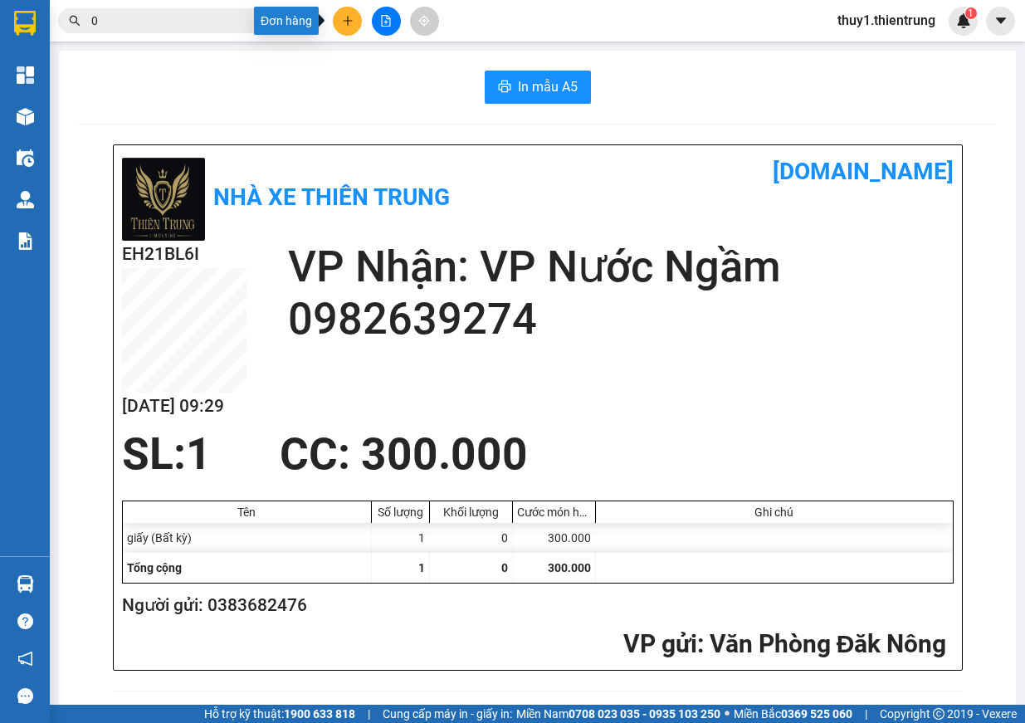
click at [354, 13] on button at bounding box center [347, 21] width 29 height 29
click at [426, 61] on div "Tạo đơn hàng" at bounding box center [413, 62] width 72 height 18
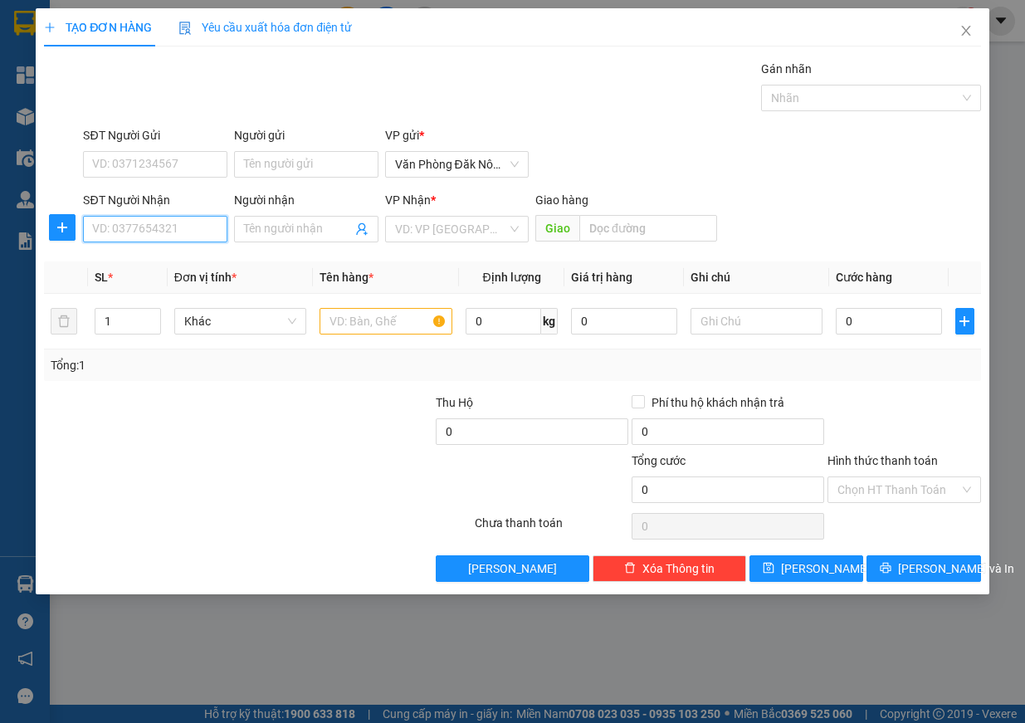
click at [159, 229] on input "SĐT Người Nhận" at bounding box center [155, 229] width 144 height 27
click at [168, 222] on input "SĐT Người Nhận" at bounding box center [155, 229] width 144 height 27
type input "0979223000"
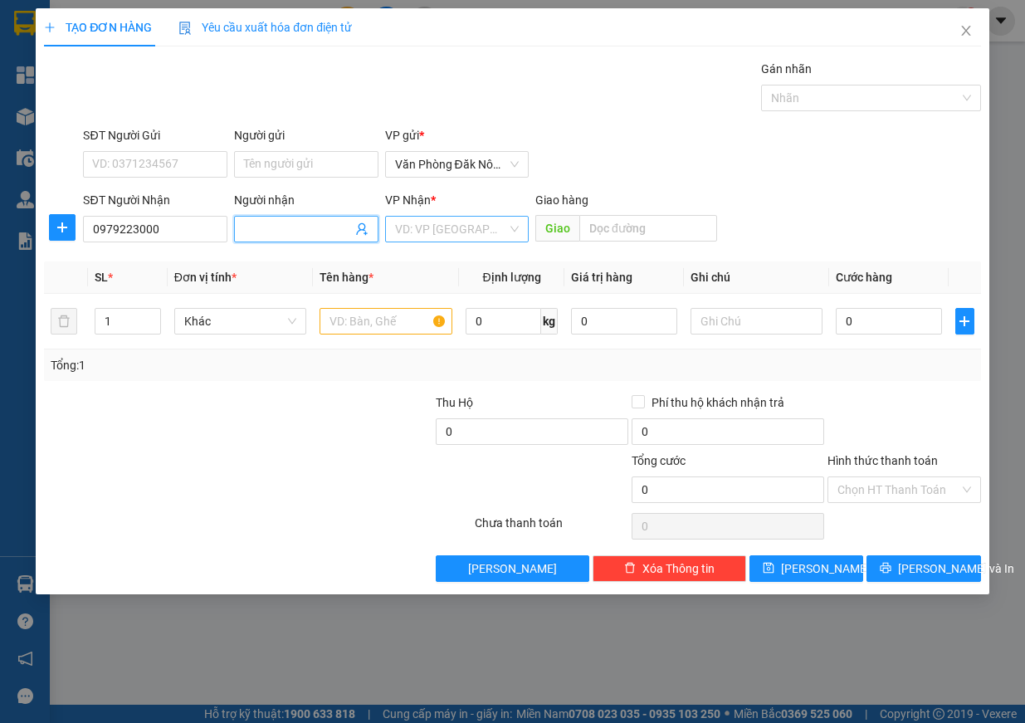
click at [457, 227] on input "search" at bounding box center [451, 229] width 113 height 25
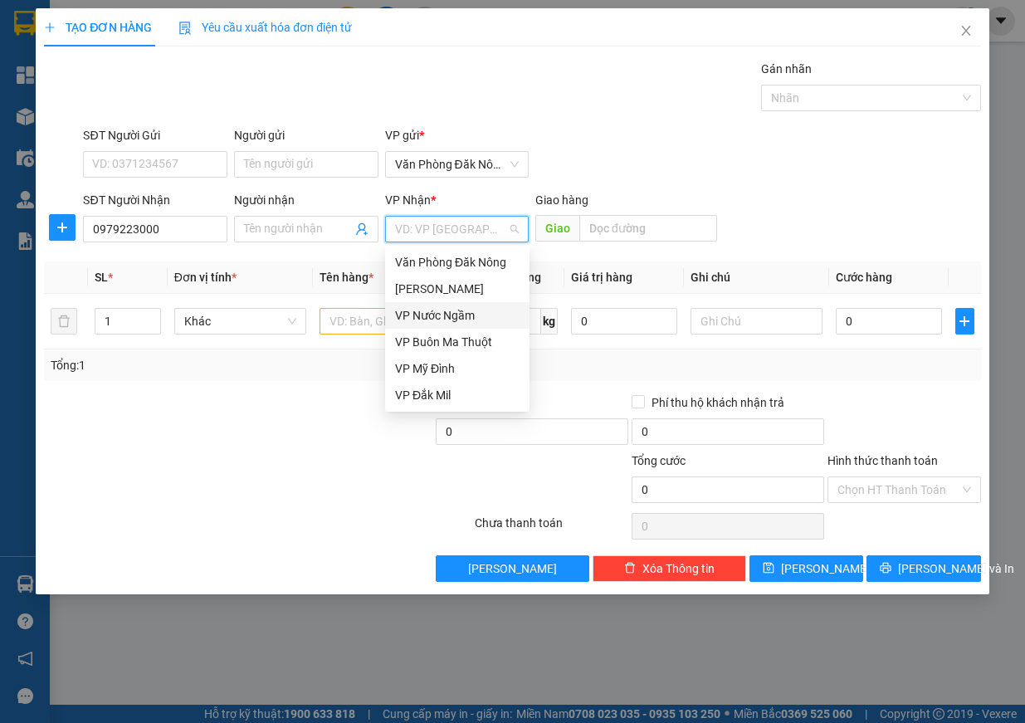
click at [475, 316] on div "VP Nước Ngầm" at bounding box center [457, 315] width 125 height 18
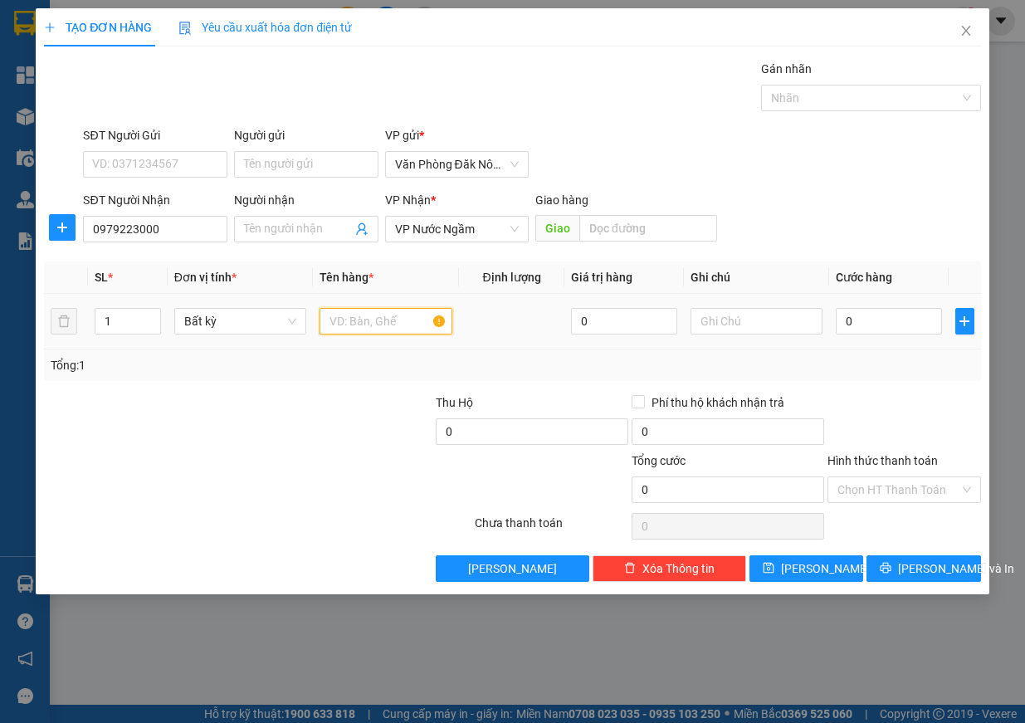
click at [323, 322] on input "text" at bounding box center [386, 321] width 133 height 27
type input "xốp"
type input "3"
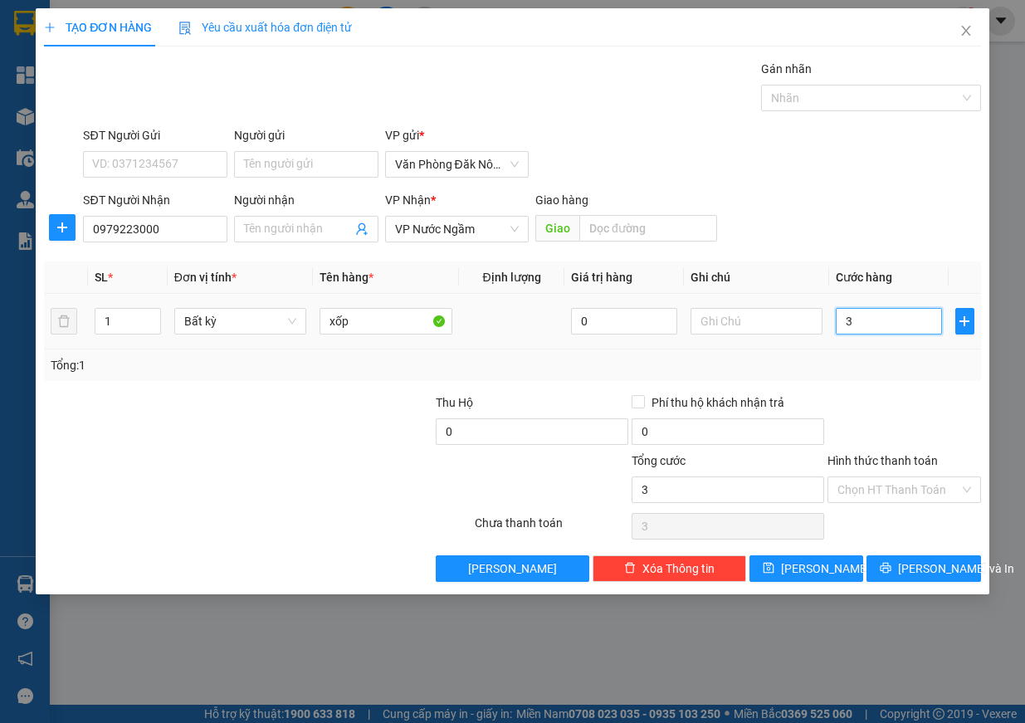
type input "30"
type input "300"
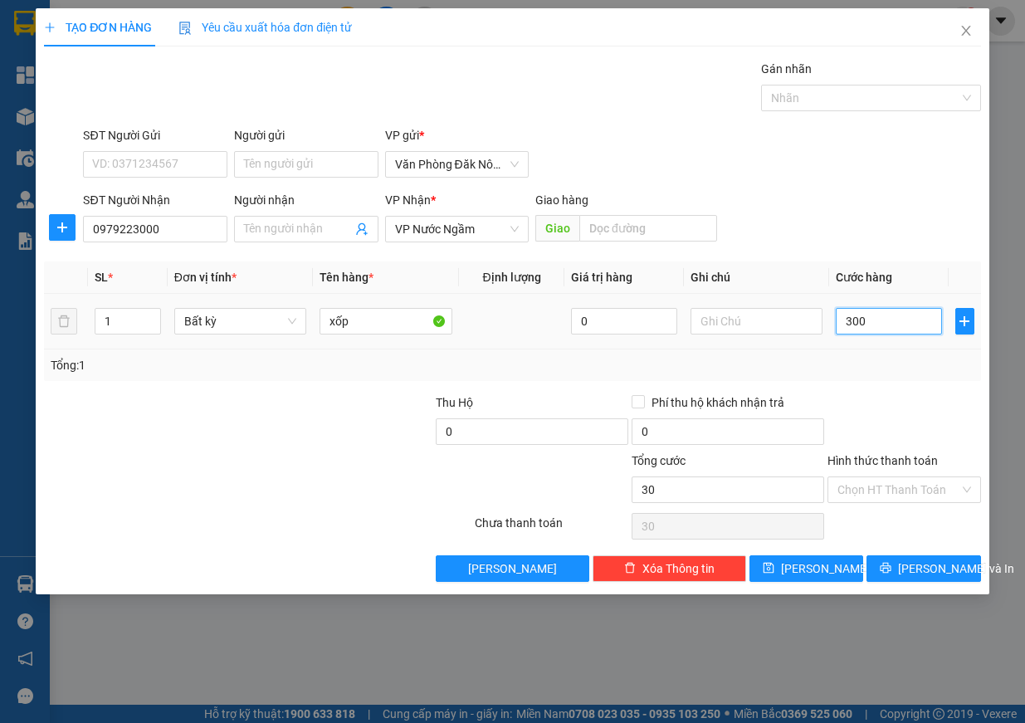
type input "300"
type input "3.000"
type input "30.000"
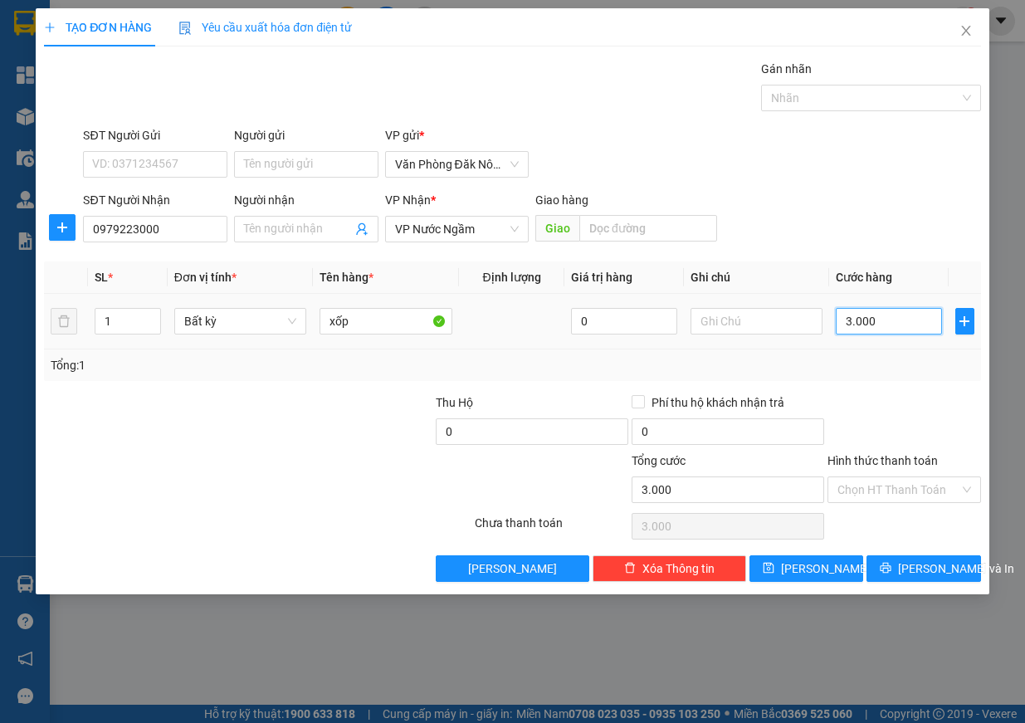
type input "30.000"
type input "300.000"
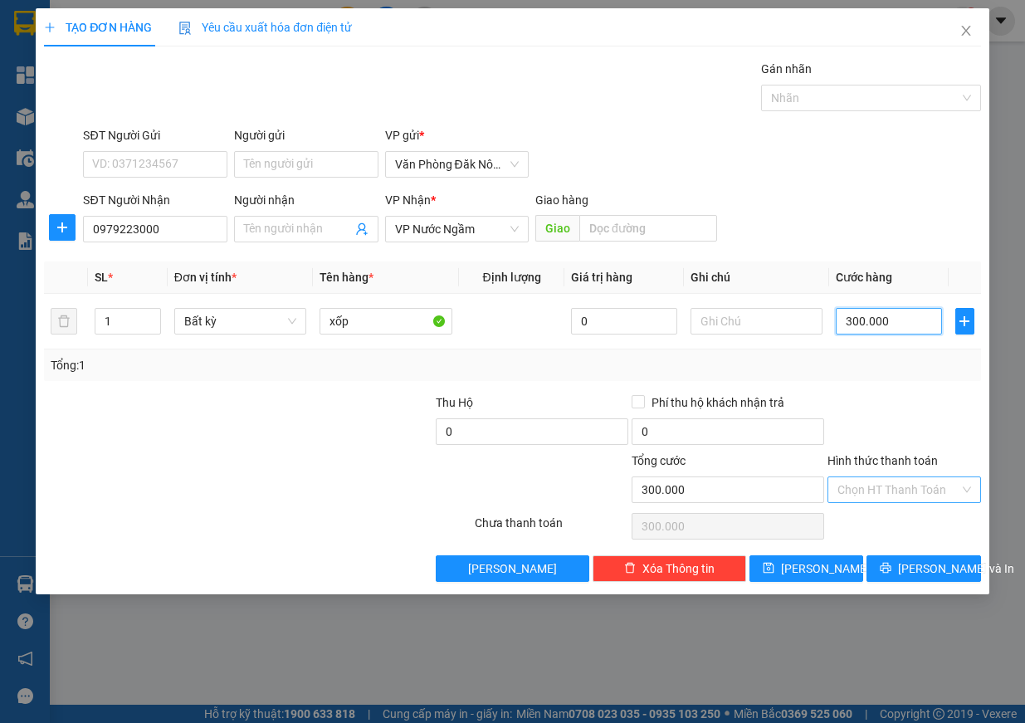
type input "300.000"
click at [926, 491] on input "Hình thức thanh toán" at bounding box center [898, 489] width 122 height 25
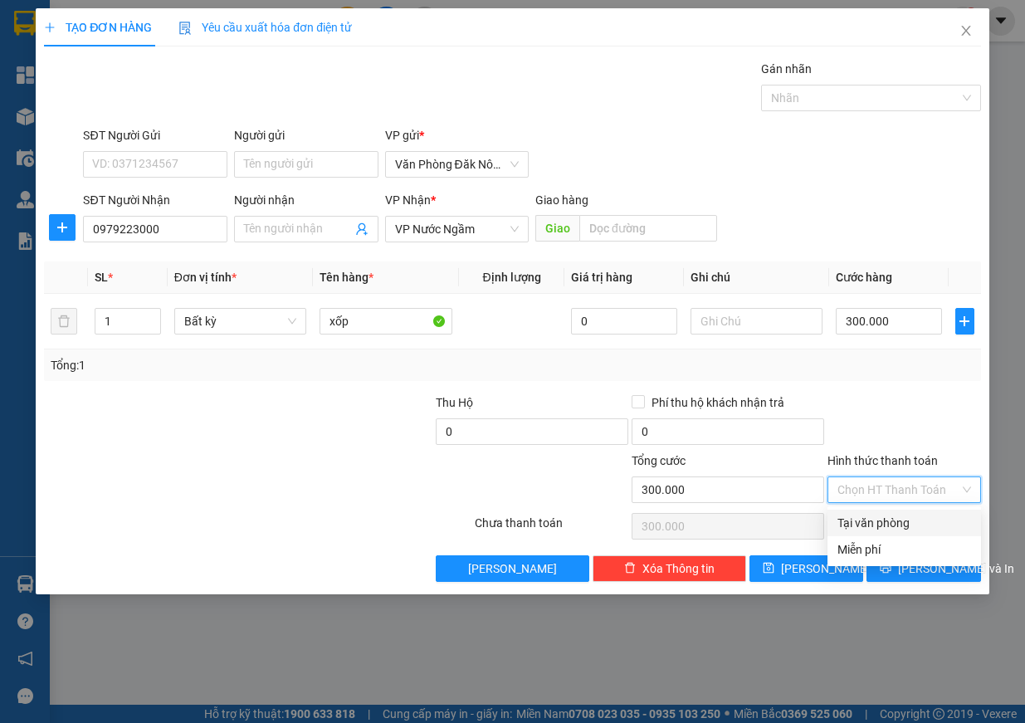
click at [911, 524] on div "Tại văn phòng" at bounding box center [904, 523] width 134 height 18
type input "0"
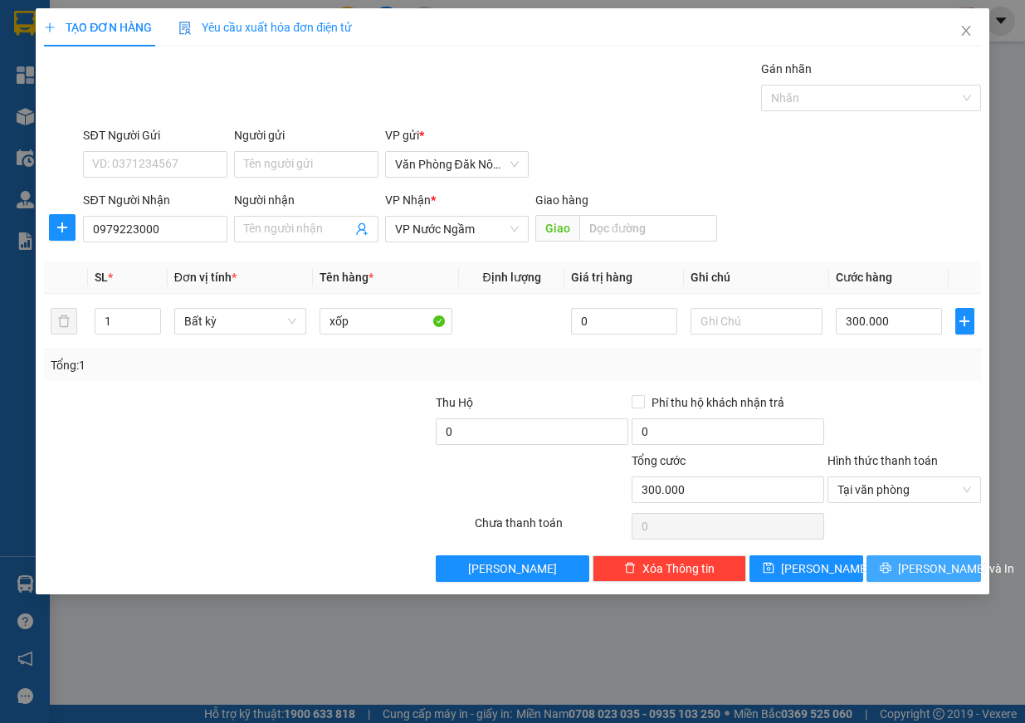
click at [933, 574] on span "[PERSON_NAME] và In" at bounding box center [956, 568] width 116 height 18
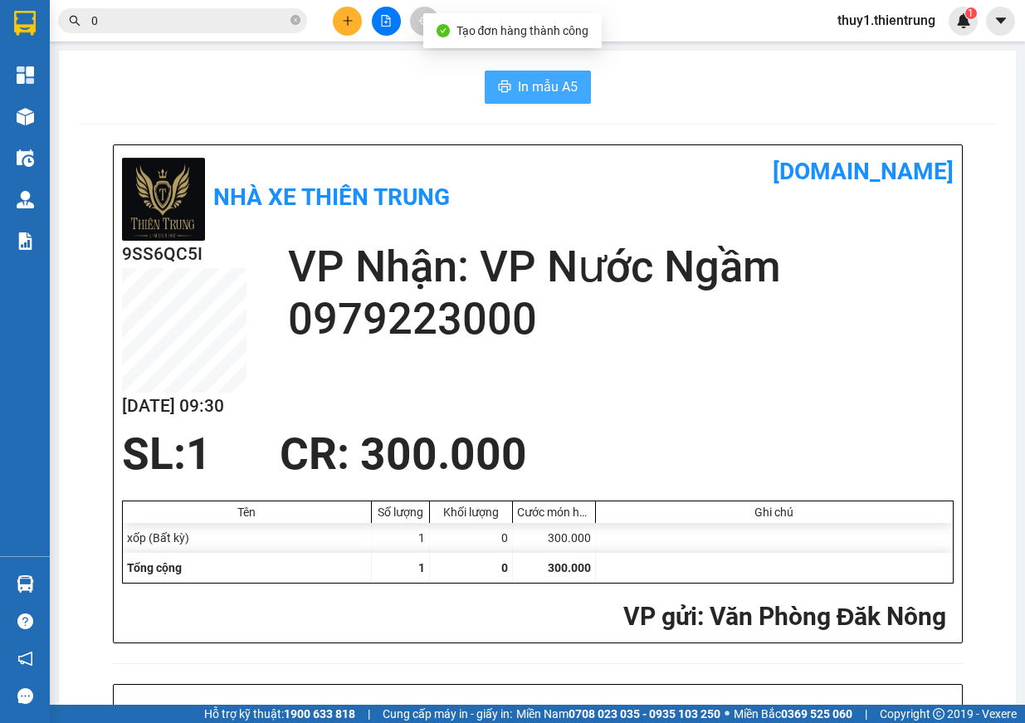
click at [562, 100] on button "In mẫu A5" at bounding box center [538, 87] width 106 height 33
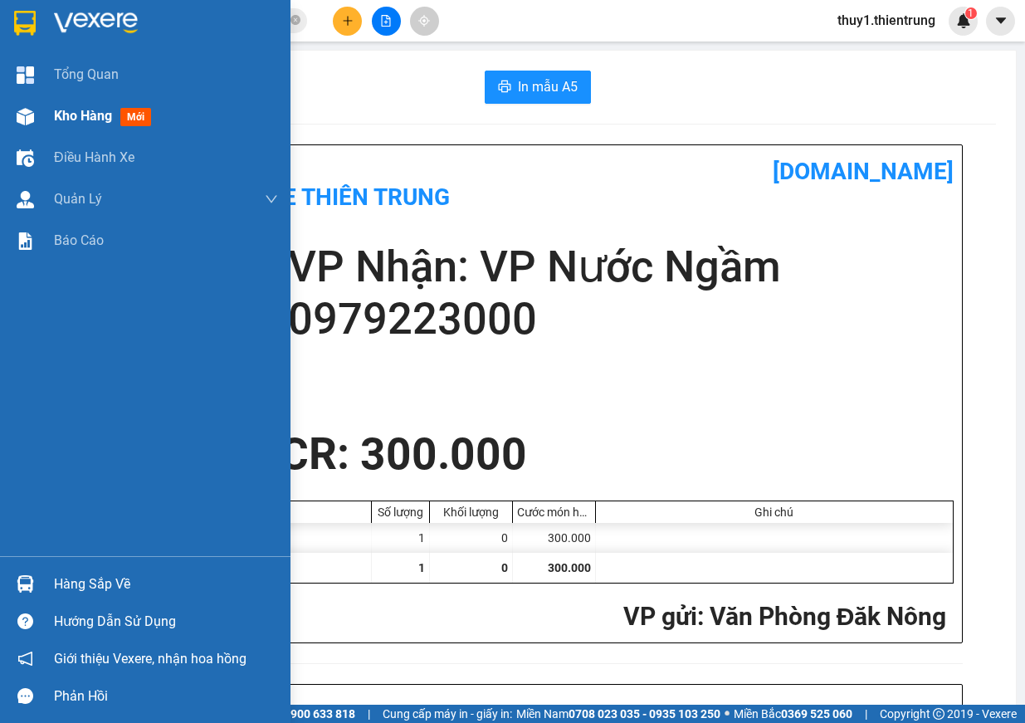
click at [28, 111] on img at bounding box center [25, 116] width 17 height 17
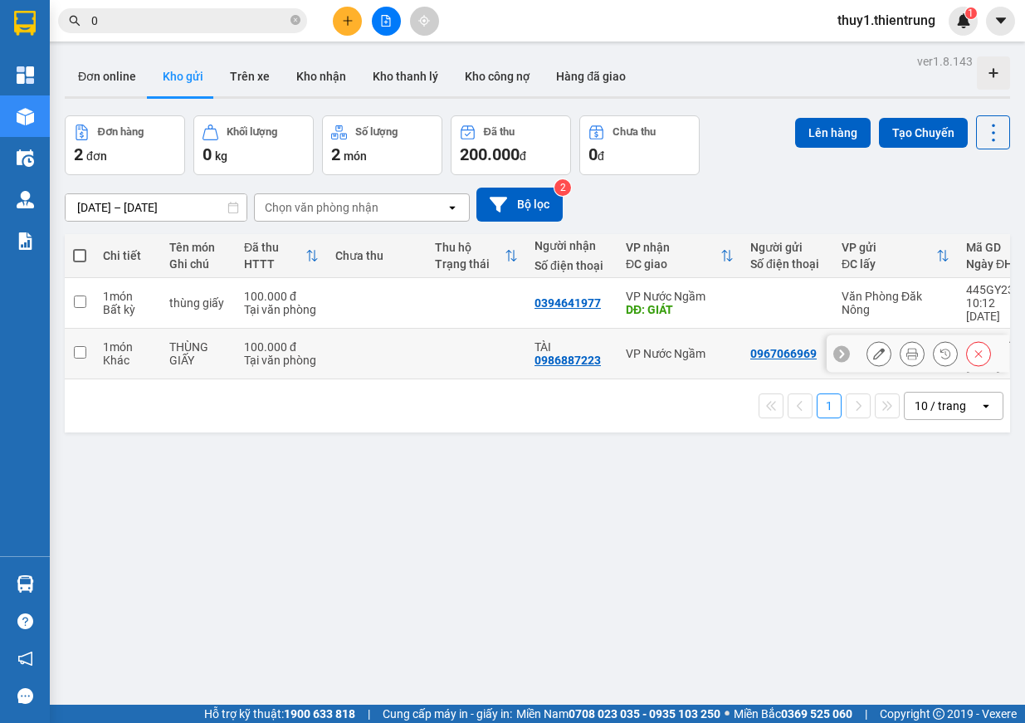
click at [107, 340] on div "1 món" at bounding box center [128, 346] width 50 height 13
checkbox input "true"
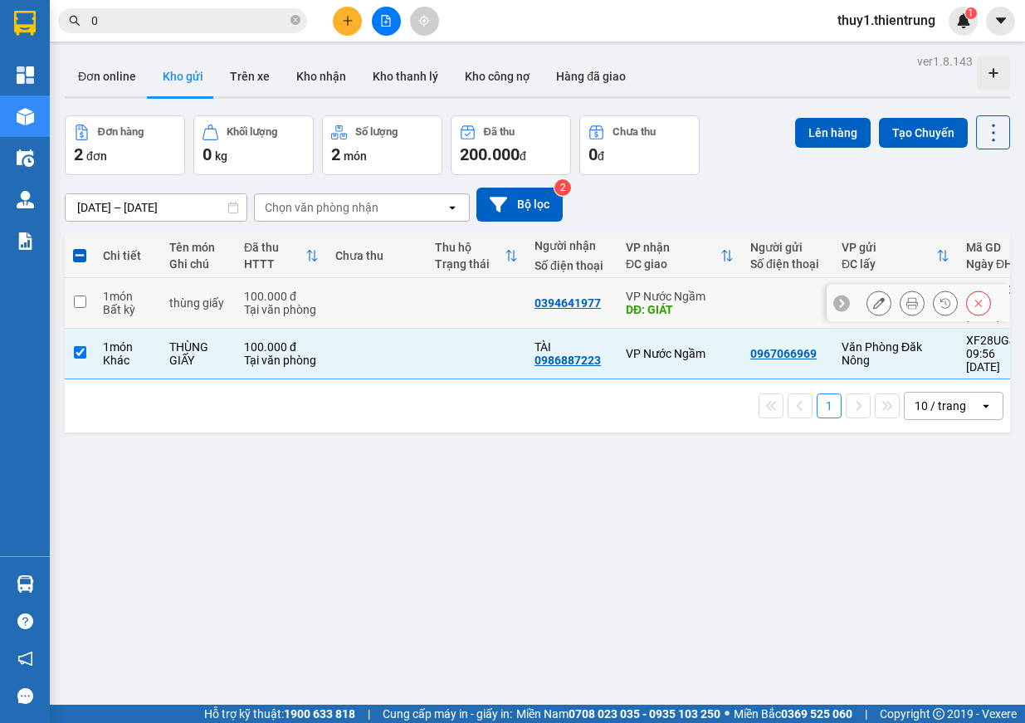
click at [93, 291] on td at bounding box center [80, 303] width 30 height 51
checkbox input "true"
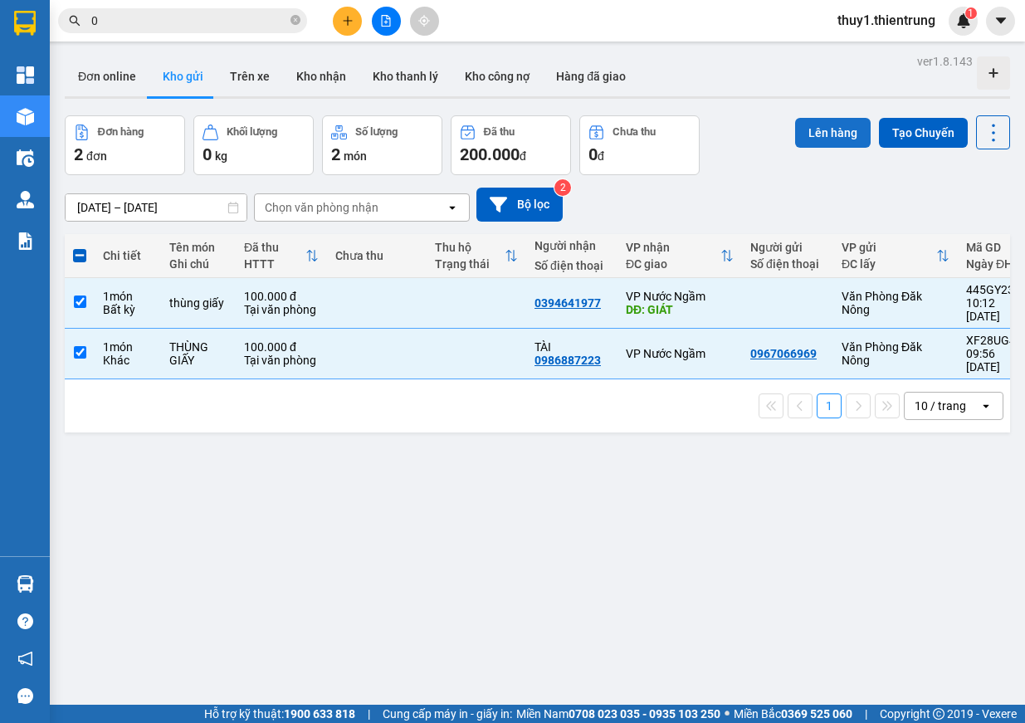
click at [821, 127] on button "Lên hàng" at bounding box center [833, 133] width 76 height 30
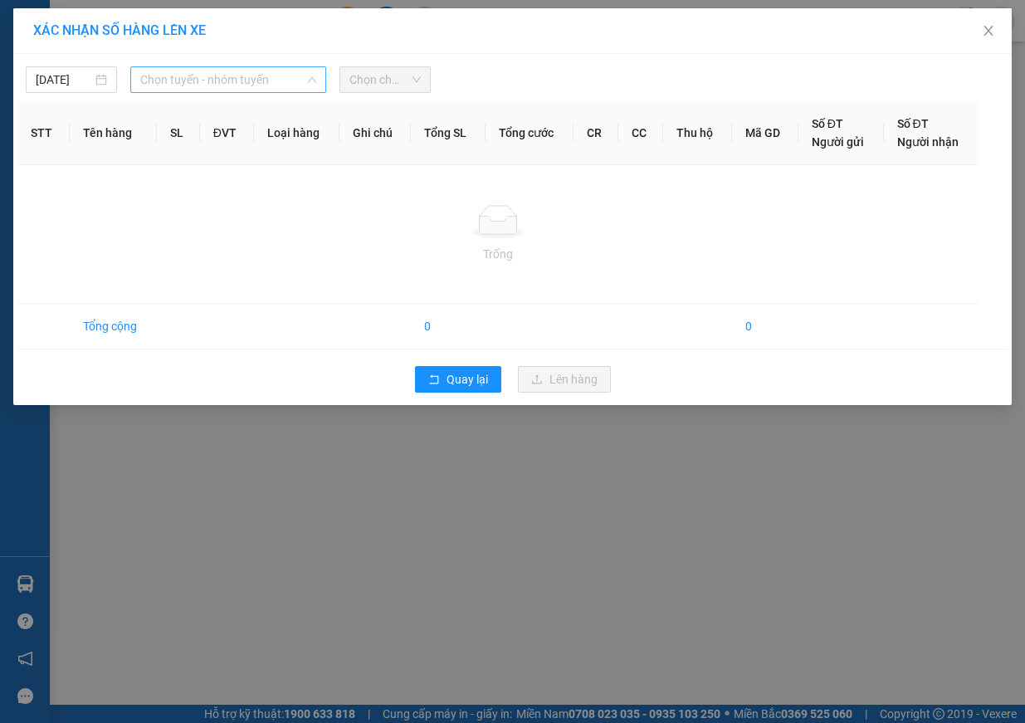
click at [239, 66] on div "Chọn tuyến - nhóm tuyến" at bounding box center [228, 79] width 196 height 27
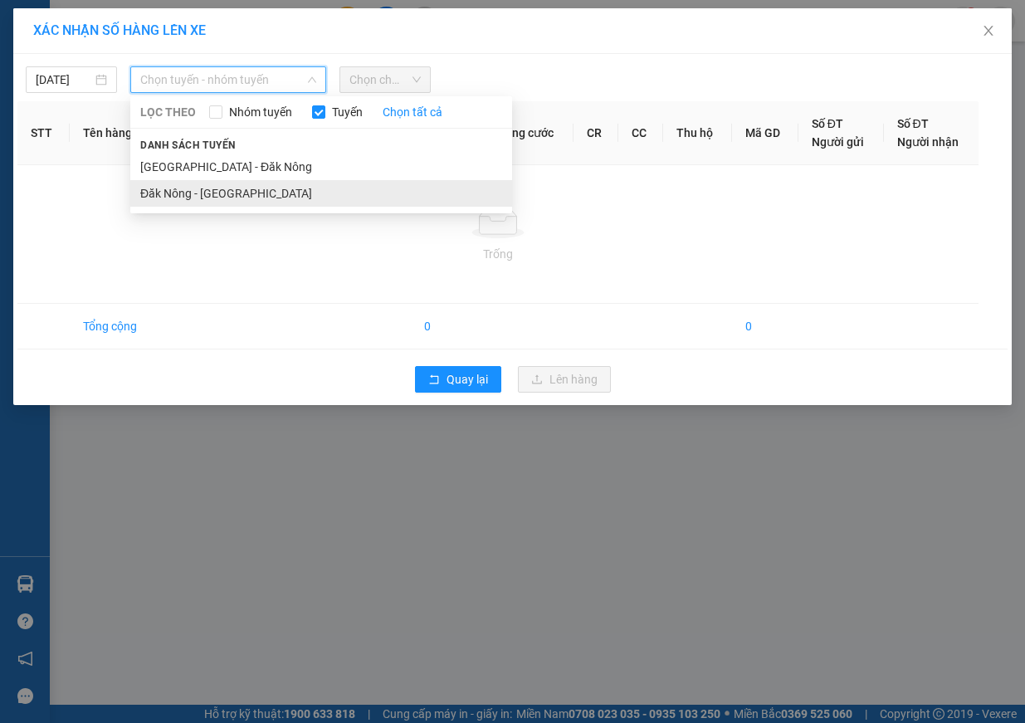
click at [247, 197] on li "Đăk Nông - [GEOGRAPHIC_DATA]" at bounding box center [321, 193] width 382 height 27
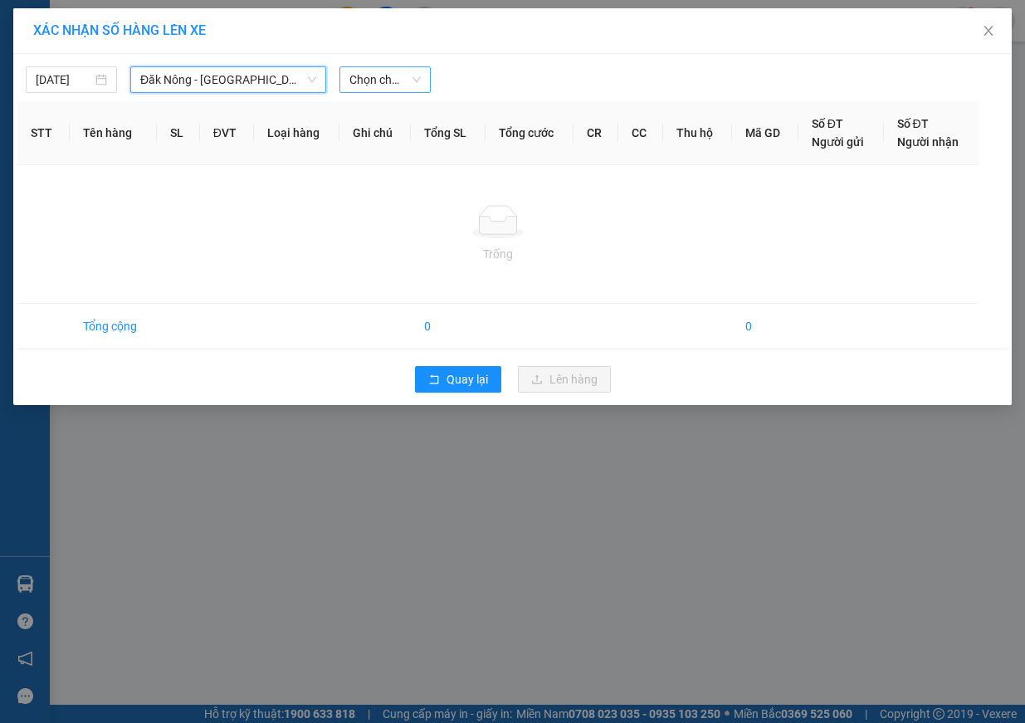
click at [402, 82] on span "Chọn chuyến" at bounding box center [384, 79] width 71 height 25
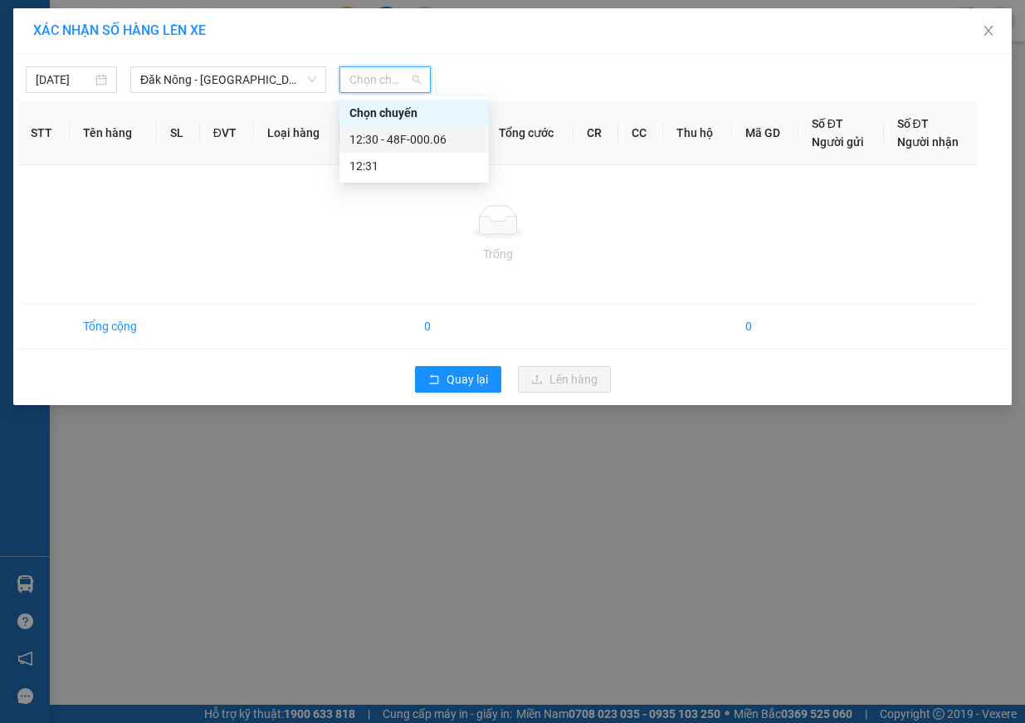
click at [429, 145] on div "12:30 - 48F-000.06" at bounding box center [413, 139] width 129 height 18
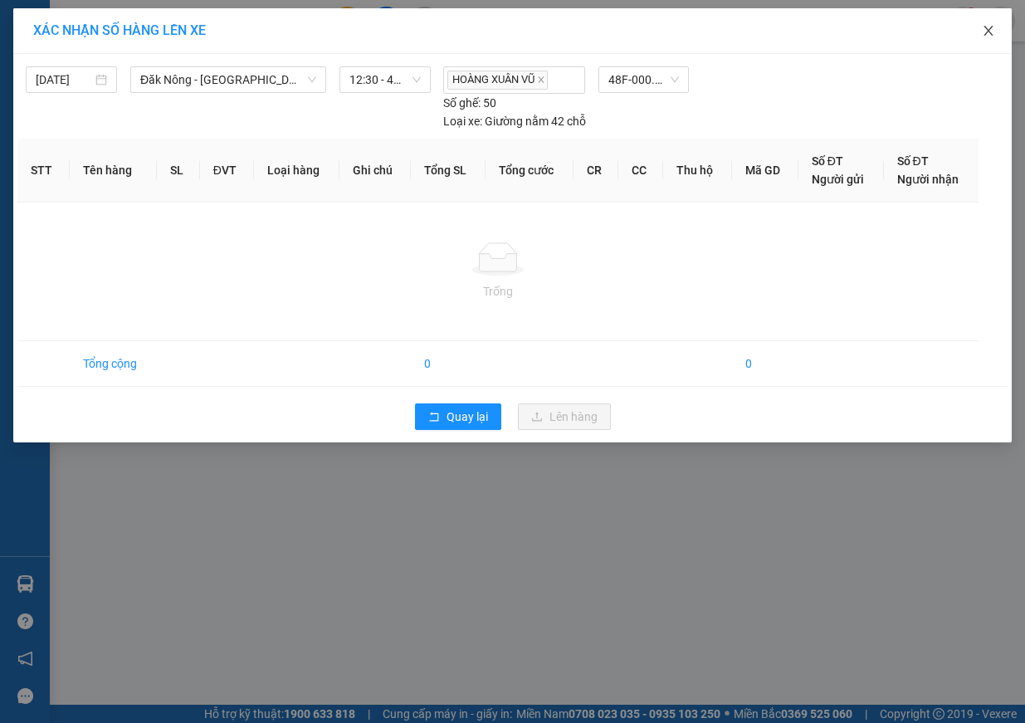
click at [983, 31] on icon "close" at bounding box center [988, 30] width 13 height 13
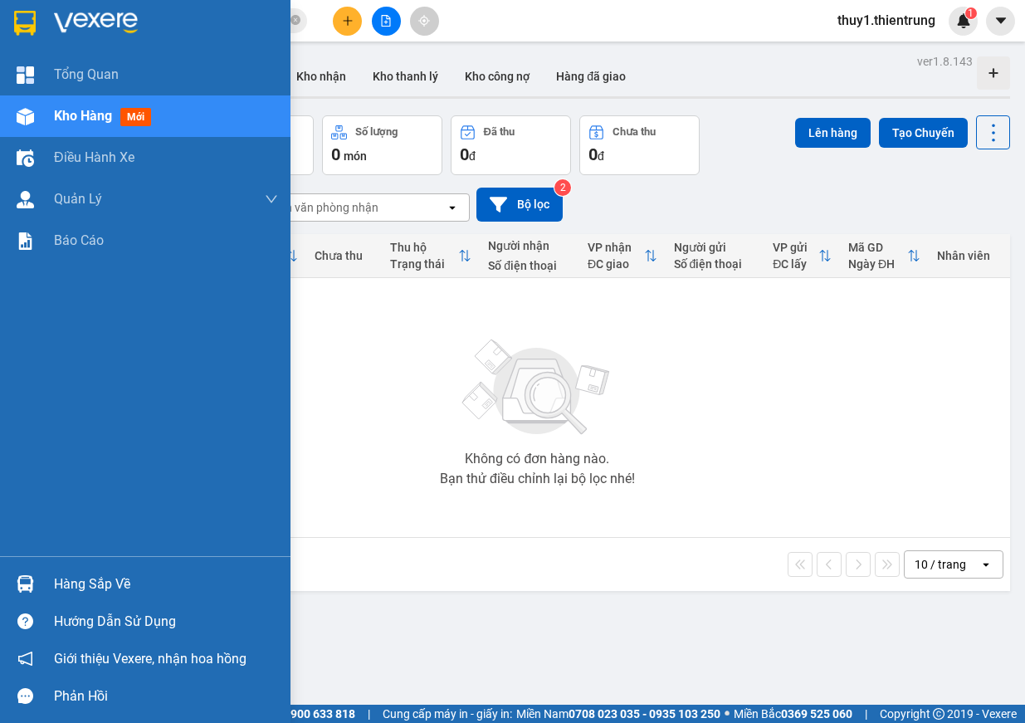
drag, startPoint x: 7, startPoint y: 111, endPoint x: 191, endPoint y: 125, distance: 184.0
click at [7, 111] on div "Kho hàng mới" at bounding box center [145, 116] width 291 height 42
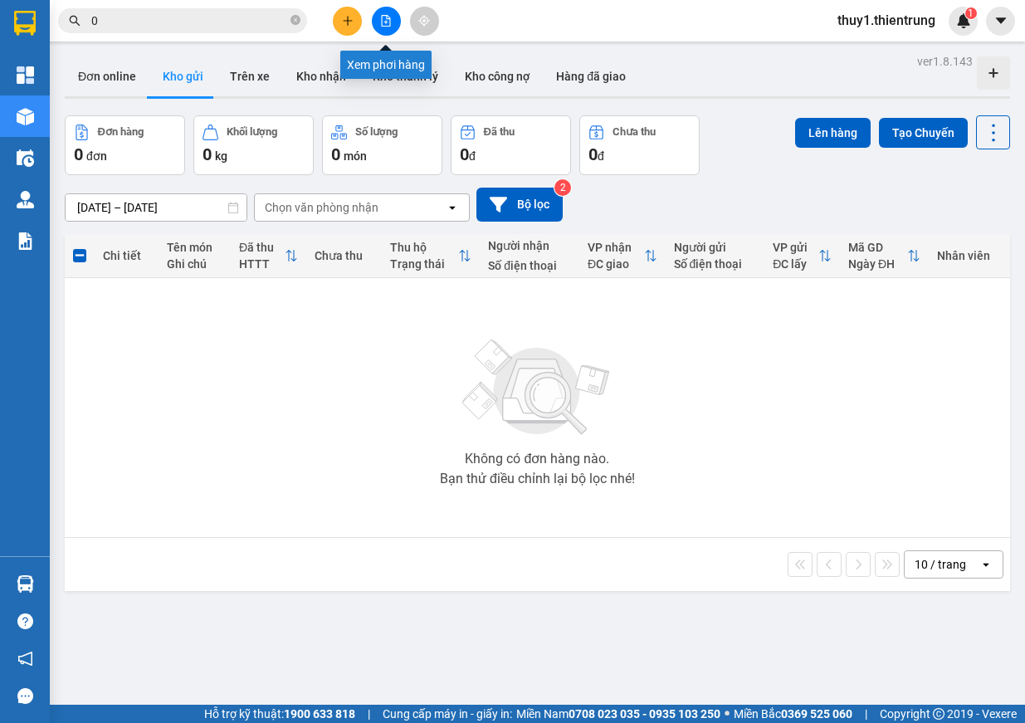
click at [388, 25] on icon "file-add" at bounding box center [386, 21] width 12 height 12
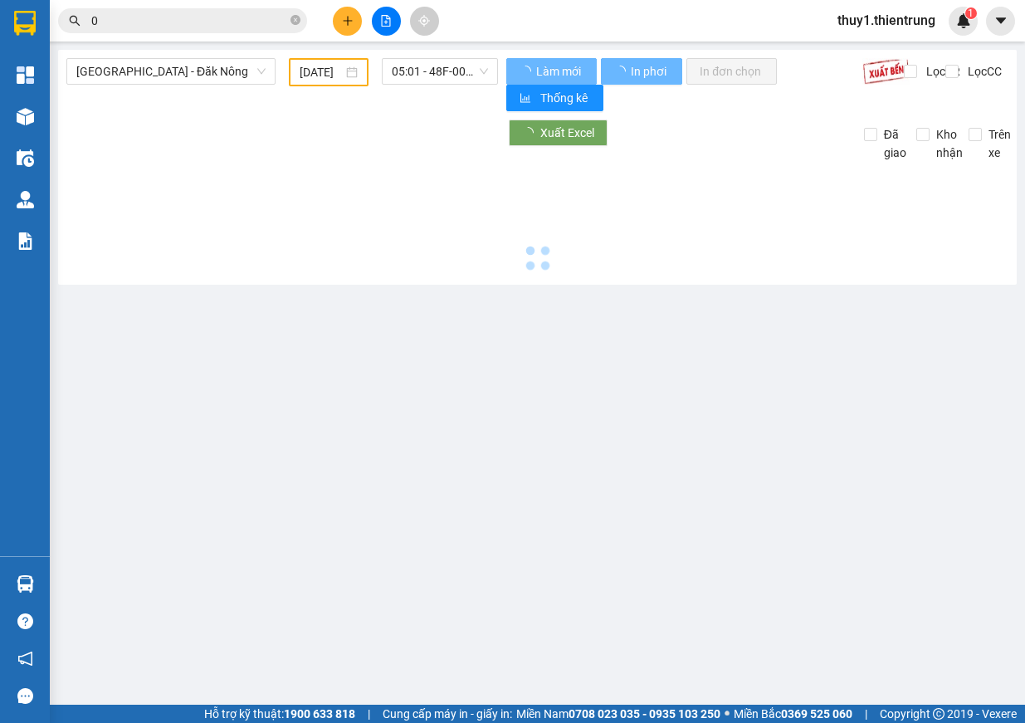
type input "[DATE]"
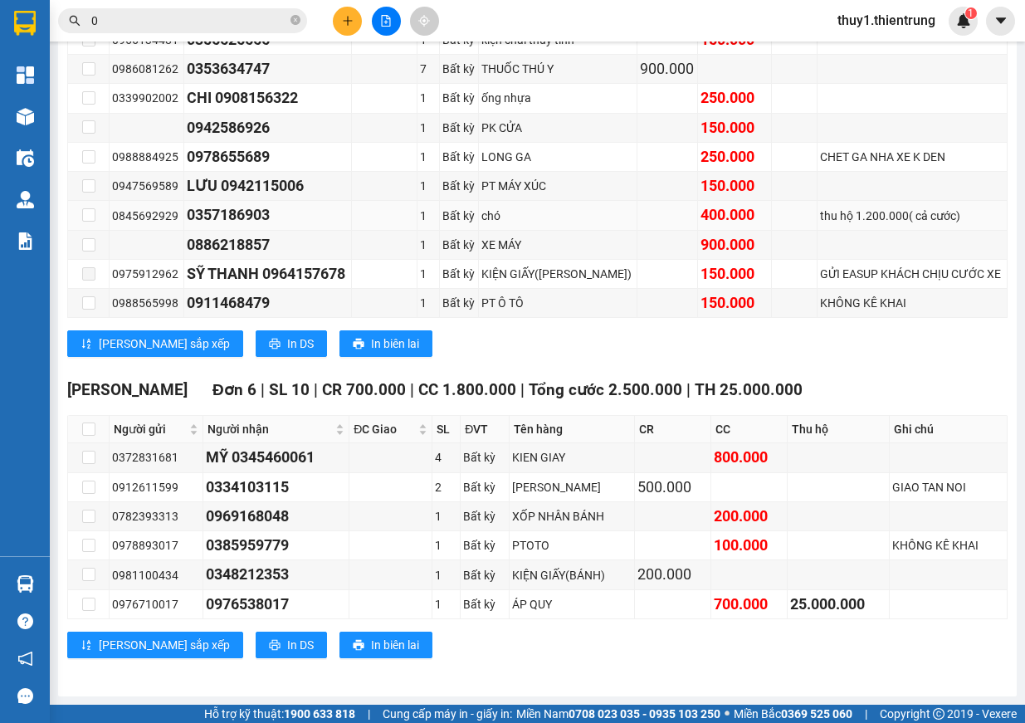
scroll to position [48, 0]
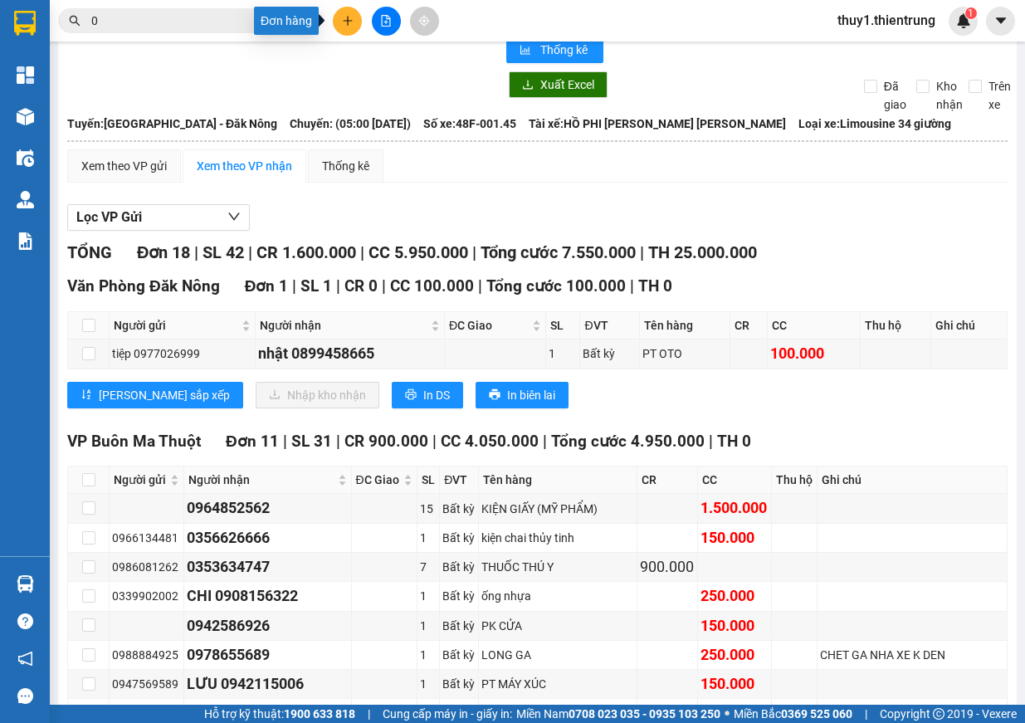
click at [344, 29] on button at bounding box center [347, 21] width 29 height 29
click at [667, 216] on div "Lọc VP Gửi" at bounding box center [537, 217] width 940 height 27
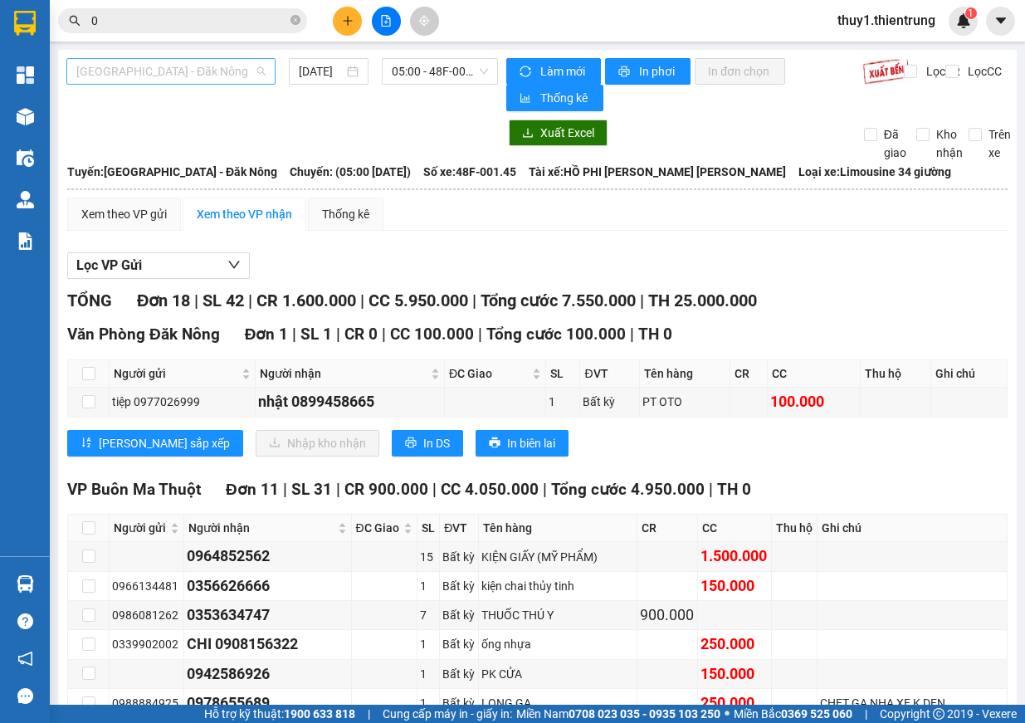
click at [212, 80] on span "[GEOGRAPHIC_DATA] - Đăk Nông" at bounding box center [170, 71] width 189 height 25
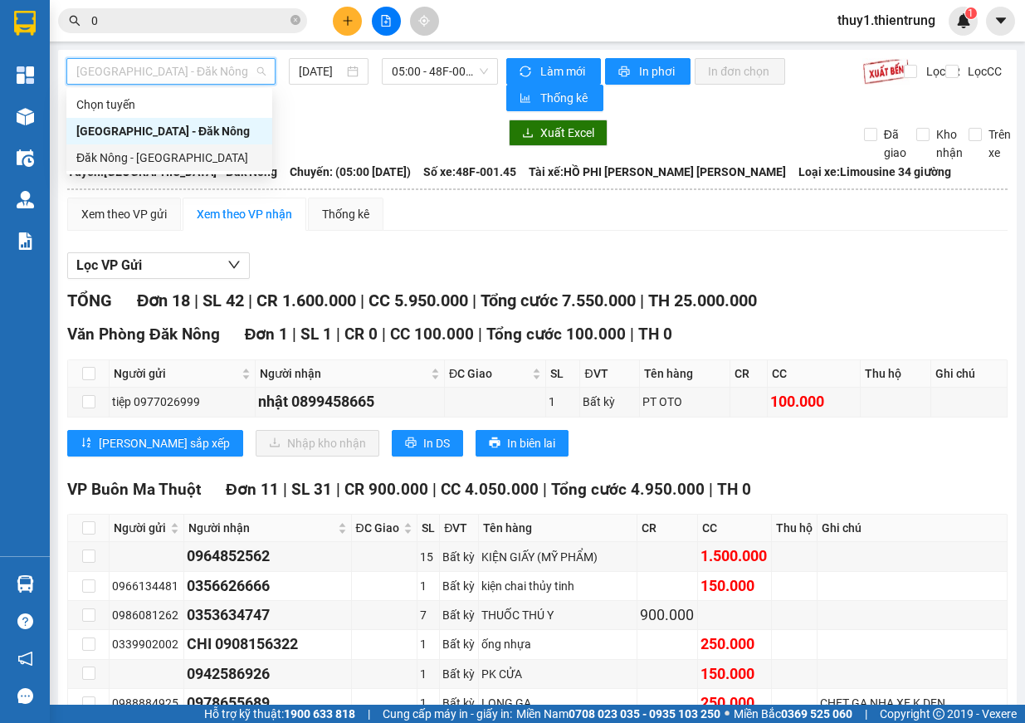
click at [160, 156] on div "Đăk Nông - [GEOGRAPHIC_DATA]" at bounding box center [169, 158] width 186 height 18
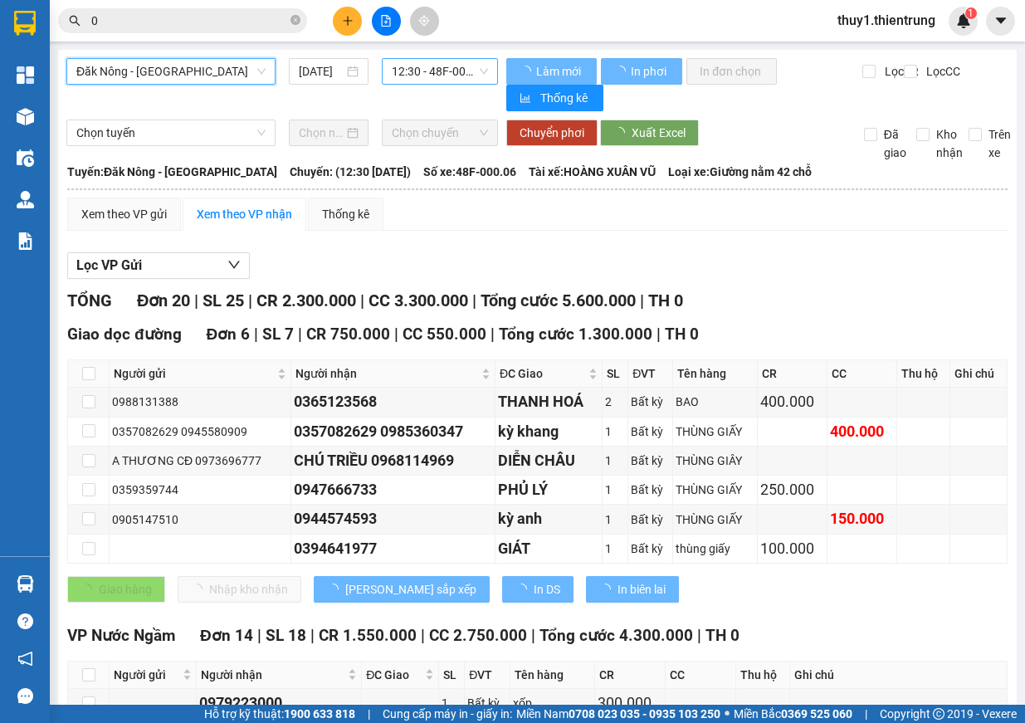
click at [433, 69] on span "12:30 - 48F-000.06" at bounding box center [440, 71] width 96 height 25
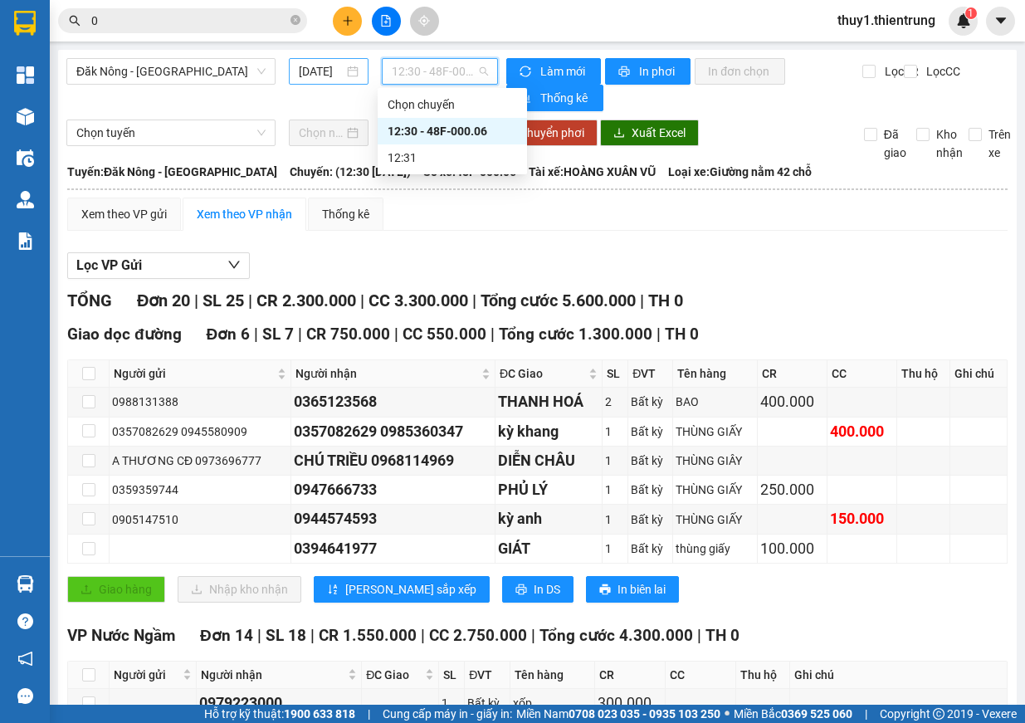
click at [310, 63] on input "[DATE]" at bounding box center [321, 71] width 45 height 18
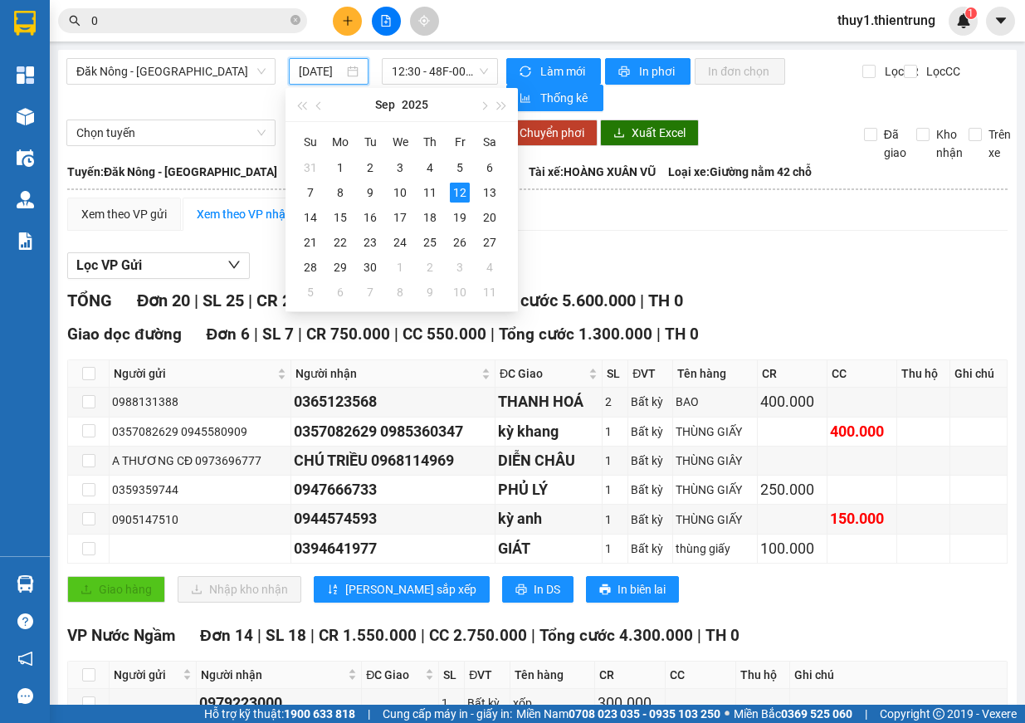
type input "[DATE]"
click at [452, 186] on div "12" at bounding box center [460, 193] width 20 height 20
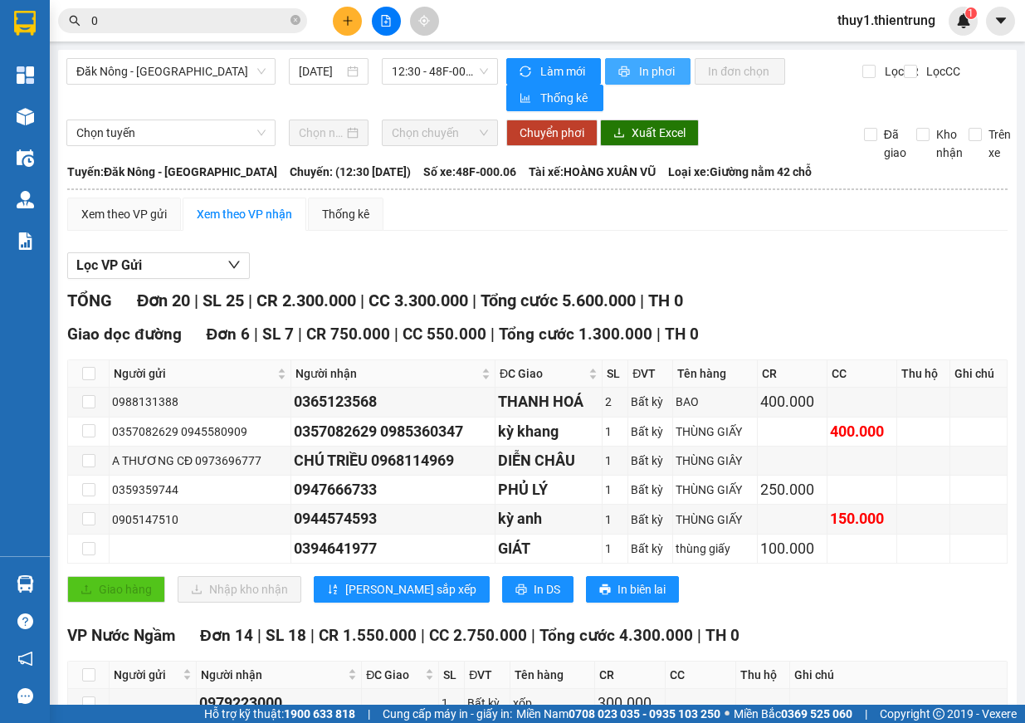
click at [629, 72] on button "In phơi" at bounding box center [647, 71] width 85 height 27
click at [456, 74] on span "12:30 - 48F-000.06" at bounding box center [440, 71] width 96 height 25
click at [392, 236] on div "Xem theo VP gửi Xem theo [PERSON_NAME] Thống kê Lọc VP Gửi [PERSON_NAME] 20 | …" at bounding box center [537, 678] width 940 height 961
drag, startPoint x: 174, startPoint y: 73, endPoint x: 206, endPoint y: 115, distance: 52.1
click at [177, 73] on span "Đăk Nông - [GEOGRAPHIC_DATA]" at bounding box center [170, 71] width 189 height 25
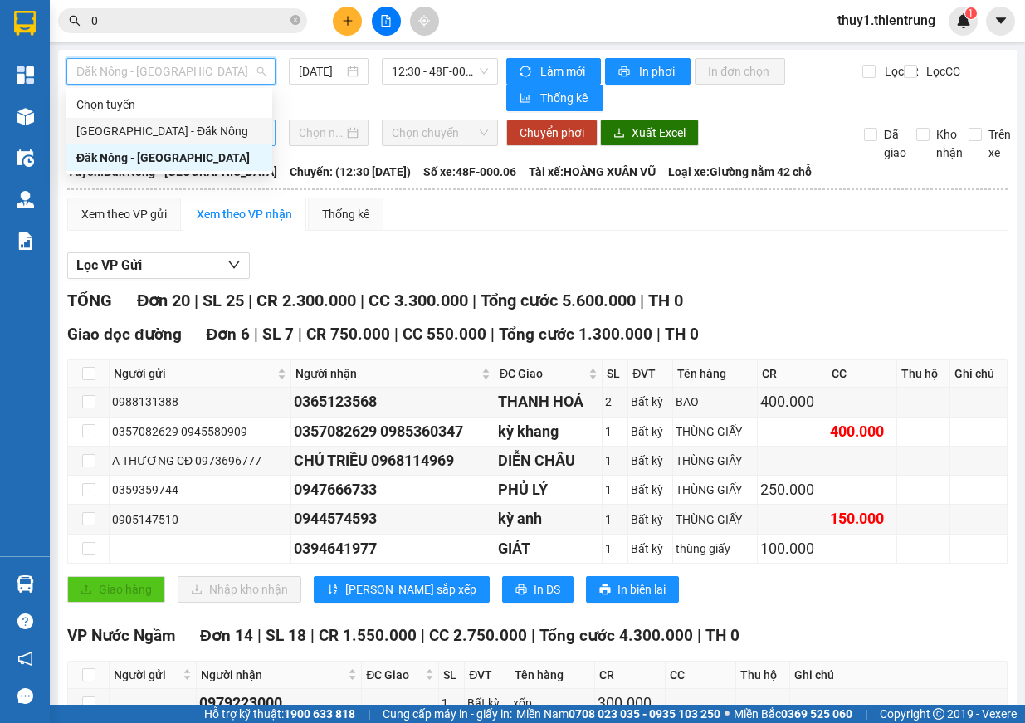
click at [196, 137] on div "[GEOGRAPHIC_DATA] - Đăk Nông" at bounding box center [169, 131] width 186 height 18
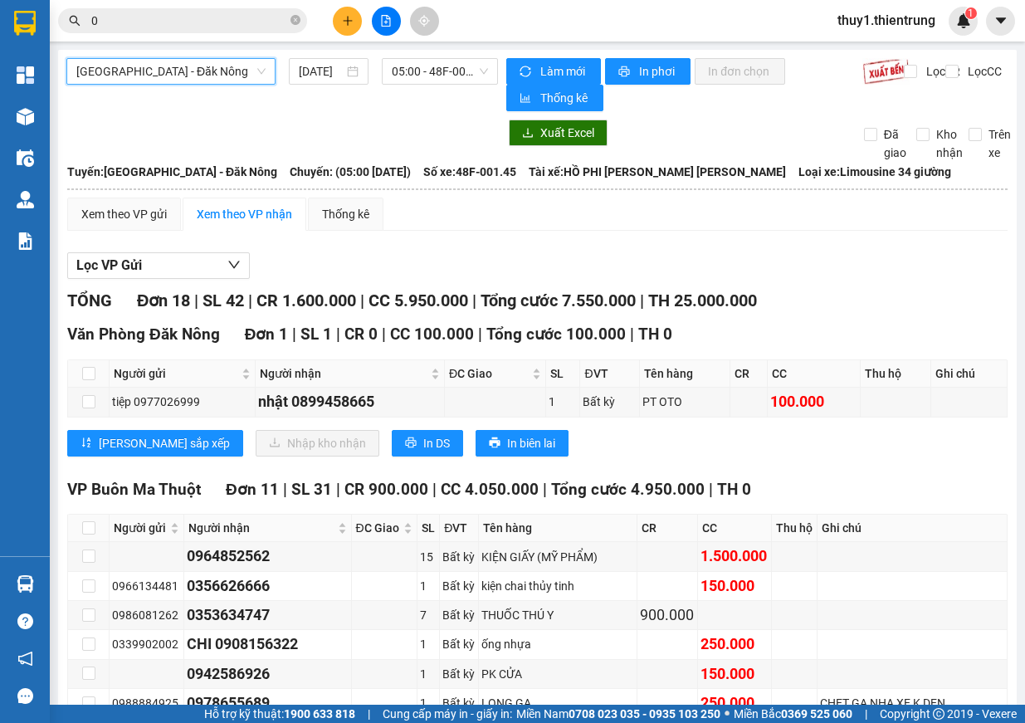
drag, startPoint x: 451, startPoint y: 68, endPoint x: 465, endPoint y: 95, distance: 30.1
click at [452, 68] on span "05:00 - 48F-001.45" at bounding box center [440, 71] width 96 height 25
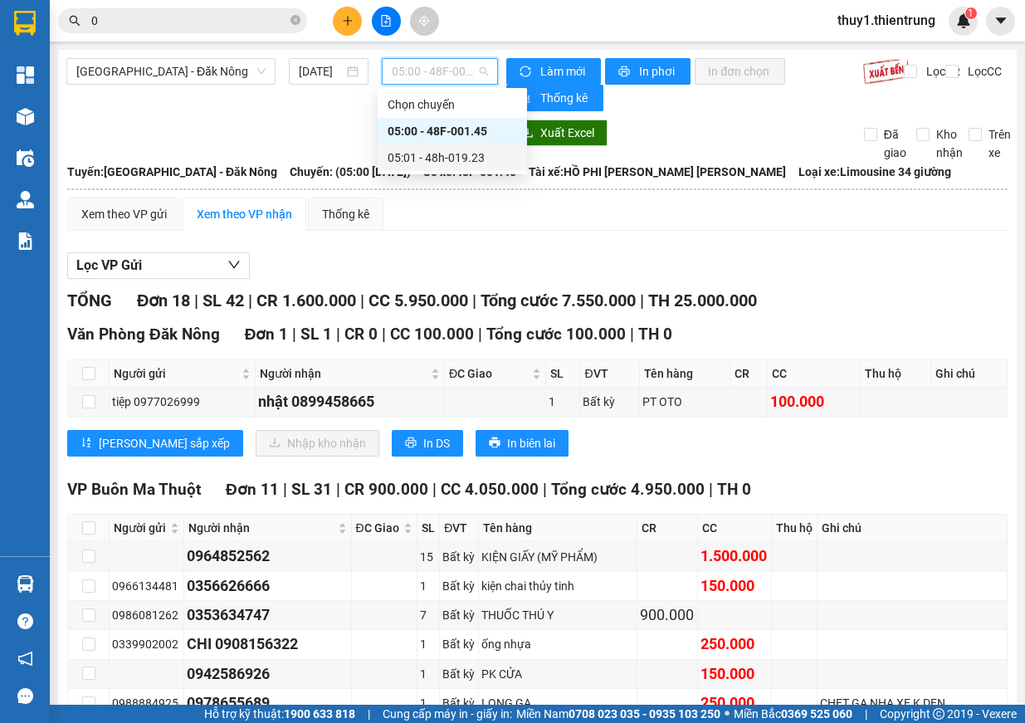
click at [466, 160] on div "05:01 - 48h-019.23" at bounding box center [452, 158] width 129 height 18
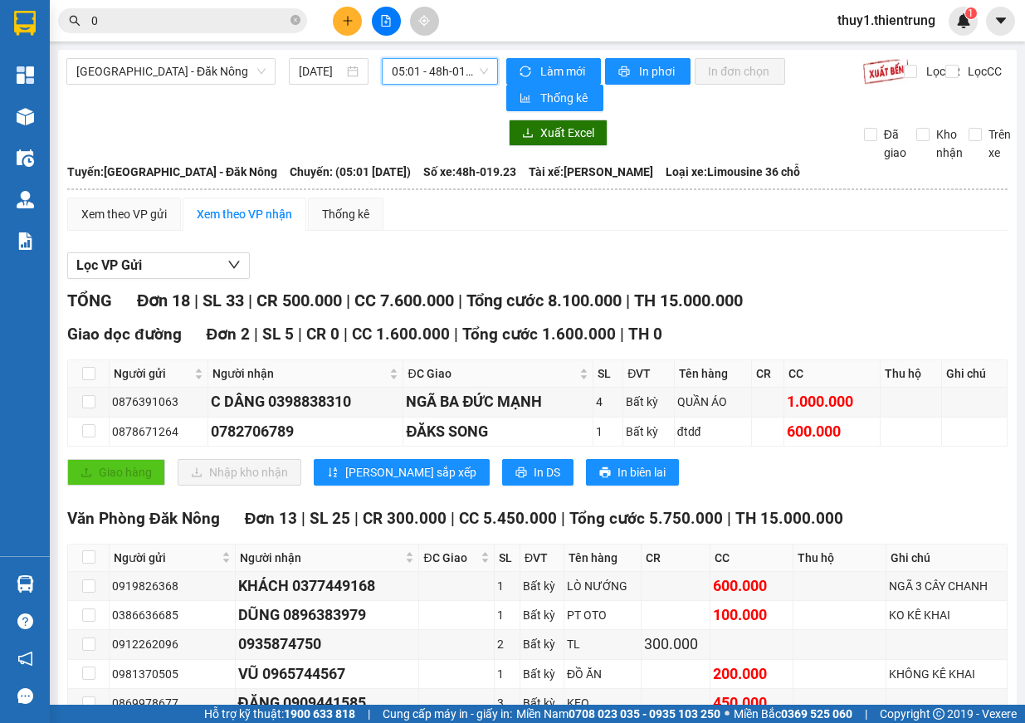
click at [417, 79] on span "05:01 - 48h-019.23" at bounding box center [440, 71] width 96 height 25
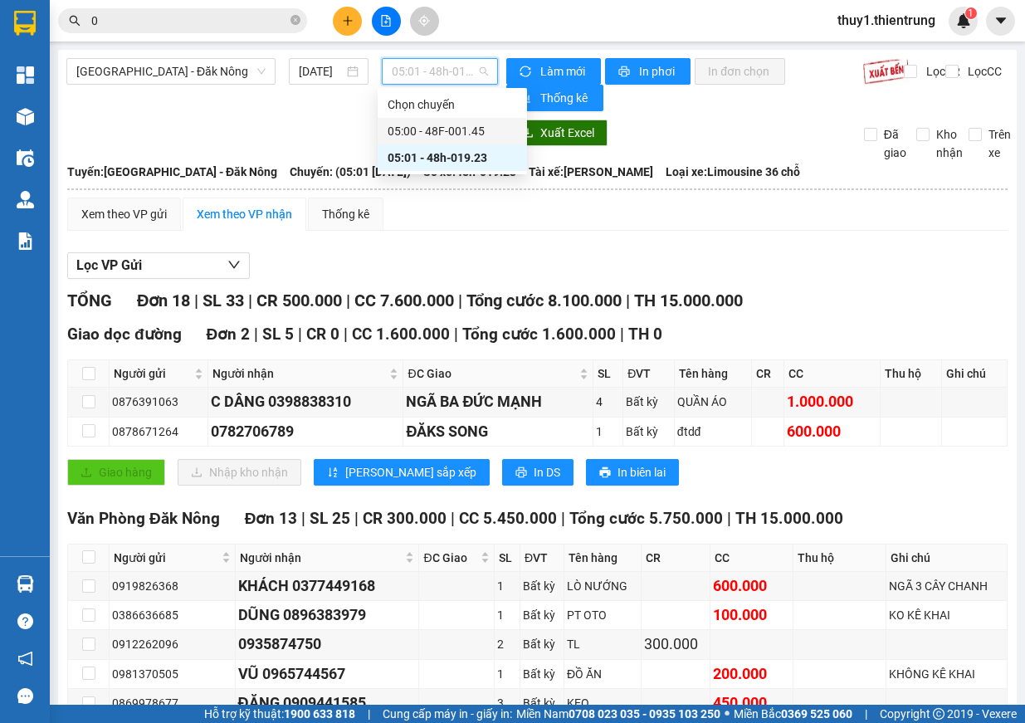
click at [422, 124] on div "05:00 - 48F-001.45" at bounding box center [452, 131] width 129 height 18
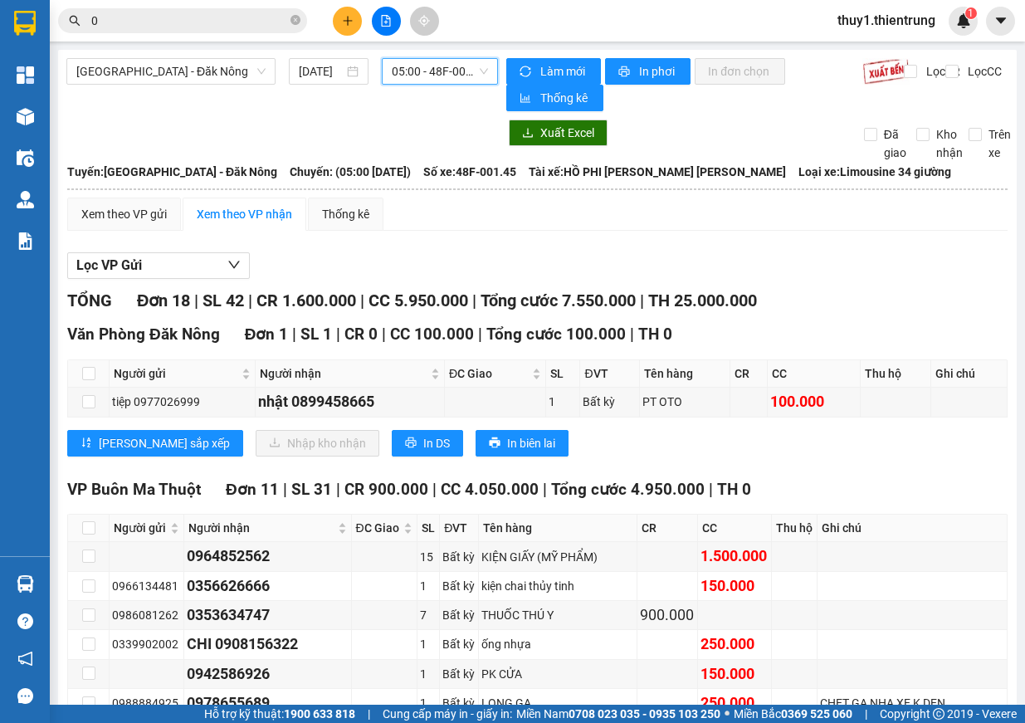
click at [447, 72] on span "05:00 - 48F-001.45" at bounding box center [440, 71] width 96 height 25
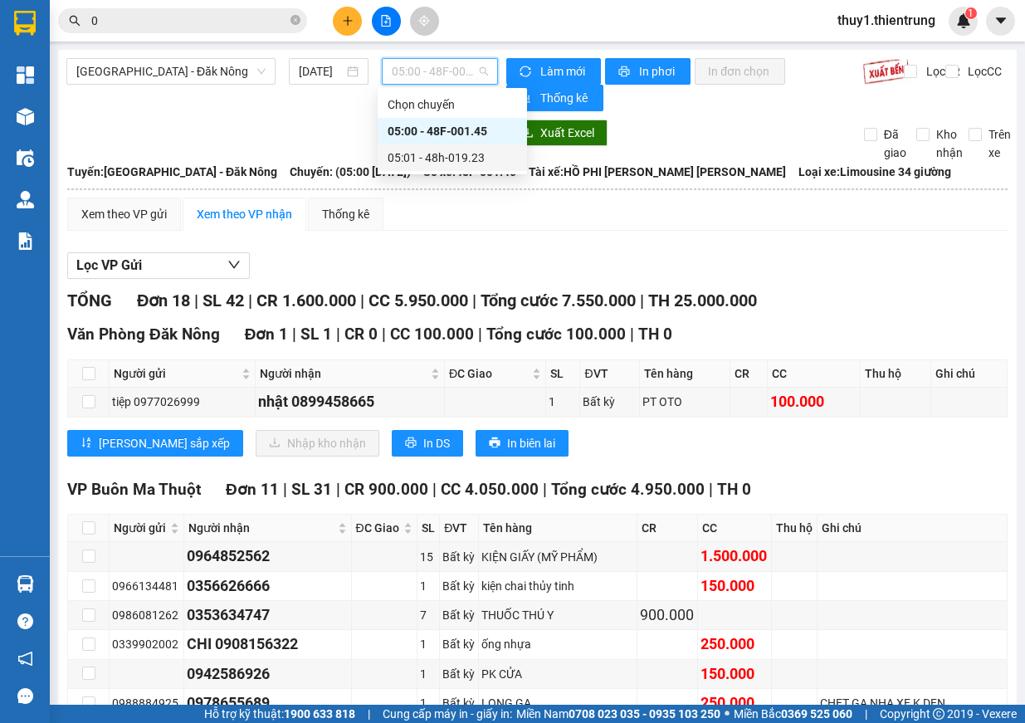
click at [459, 156] on div "05:01 - 48h-019.23" at bounding box center [452, 158] width 129 height 18
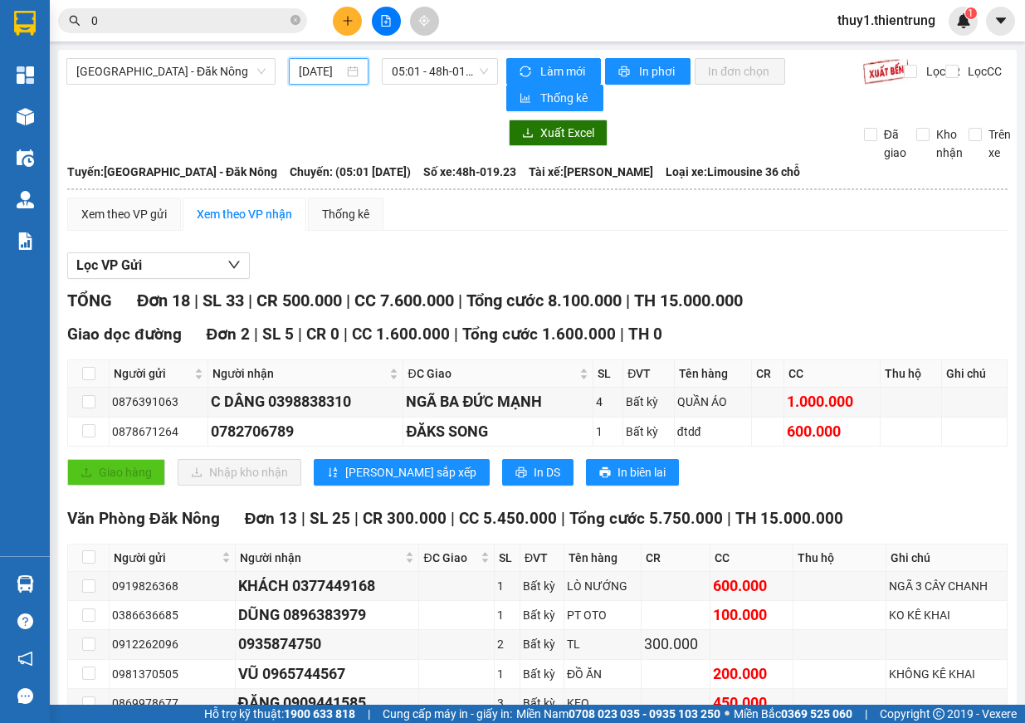
click at [314, 76] on input "[DATE]" at bounding box center [321, 71] width 45 height 18
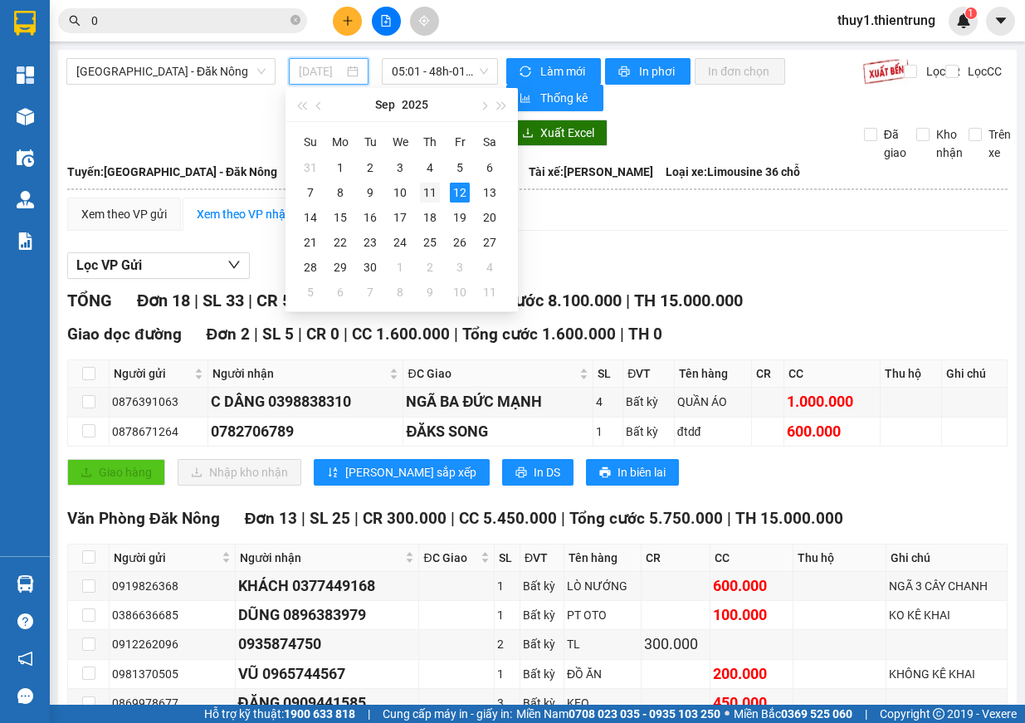
click at [436, 193] on div "11" at bounding box center [430, 193] width 20 height 20
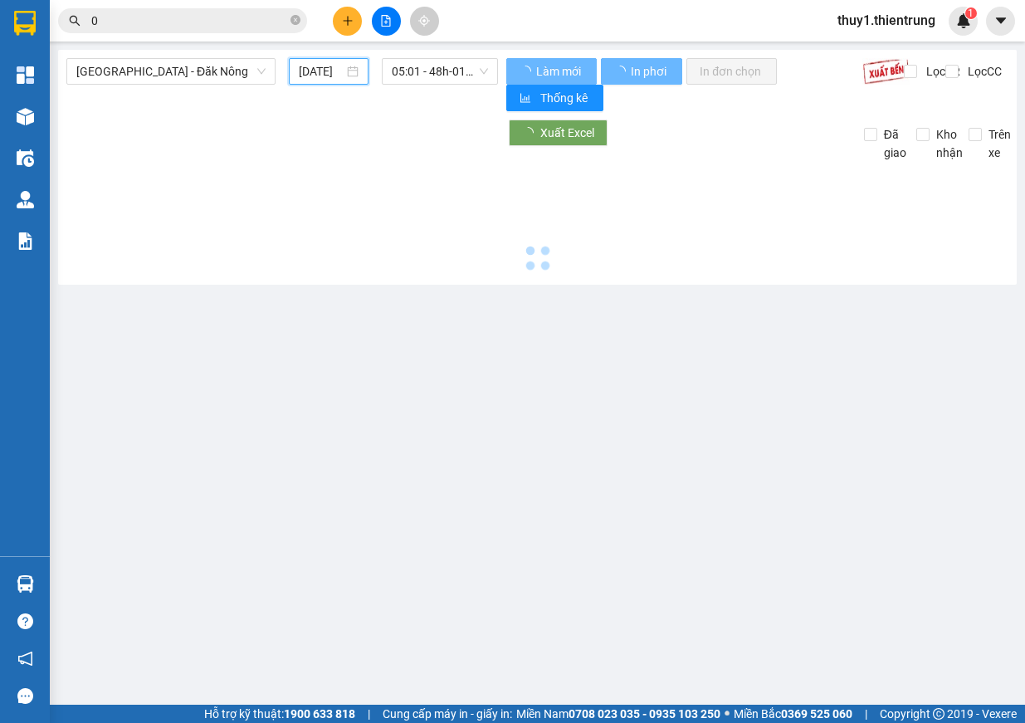
type input "[DATE]"
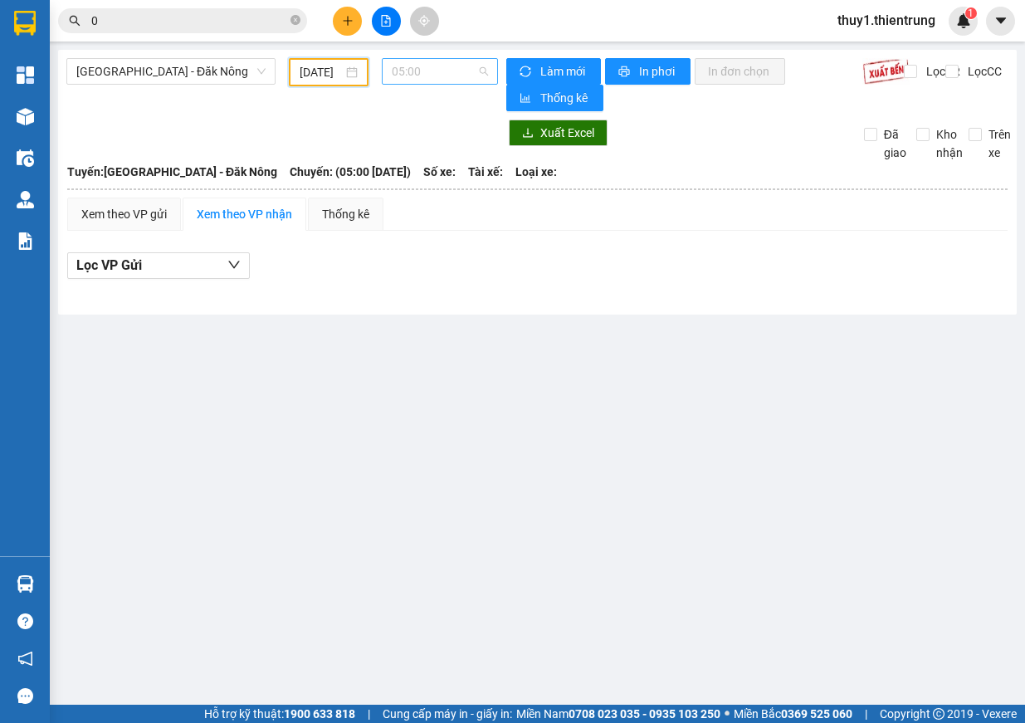
click at [445, 71] on span "05:00" at bounding box center [440, 71] width 96 height 25
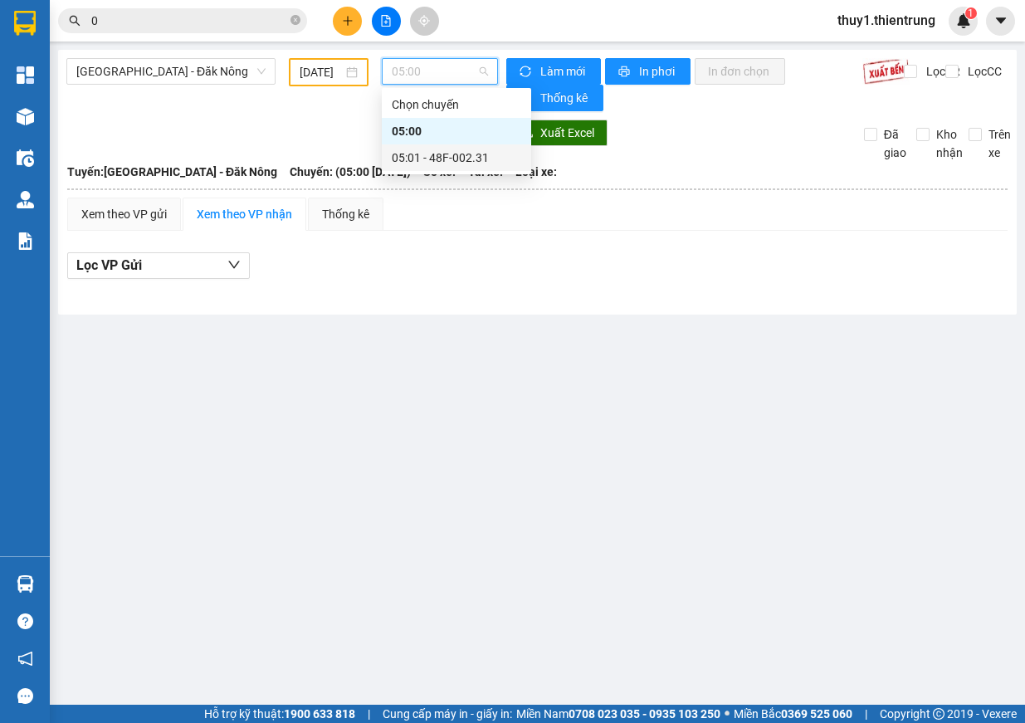
click at [468, 161] on div "05:01 - 48F-002.31" at bounding box center [456, 158] width 129 height 18
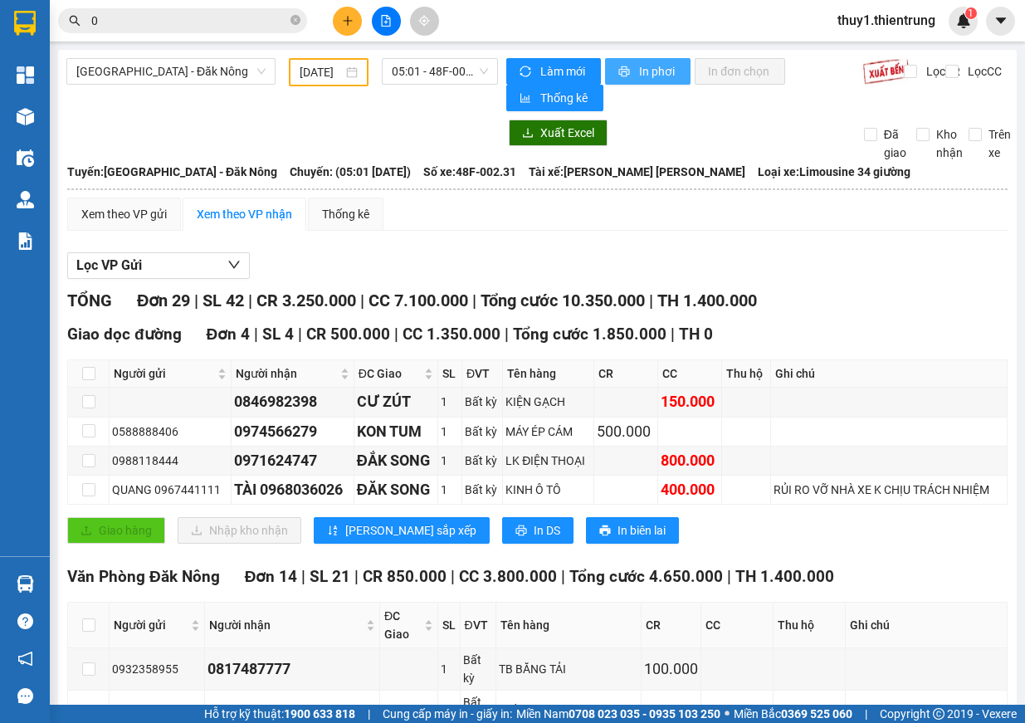
click at [640, 59] on button "In phơi" at bounding box center [647, 71] width 85 height 27
click at [647, 65] on span "In phơi" at bounding box center [658, 71] width 38 height 18
click at [665, 76] on span "In phơi" at bounding box center [658, 71] width 38 height 18
